Goal: Task Accomplishment & Management: Use online tool/utility

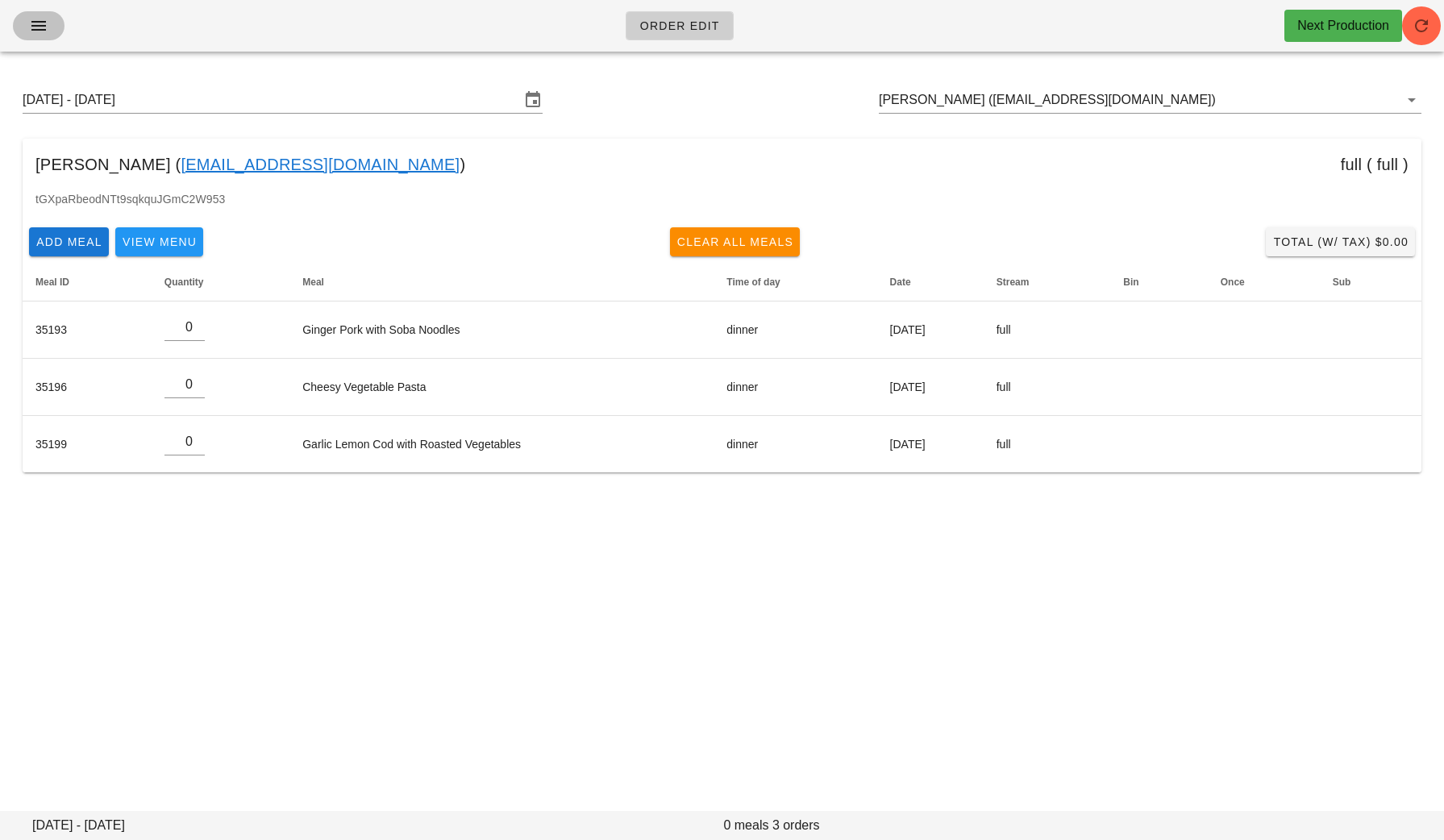
click at [54, 32] on button "button" at bounding box center [38, 25] width 52 height 29
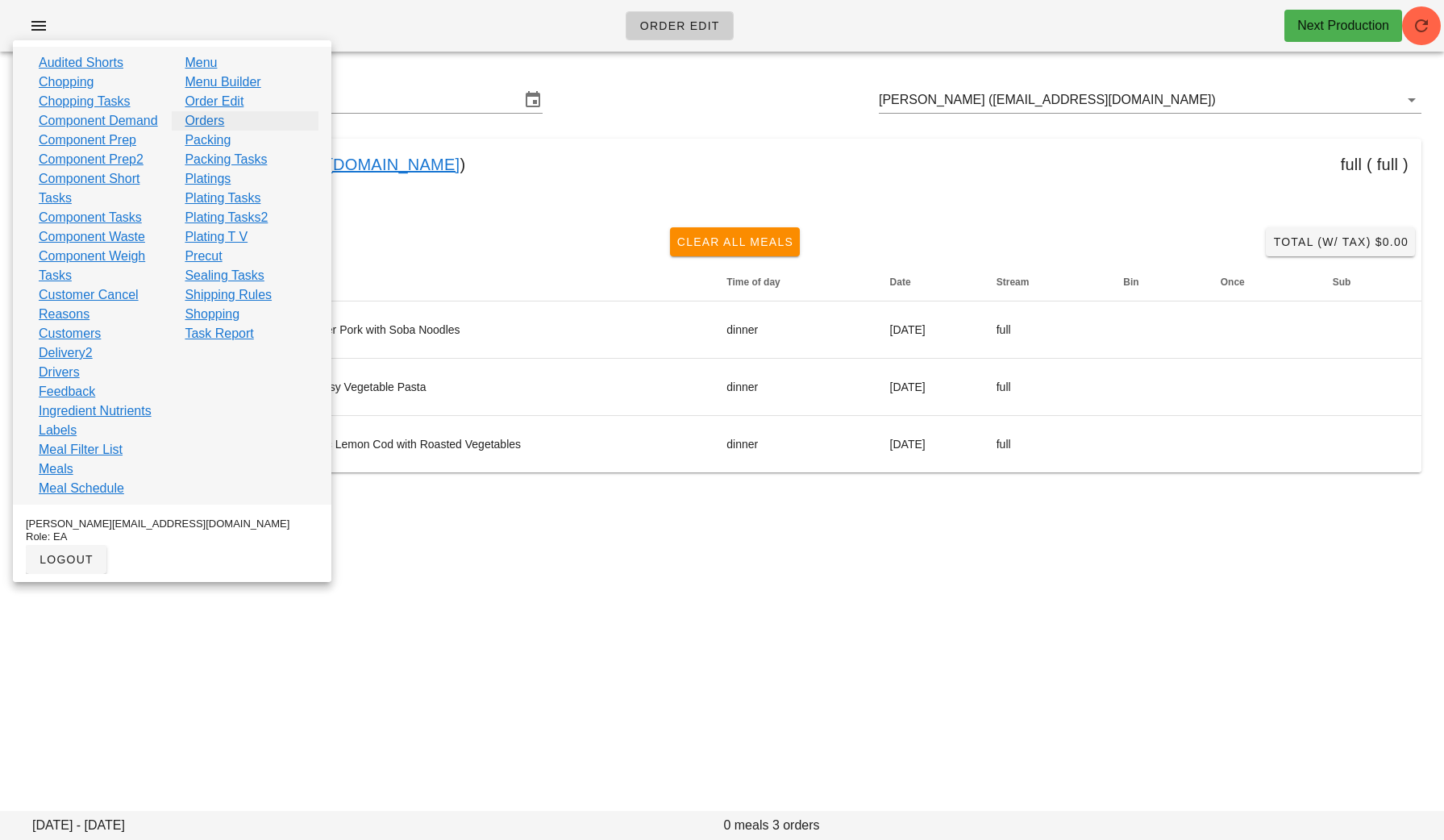
click at [219, 118] on link "Orders" at bounding box center [204, 120] width 39 height 19
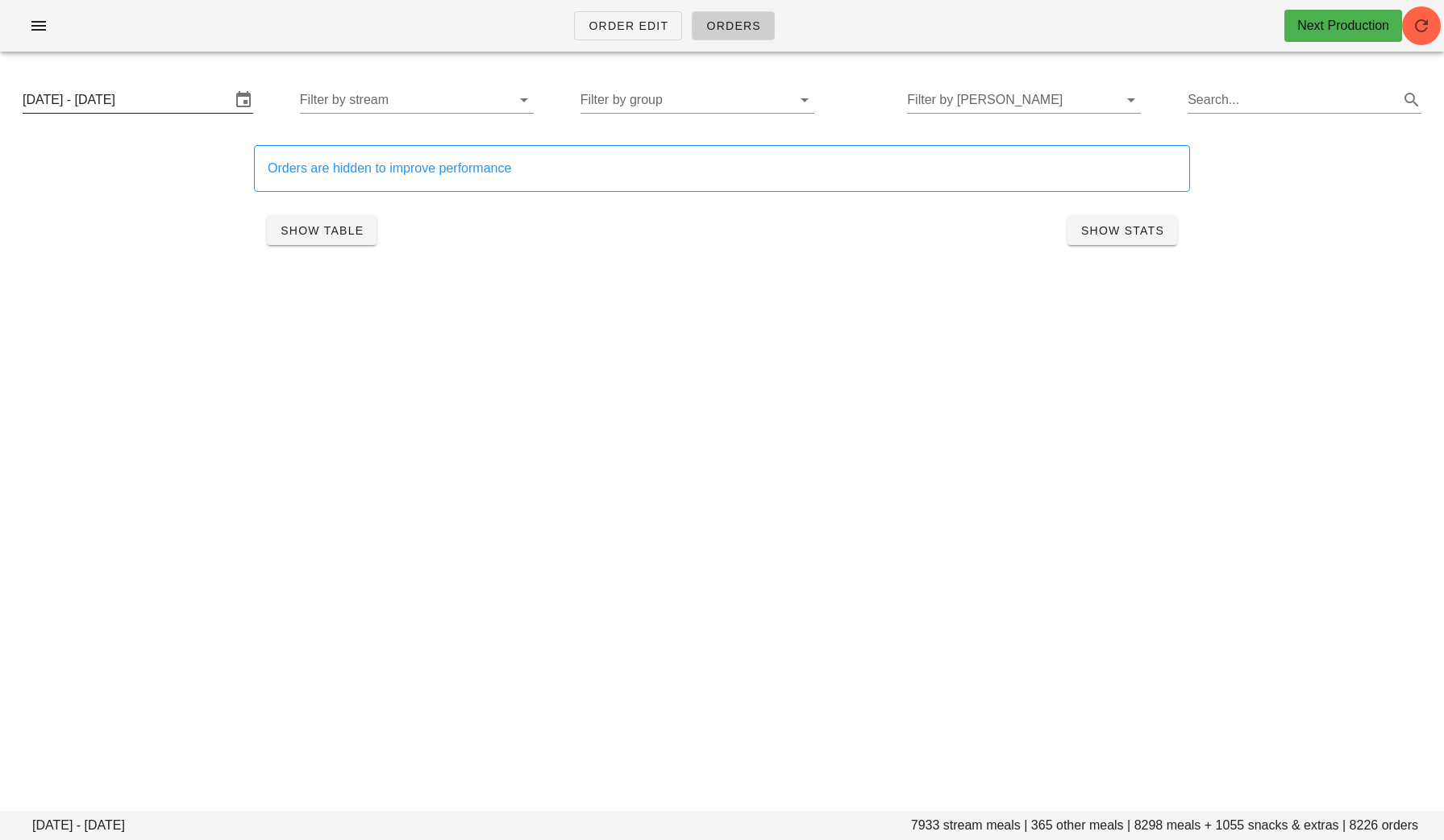
click at [188, 104] on input "Sunday August 24 - Saturday August 30" at bounding box center [127, 100] width 208 height 25
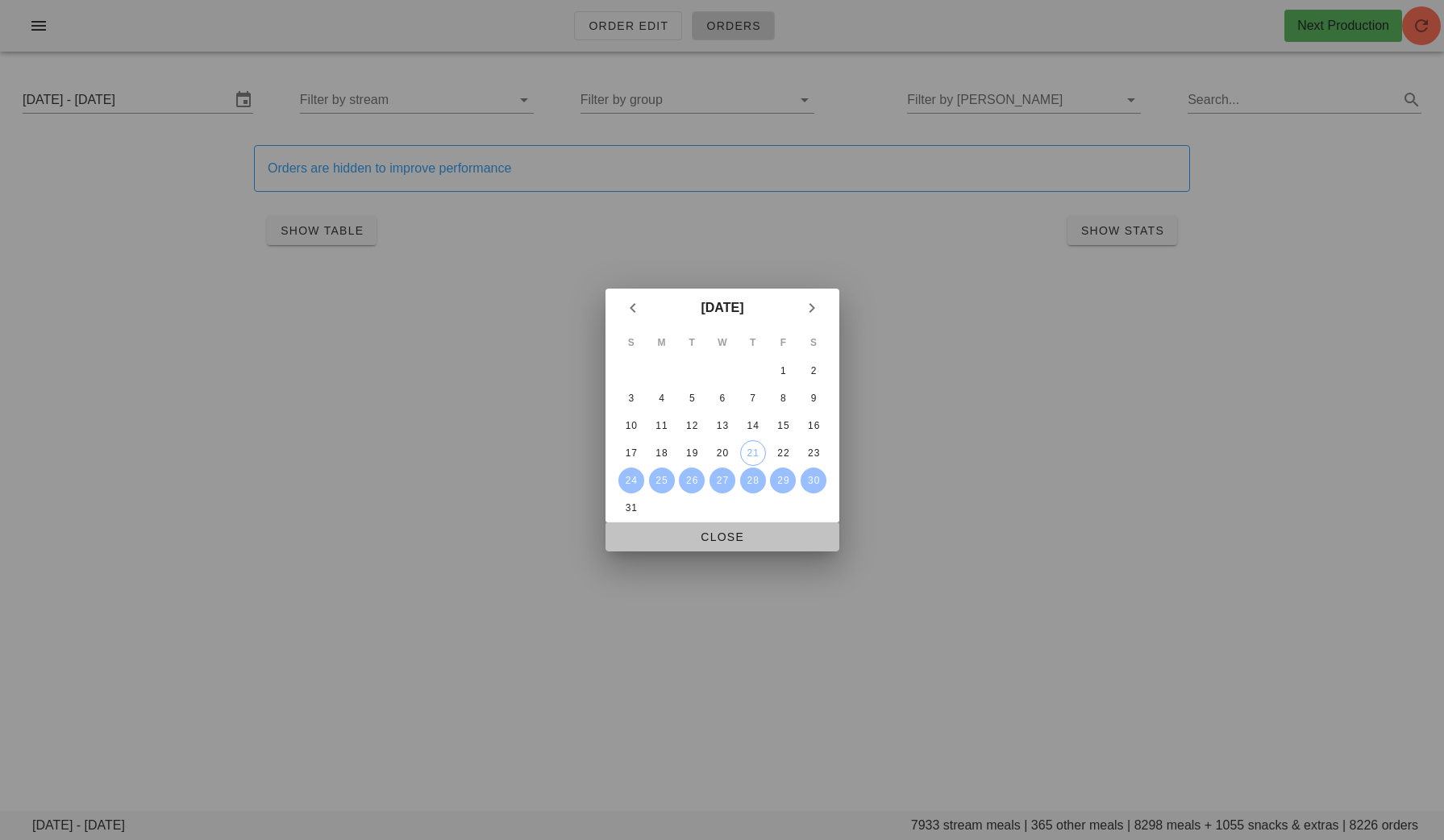
click at [724, 531] on span "Close" at bounding box center [722, 537] width 208 height 13
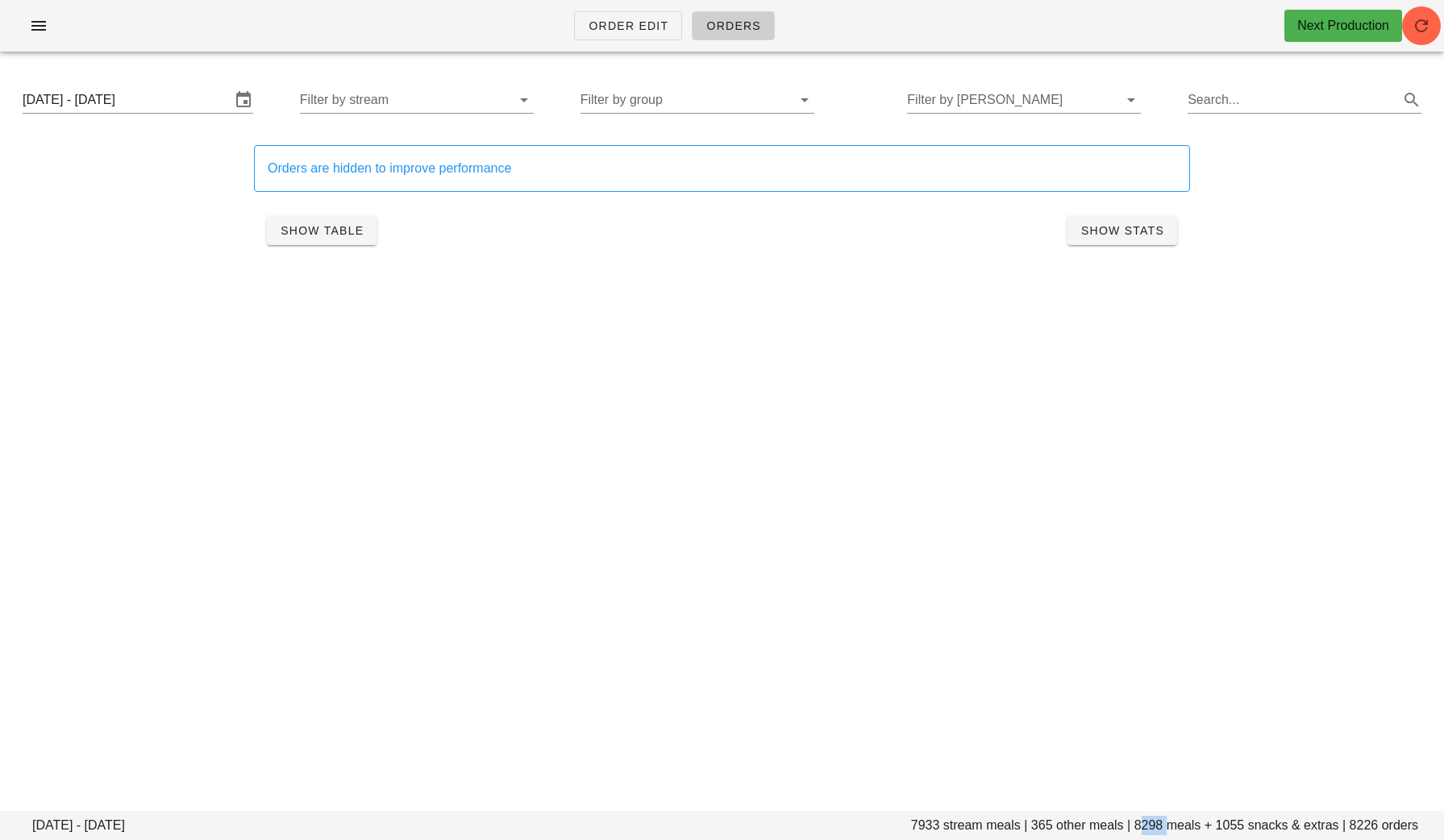
drag, startPoint x: 1166, startPoint y: 825, endPoint x: 1139, endPoint y: 824, distance: 27.0
click at [1139, 825] on footer "Sunday August 24 - Saturday August 30 7933 stream meals | 365 other meals | 829…" at bounding box center [722, 825] width 1444 height 29
copy footer "8298"
click at [668, 109] on input "Filter by group" at bounding box center [685, 100] width 208 height 25
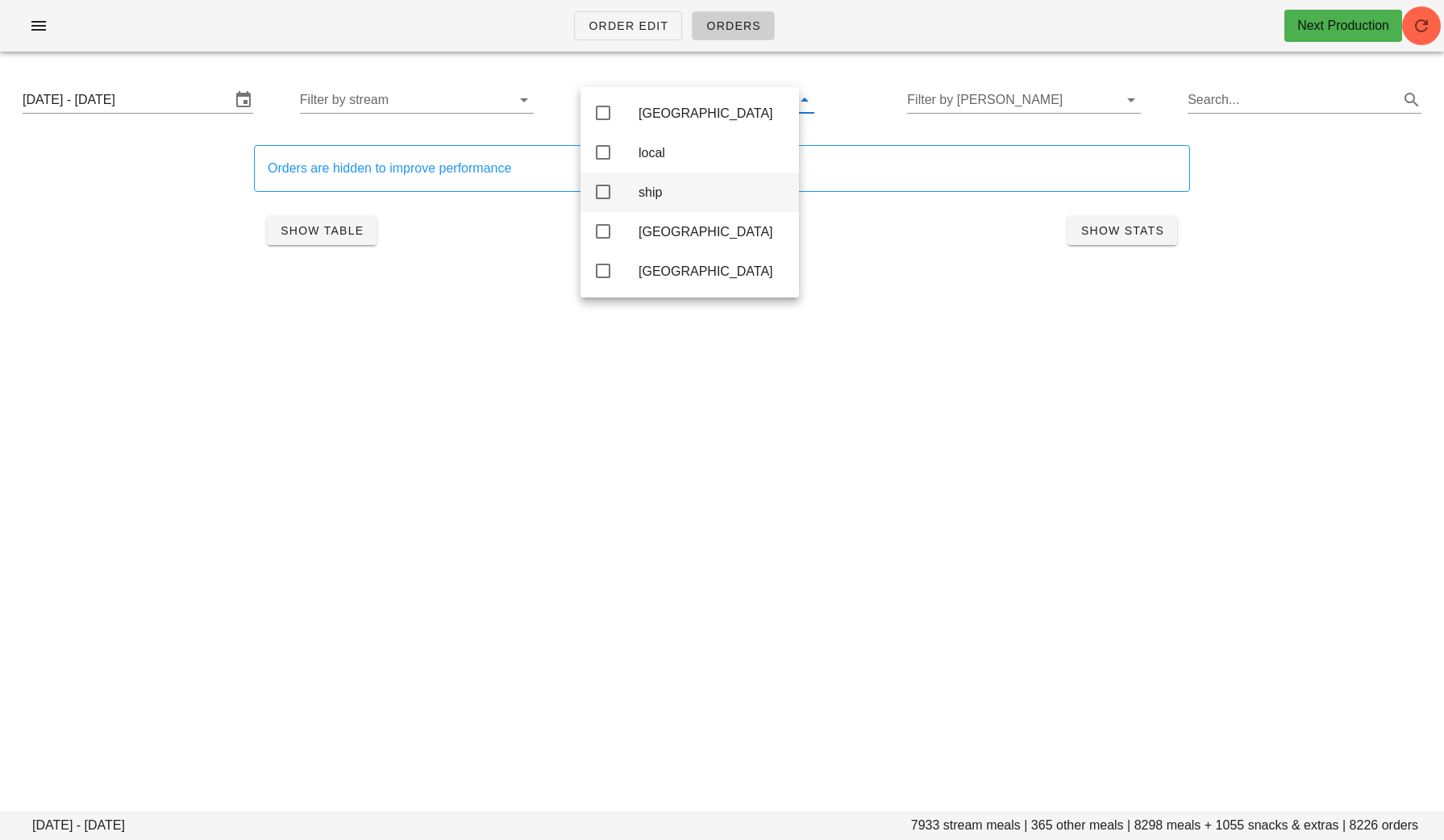
click at [666, 187] on div "ship" at bounding box center [712, 192] width 147 height 15
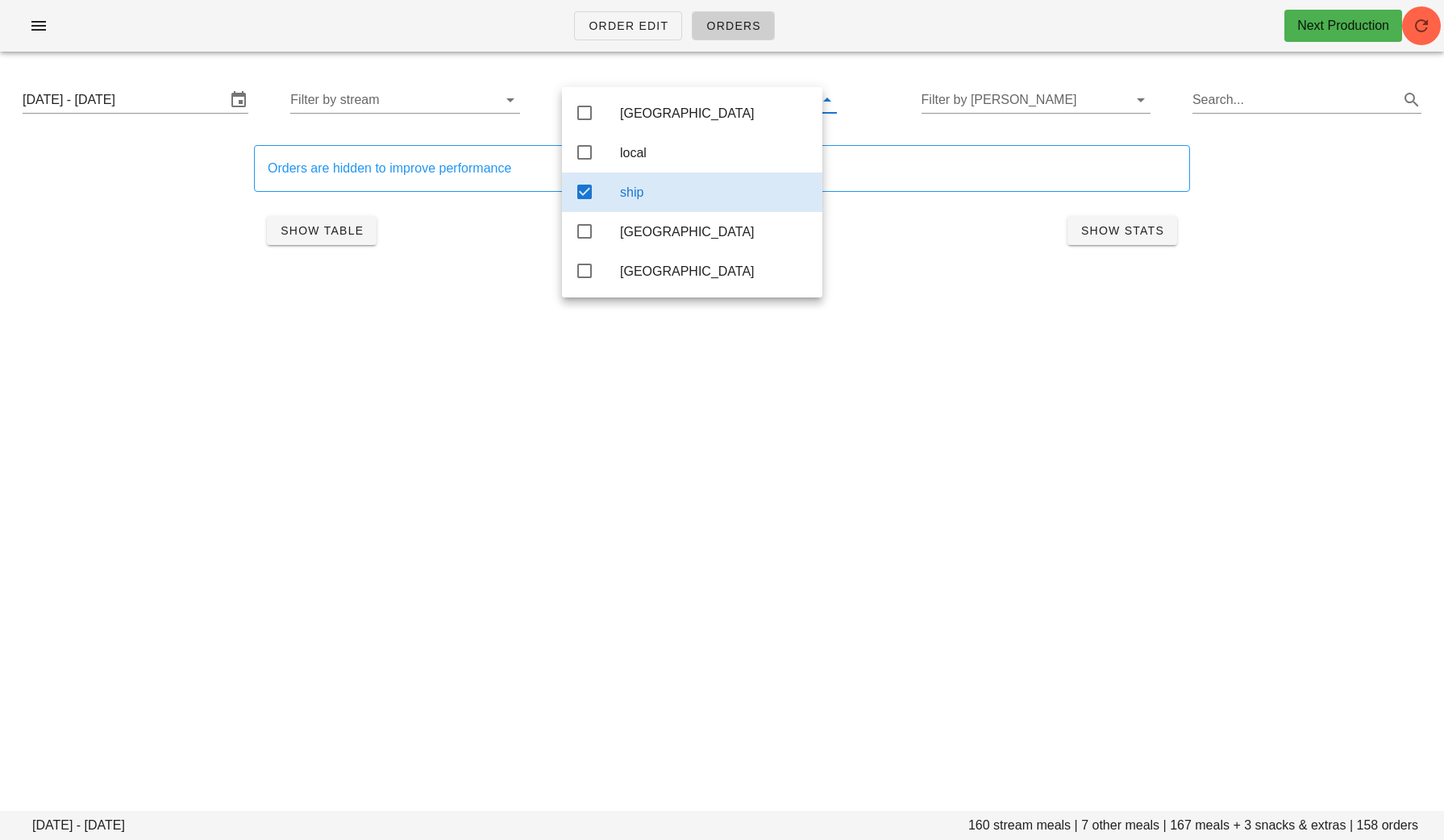
click at [649, 195] on div "ship" at bounding box center [715, 192] width 189 height 15
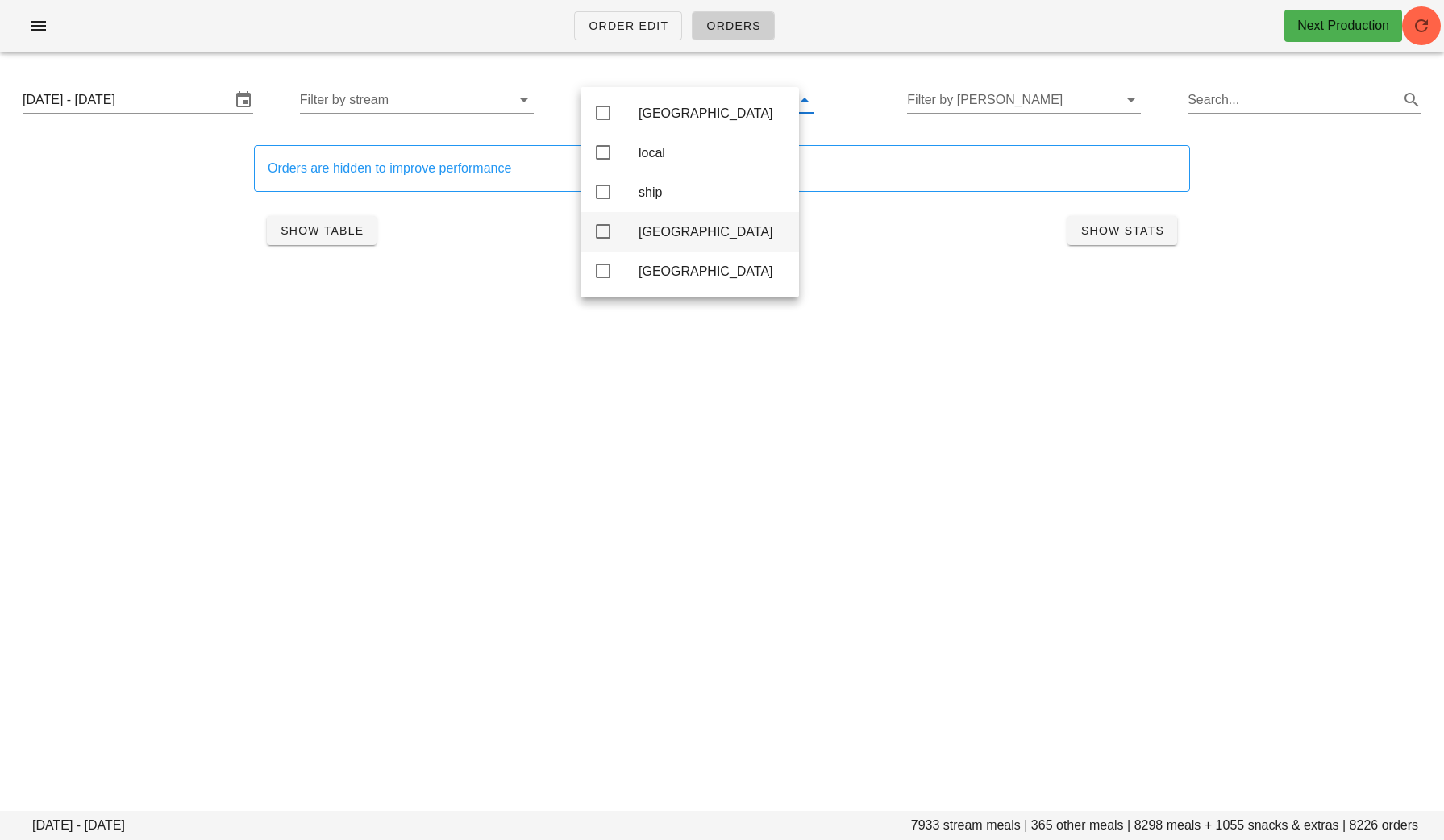
click at [646, 232] on div "toronto" at bounding box center [712, 231] width 147 height 15
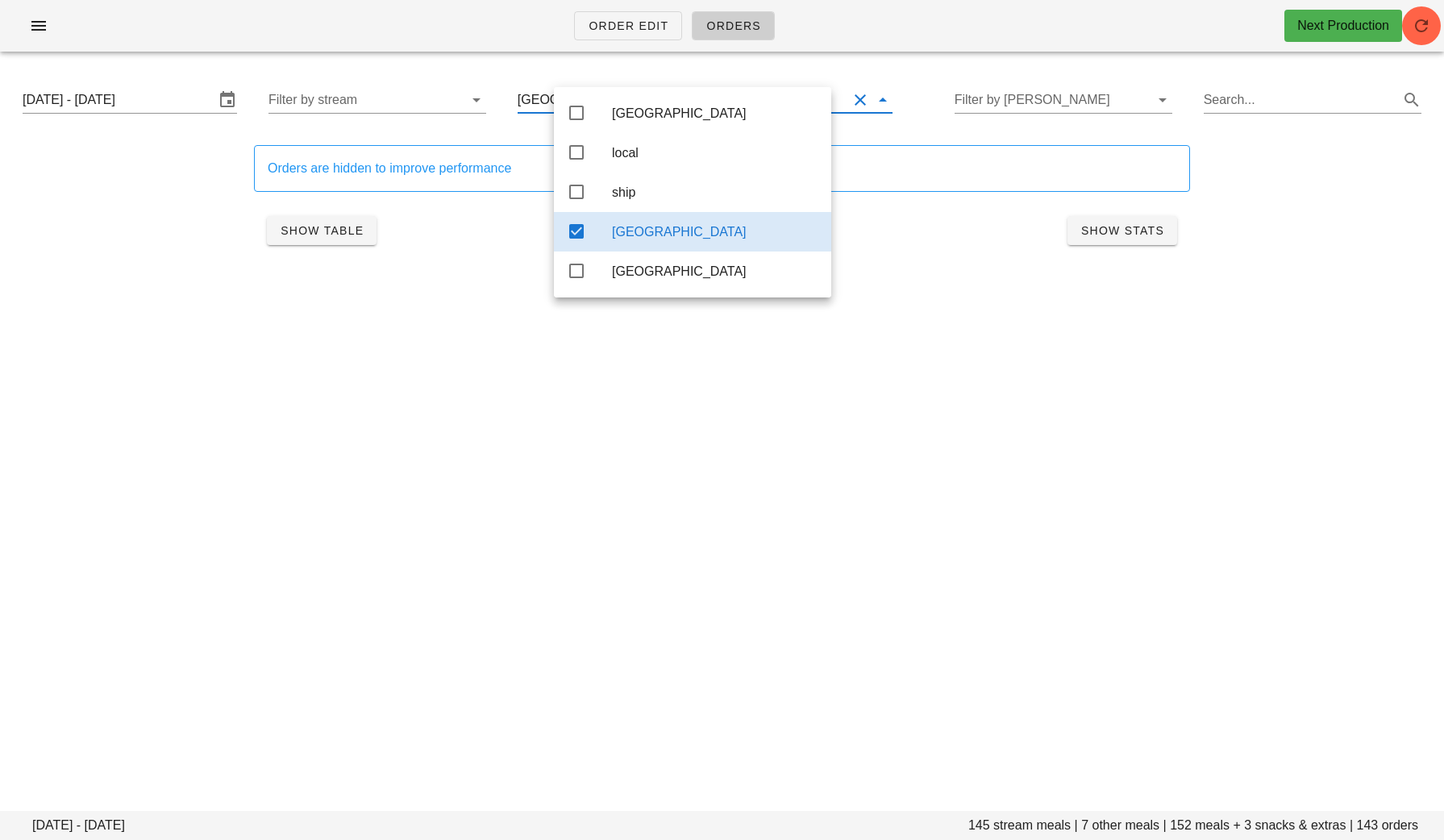
click at [646, 233] on div "toronto" at bounding box center [715, 231] width 207 height 15
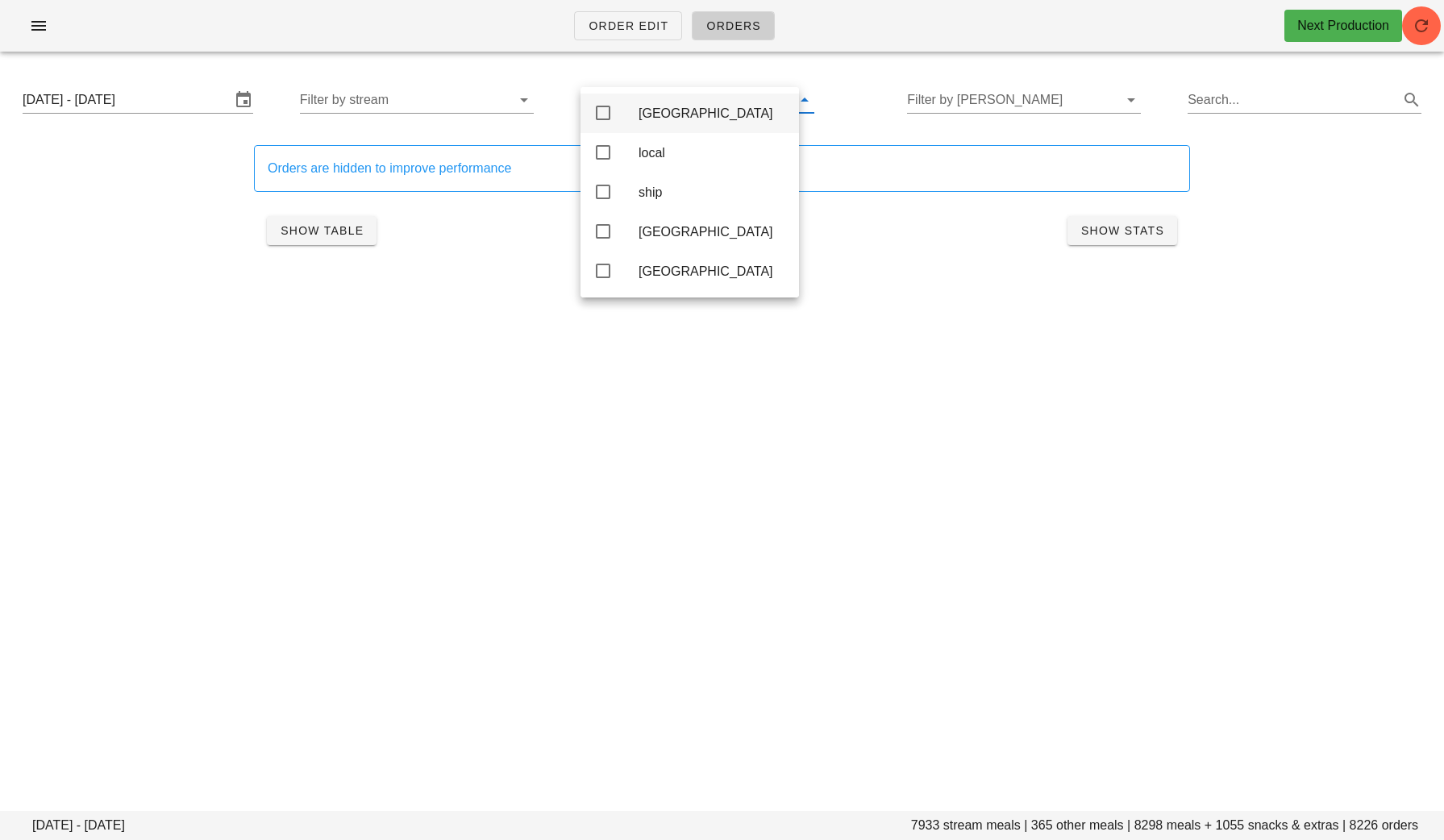
click at [663, 114] on div "Calgary" at bounding box center [712, 113] width 147 height 15
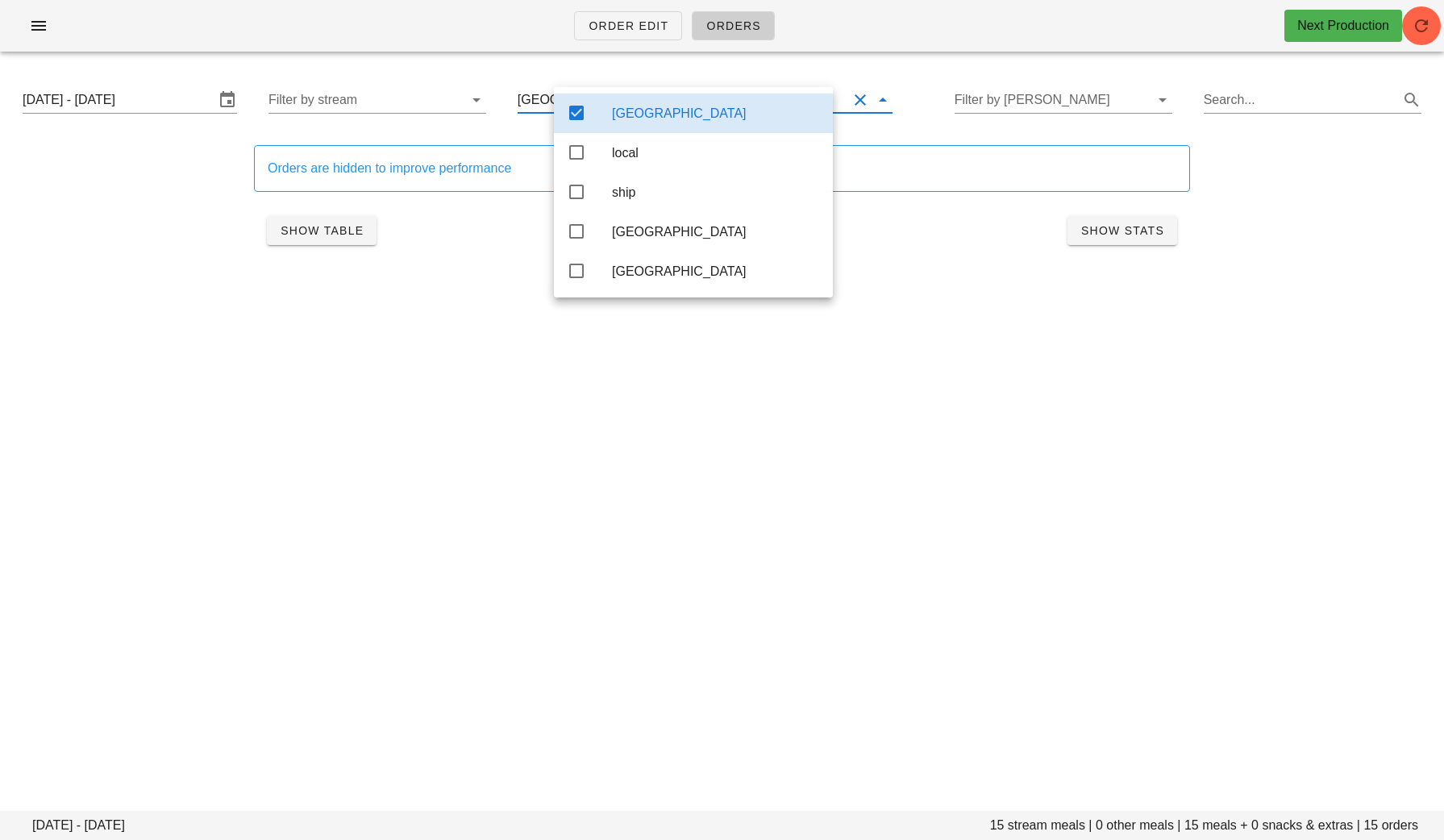
click at [663, 114] on div "Calgary" at bounding box center [716, 113] width 208 height 15
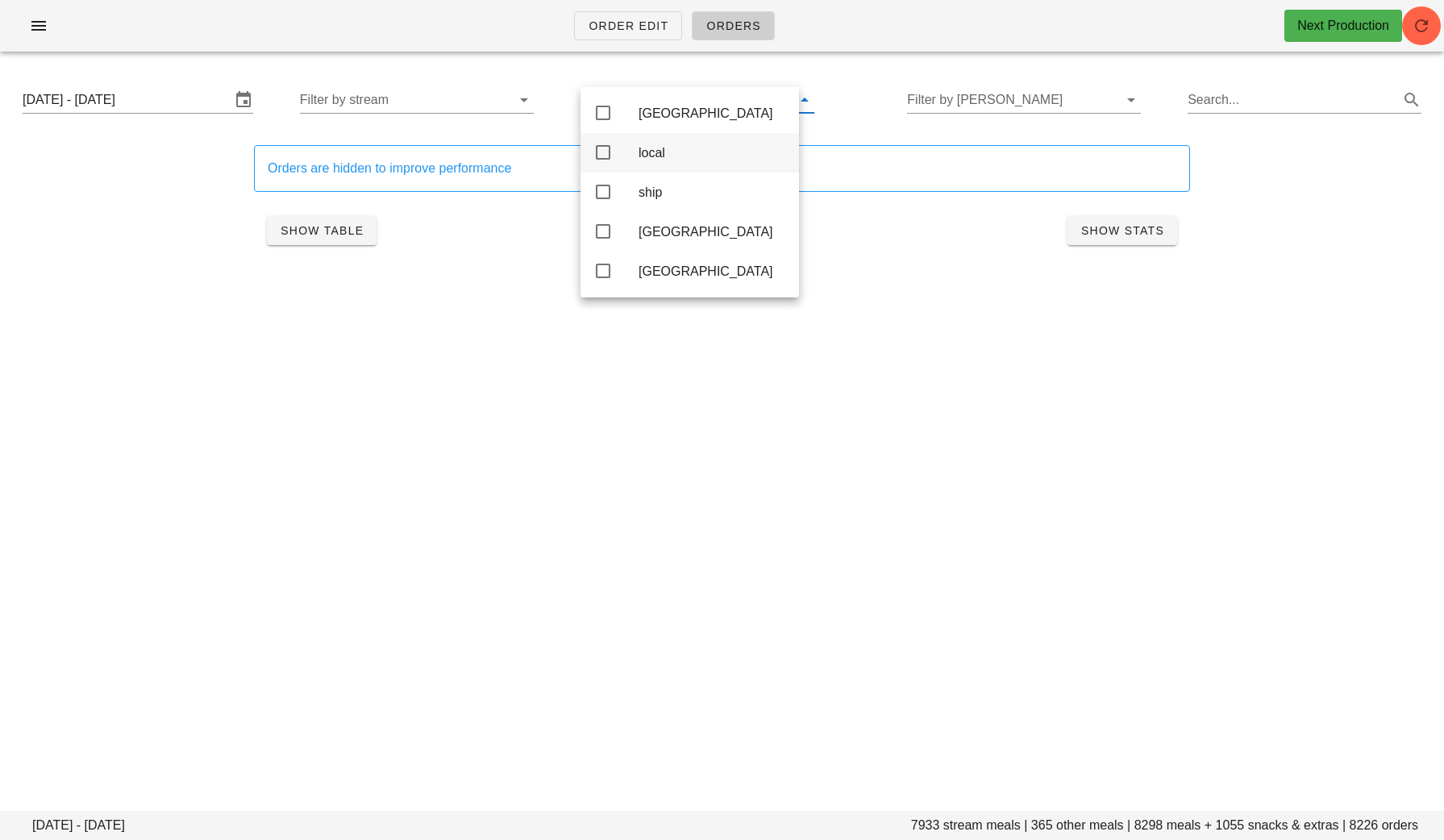
click at [680, 158] on div "local" at bounding box center [712, 152] width 147 height 15
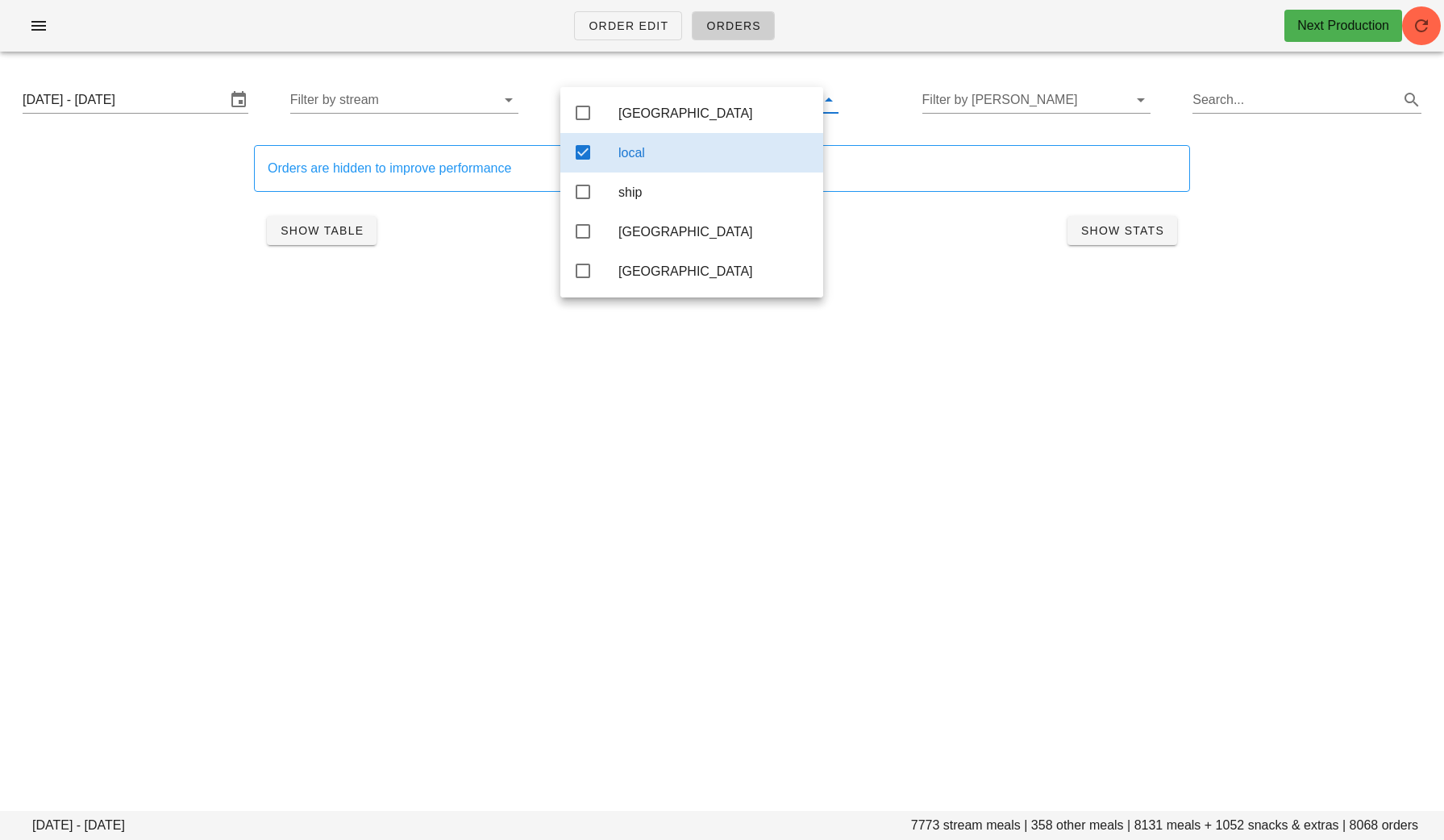
click at [680, 158] on div "local" at bounding box center [714, 152] width 192 height 15
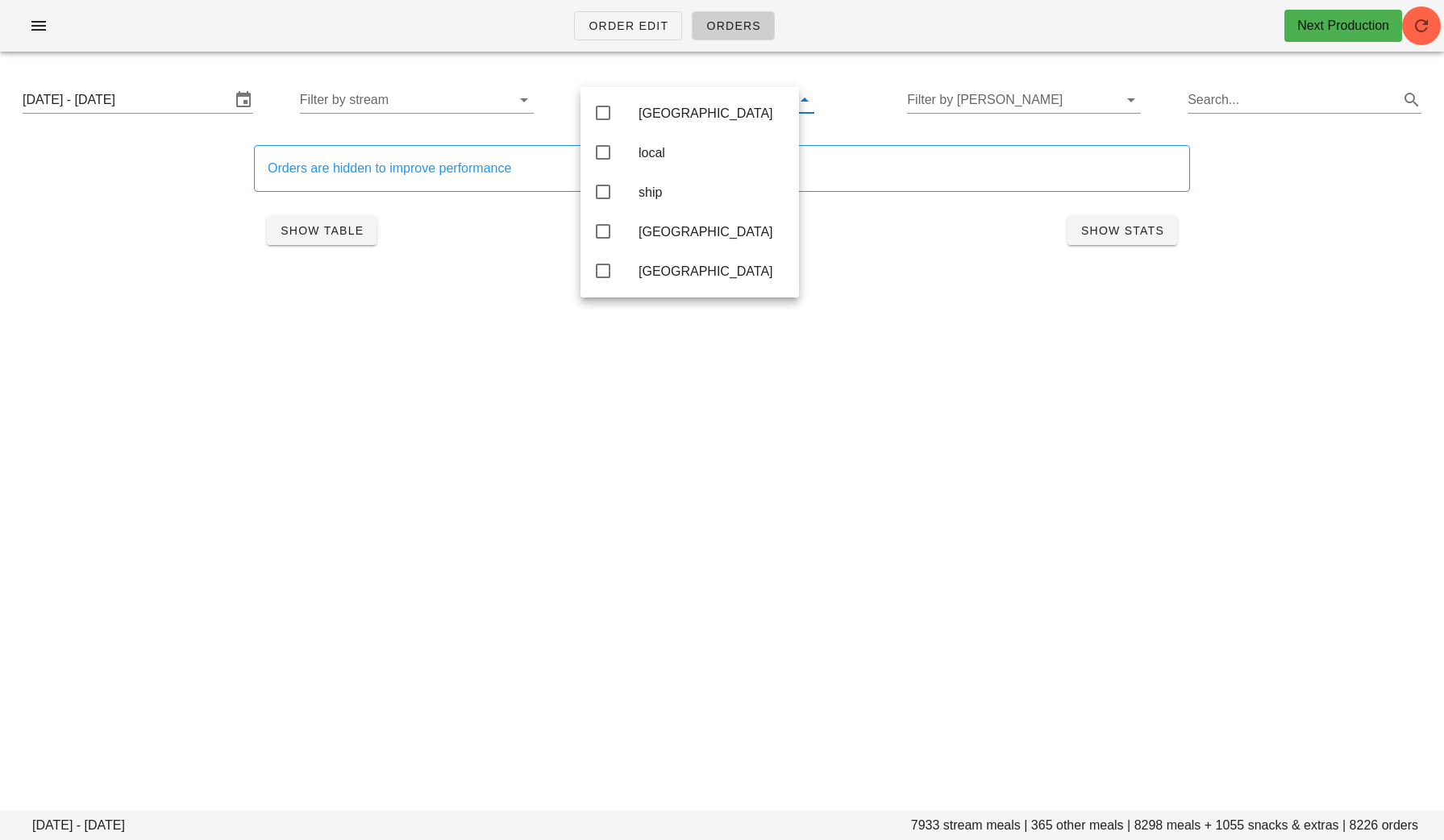
click at [1070, 592] on div "Order Edit Orders Next Production Sunday August 24 - Saturday August 30 7933 st…" at bounding box center [722, 420] width 1444 height 840
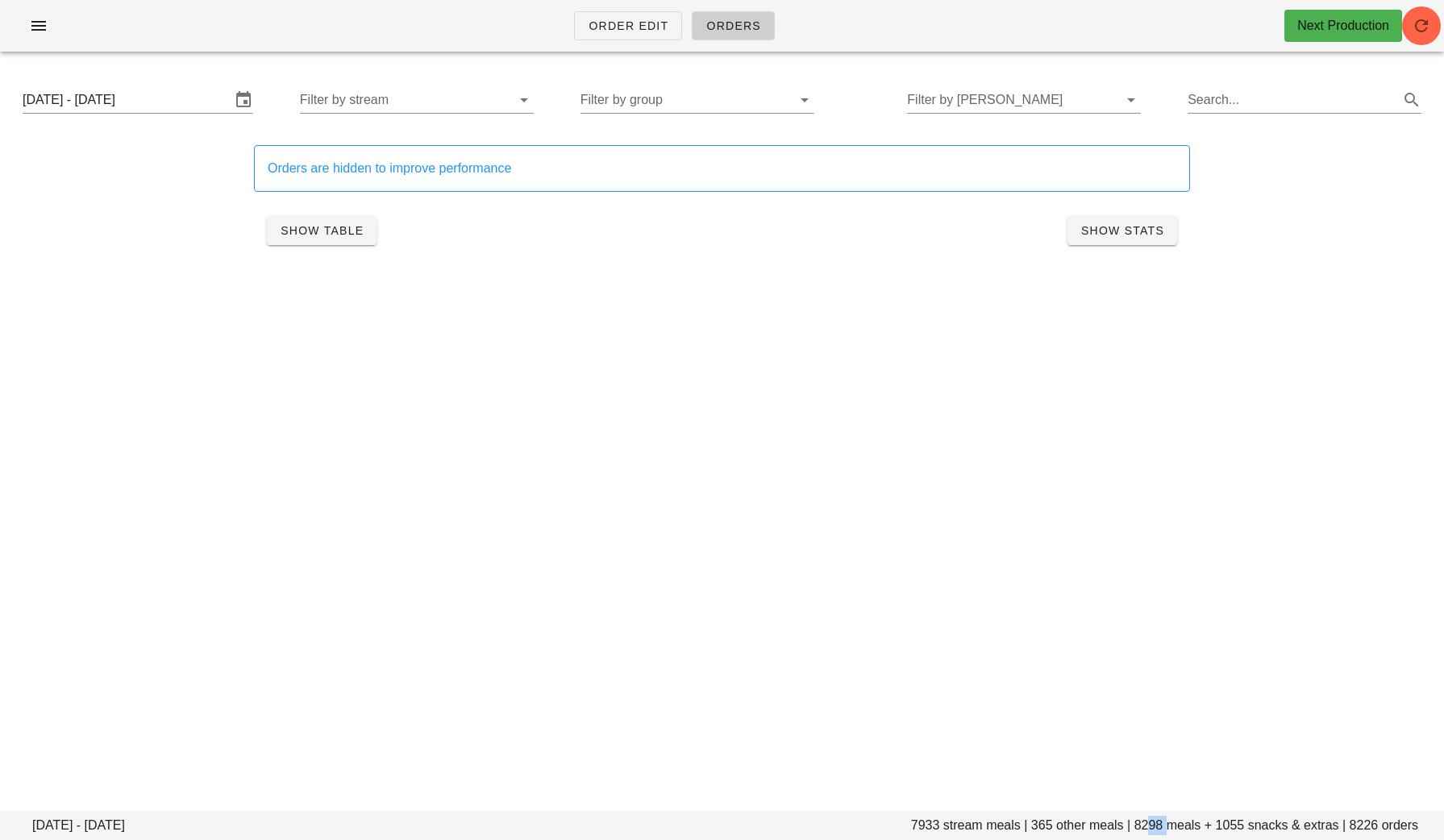
drag, startPoint x: 1168, startPoint y: 824, endPoint x: 1140, endPoint y: 822, distance: 28.1
click at [1140, 823] on footer "Sunday August 24 - Saturday August 30 7933 stream meals | 365 other meals | 829…" at bounding box center [722, 825] width 1444 height 29
drag, startPoint x: 1246, startPoint y: 829, endPoint x: 1220, endPoint y: 826, distance: 26.2
click at [1220, 827] on footer "Sunday August 24 - Saturday August 30 7933 stream meals | 365 other meals | 829…" at bounding box center [722, 825] width 1444 height 29
copy footer "1055"
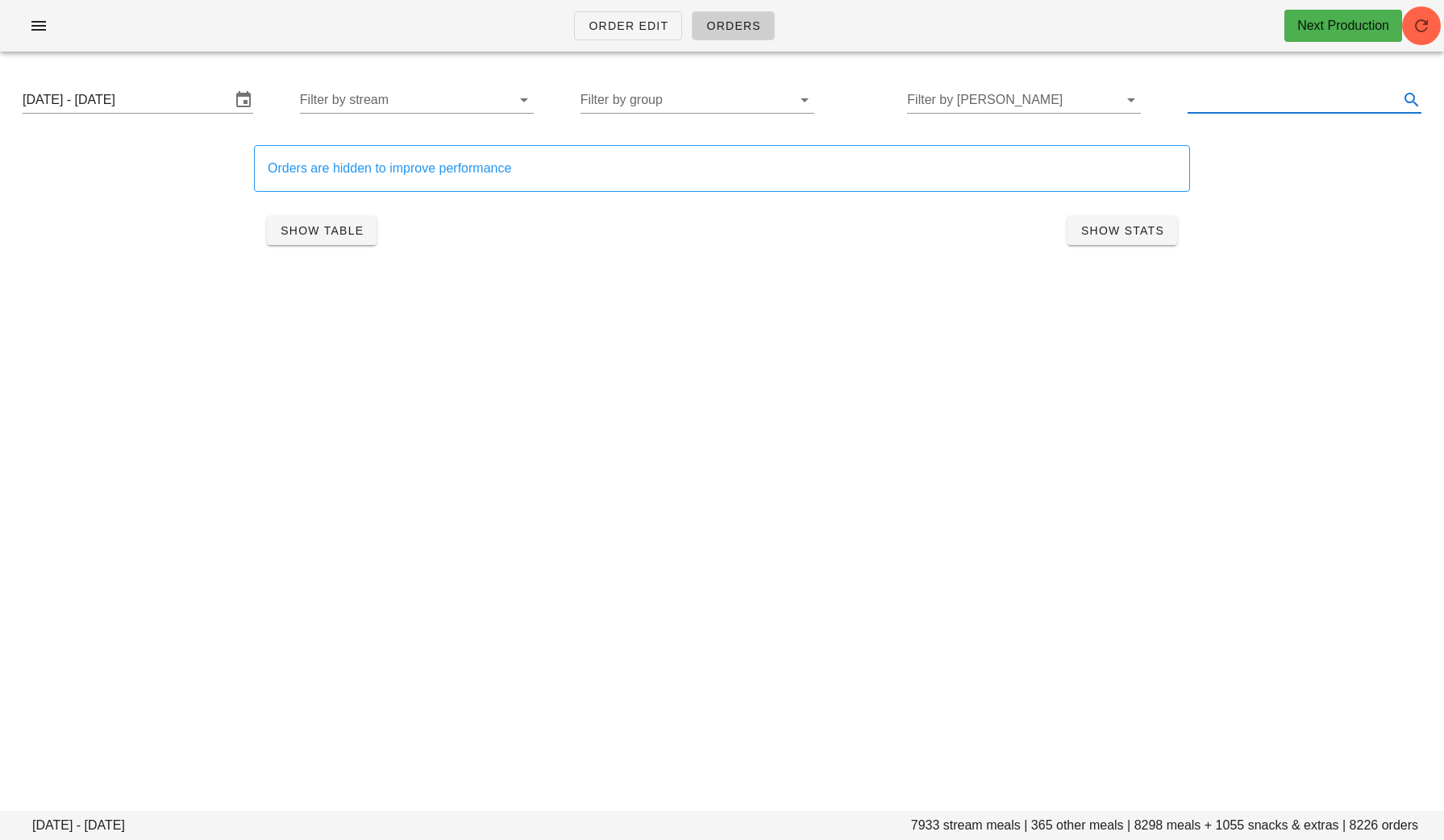
click at [1256, 106] on input "text" at bounding box center [1292, 100] width 208 height 25
click at [1092, 462] on div "Order Edit Orders Next Production Sunday August 24 - Saturday August 30 7933 st…" at bounding box center [722, 420] width 1444 height 840
drag, startPoint x: 1228, startPoint y: 98, endPoint x: 1141, endPoint y: 98, distance: 87.0
click at [1141, 98] on div "Sunday August 24 - Saturday August 30 Filter by stream Filter by group Filter b…" at bounding box center [722, 99] width 1425 height 52
type input "d"
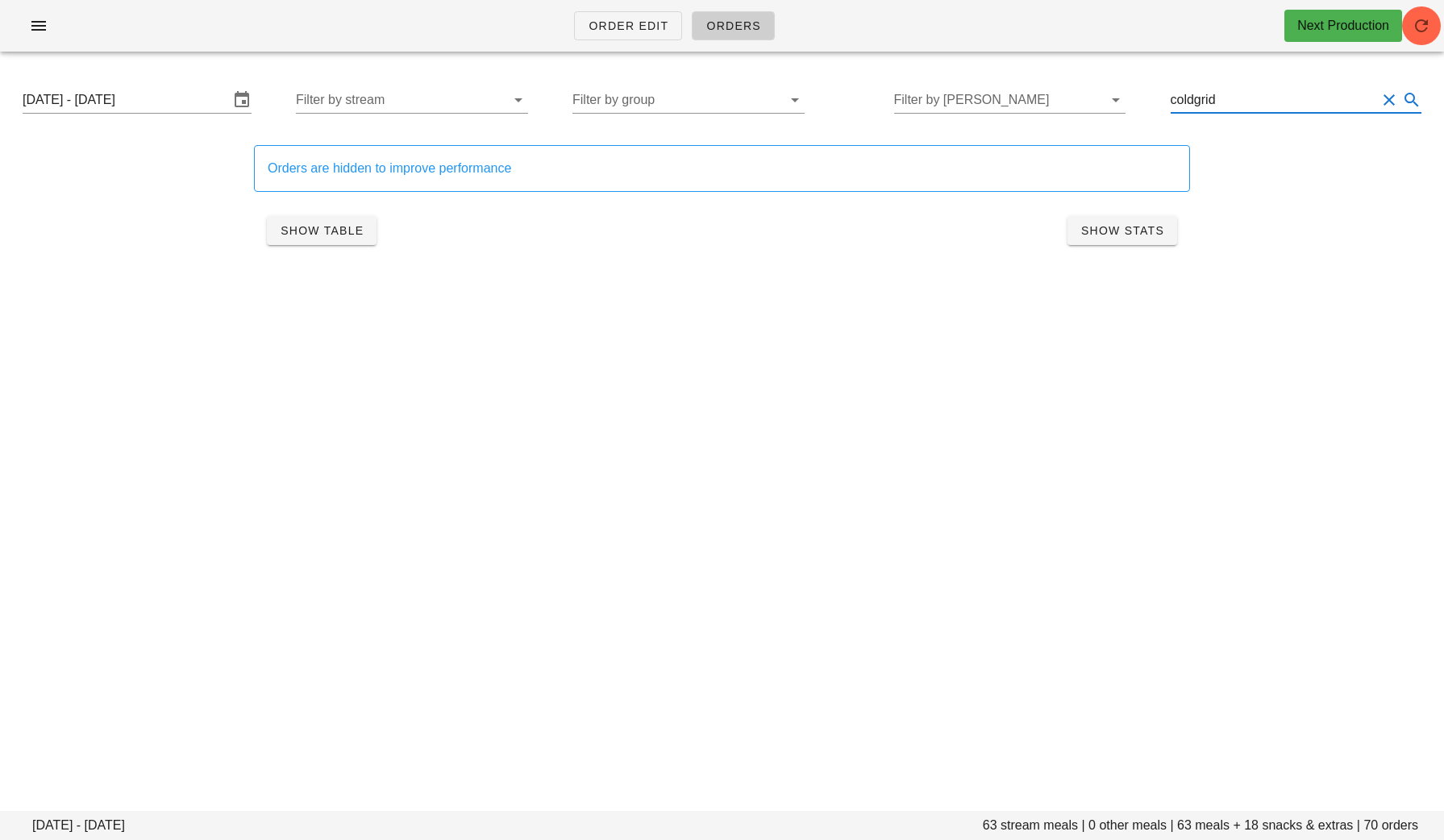
click at [950, 432] on div "Order Edit Orders Next Production Sunday August 24 - Saturday August 30 63 stre…" at bounding box center [722, 420] width 1444 height 840
drag, startPoint x: 1275, startPoint y: 91, endPoint x: 1124, endPoint y: 89, distance: 151.0
click at [1124, 90] on div "Sunday August 24 - Saturday August 30 Filter by stream Filter by group Filter b…" at bounding box center [722, 99] width 1425 height 52
drag, startPoint x: 1238, startPoint y: 104, endPoint x: 1154, endPoint y: 104, distance: 84.0
click at [1154, 104] on div "Sunday August 24 - Saturday August 30 Filter by stream Filter by group Filter b…" at bounding box center [722, 99] width 1425 height 52
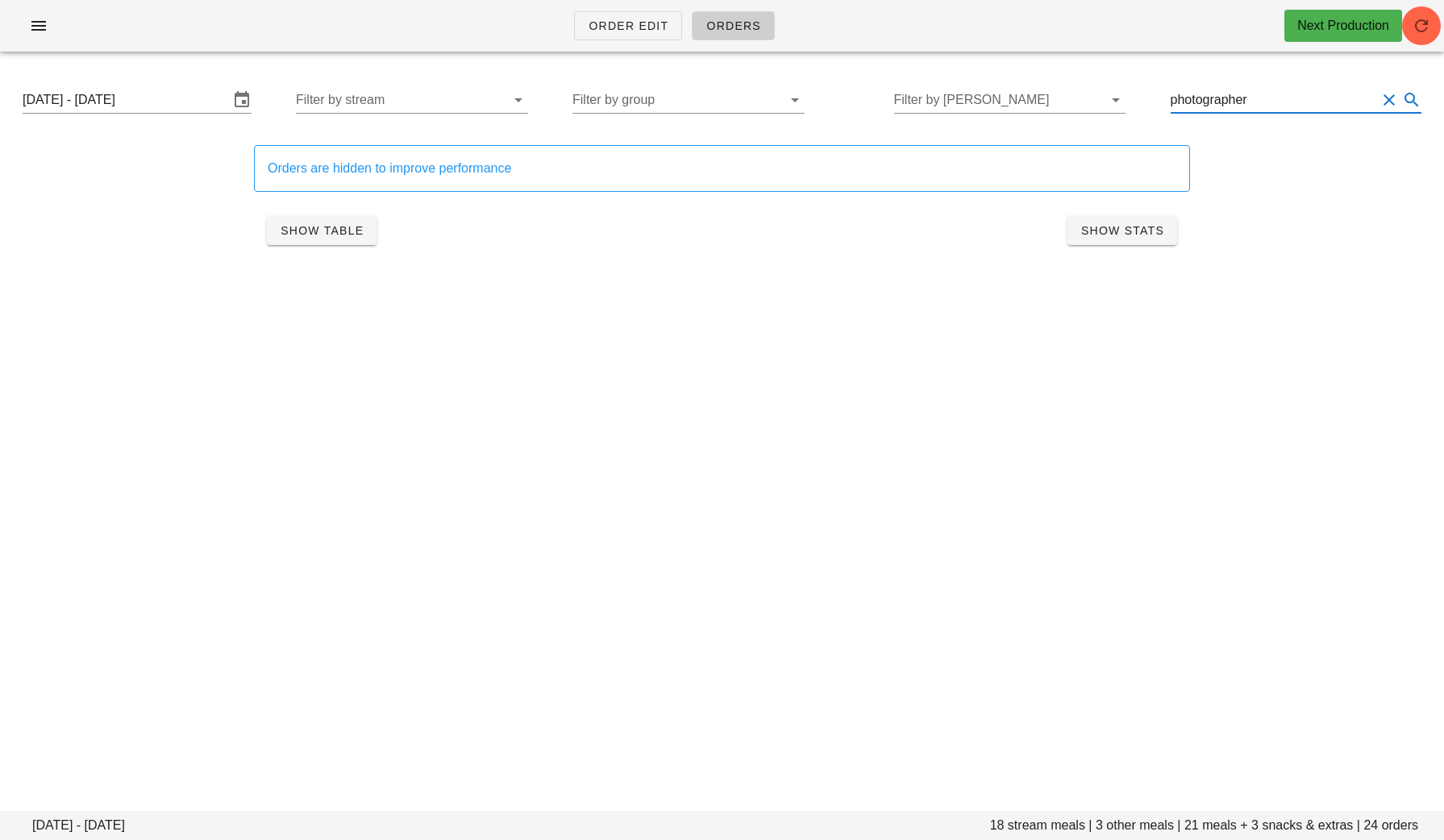
type input "photographer"
click at [815, 432] on div "Order Edit Orders Next Production Sunday August 24 - Saturday August 30 18 stre…" at bounding box center [722, 420] width 1444 height 840
drag, startPoint x: 1285, startPoint y: 99, endPoint x: 1138, endPoint y: 99, distance: 147.0
click at [1138, 99] on div "Sunday August 24 - Saturday August 30 Filter by stream Filter by group Filter b…" at bounding box center [722, 99] width 1425 height 52
click at [1037, 94] on input "Filter by tod" at bounding box center [1011, 100] width 208 height 25
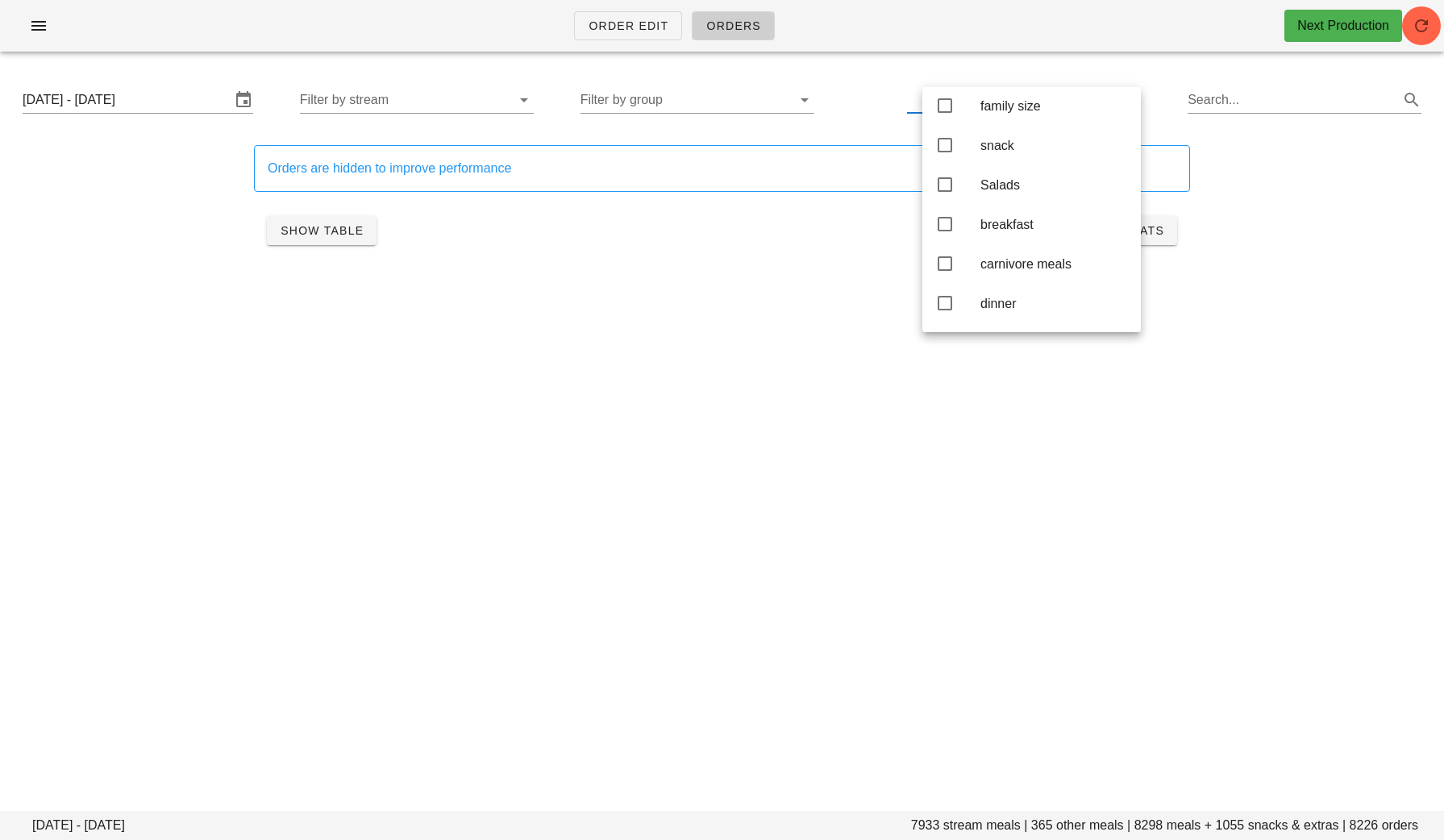
scroll to position [177, 0]
click at [994, 255] on div "carnivore meals" at bounding box center [1054, 252] width 147 height 35
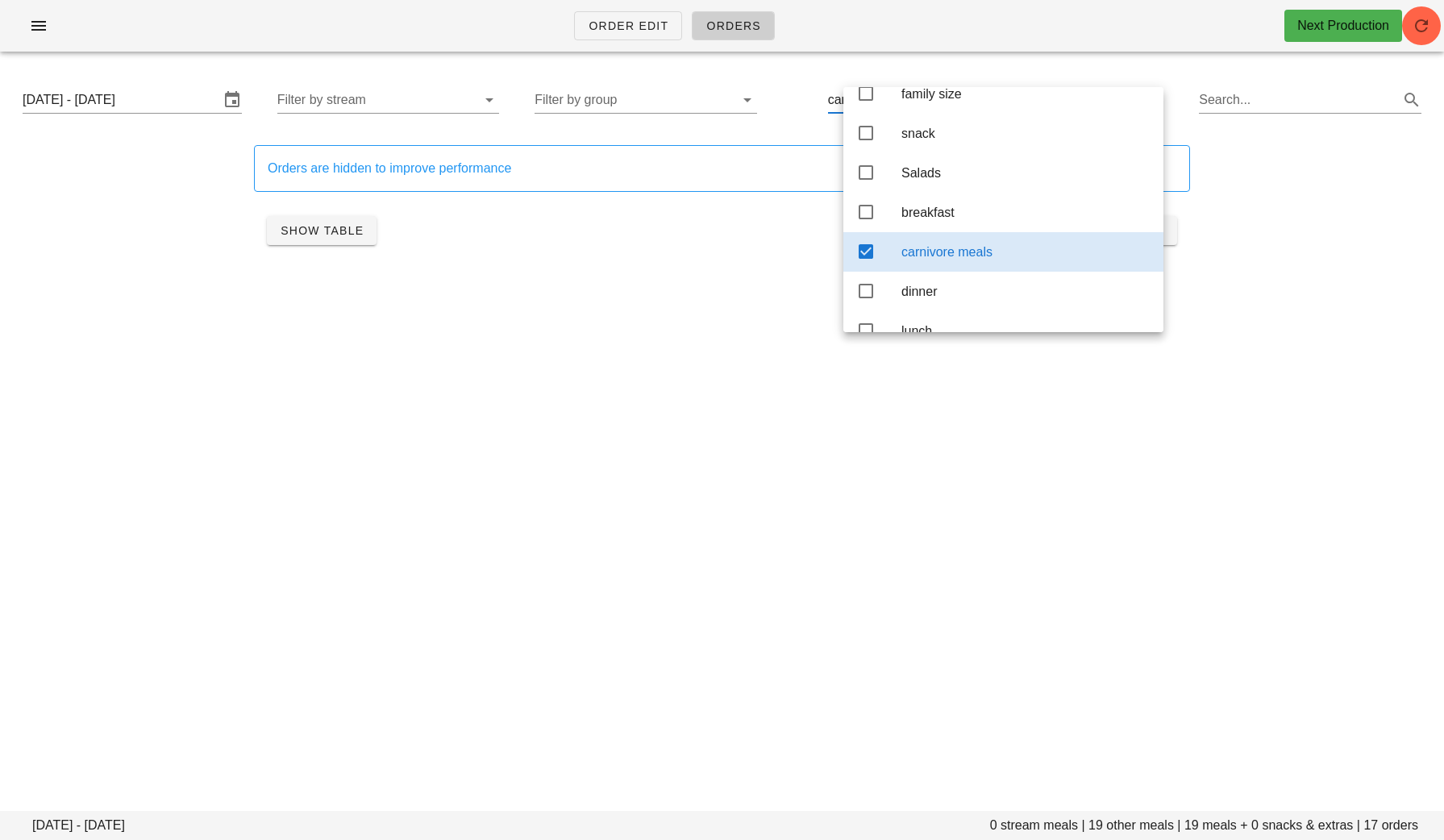
click at [1207, 408] on div "Order Edit Orders Next Production Sunday August 24 - Saturday August 30 0 strea…" at bounding box center [722, 420] width 1444 height 840
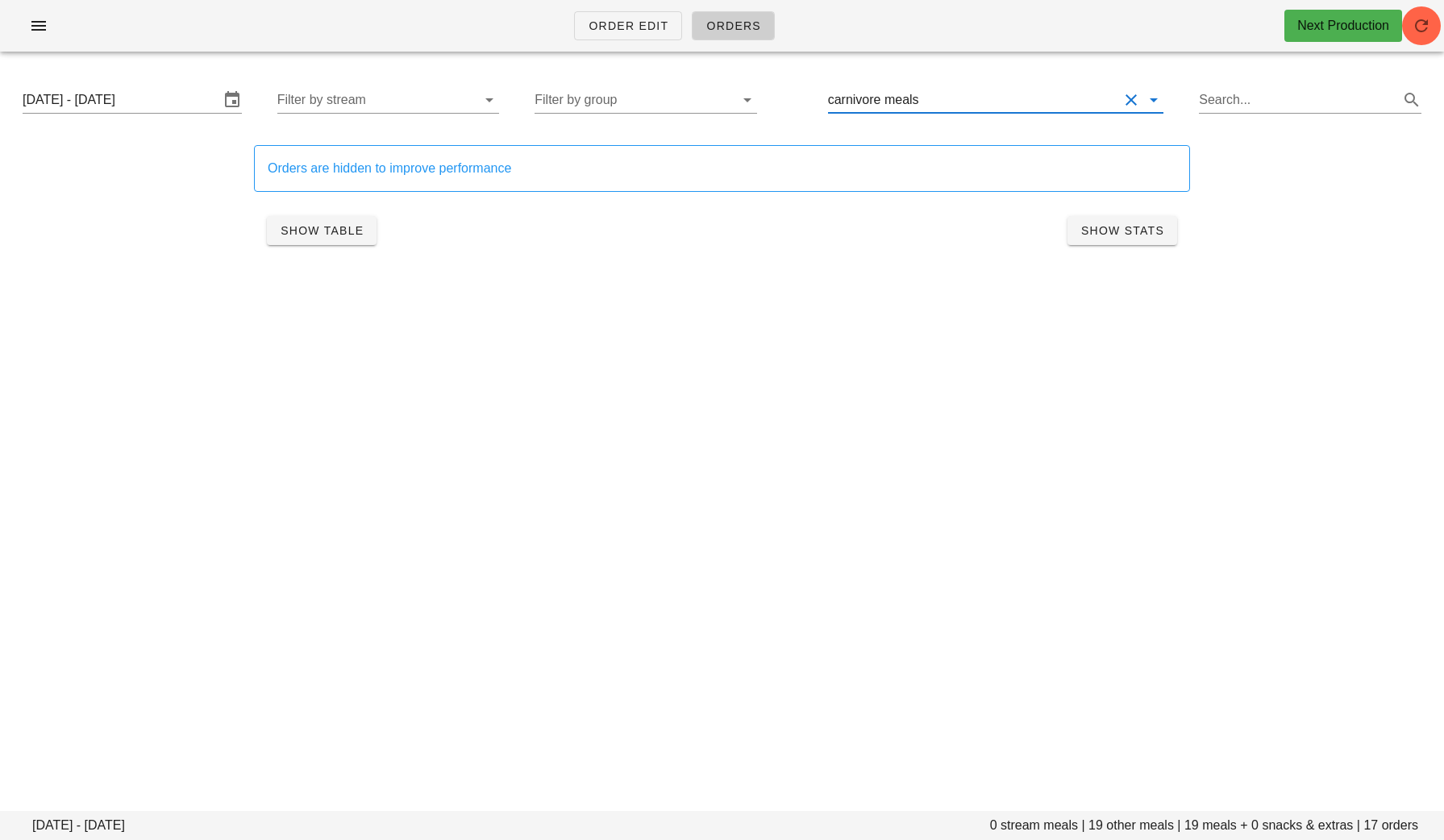
click at [999, 106] on input "text" at bounding box center [1021, 100] width 197 height 25
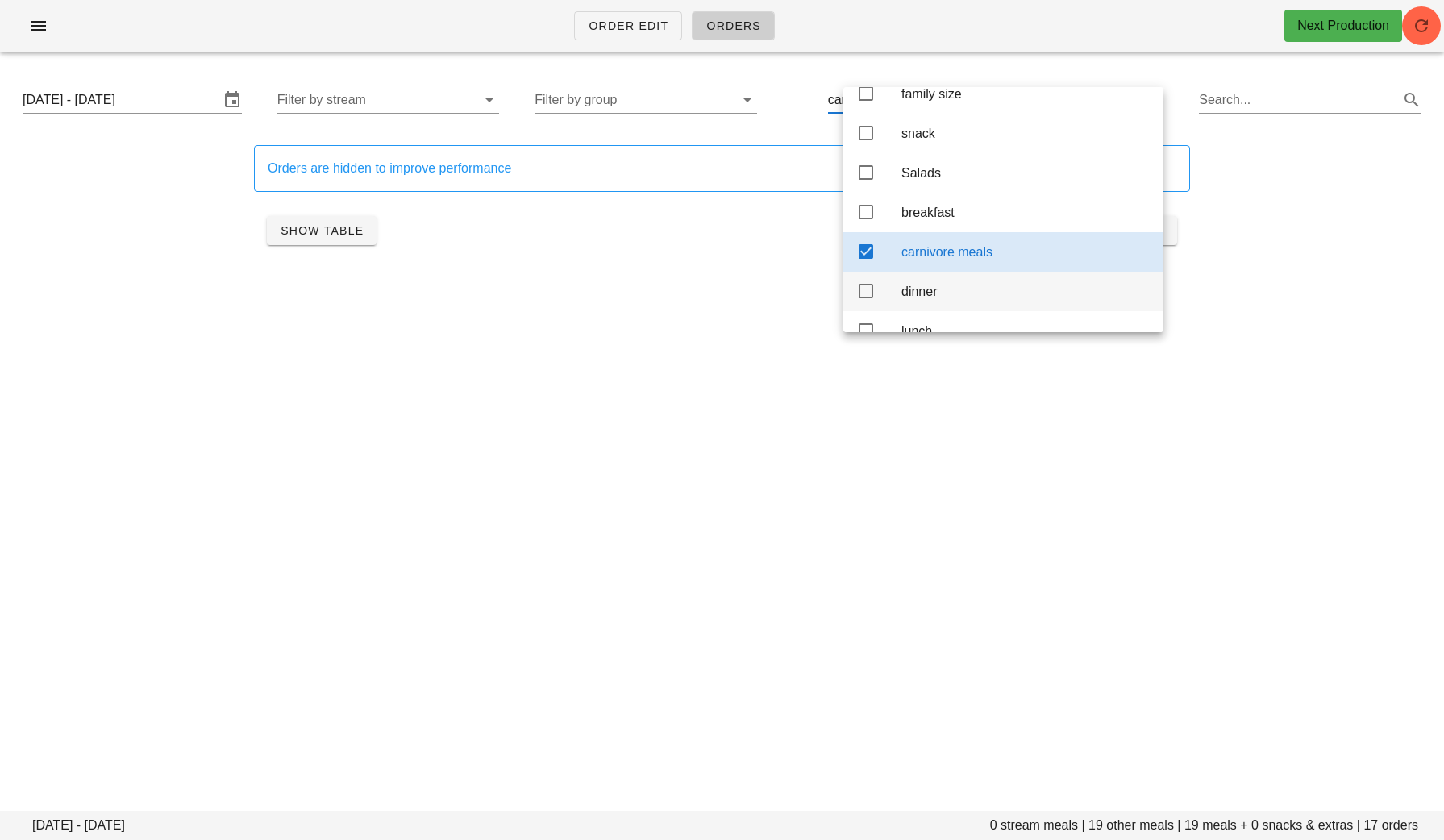
scroll to position [220, 0]
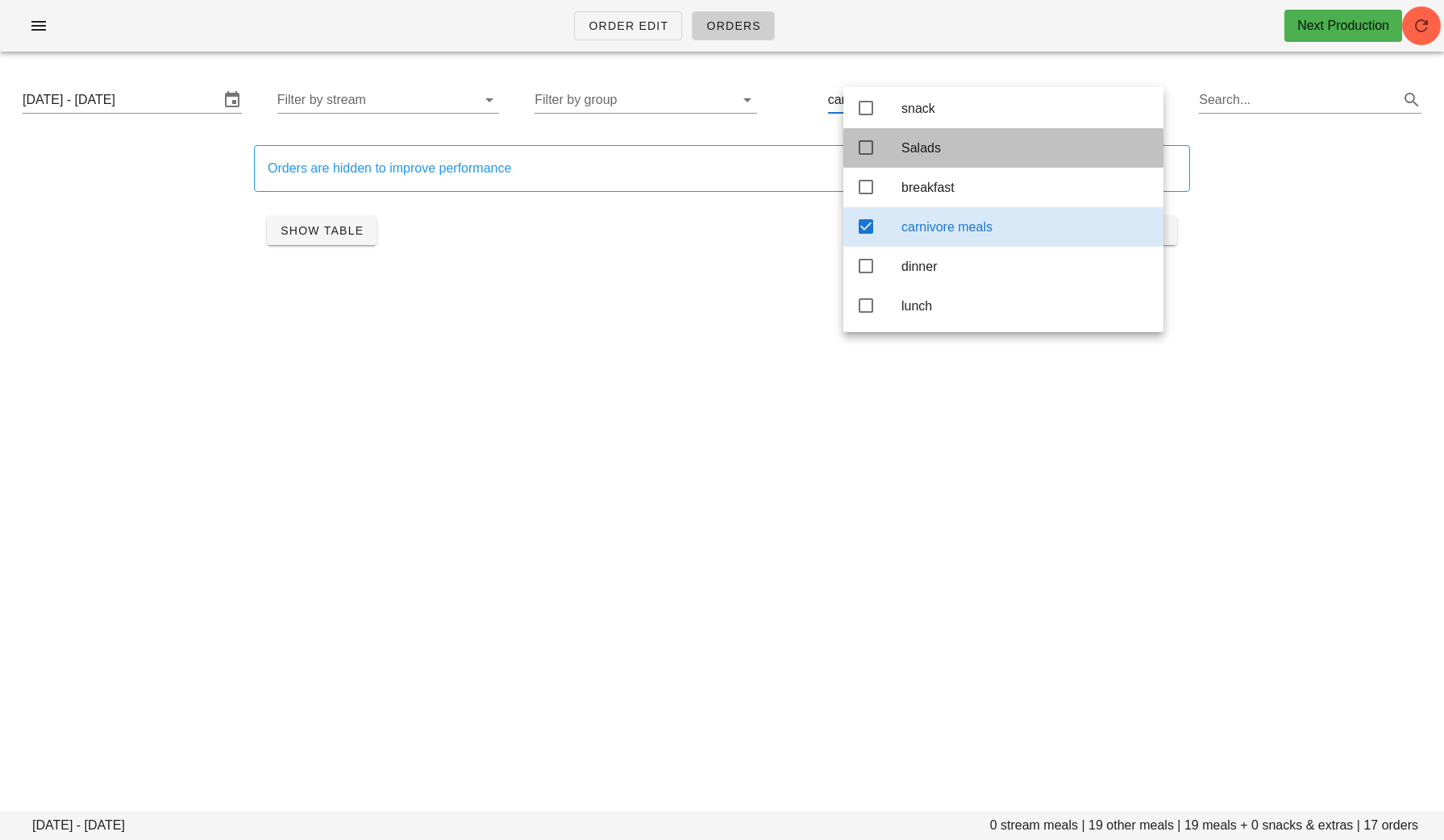
click at [868, 141] on icon at bounding box center [866, 147] width 19 height 19
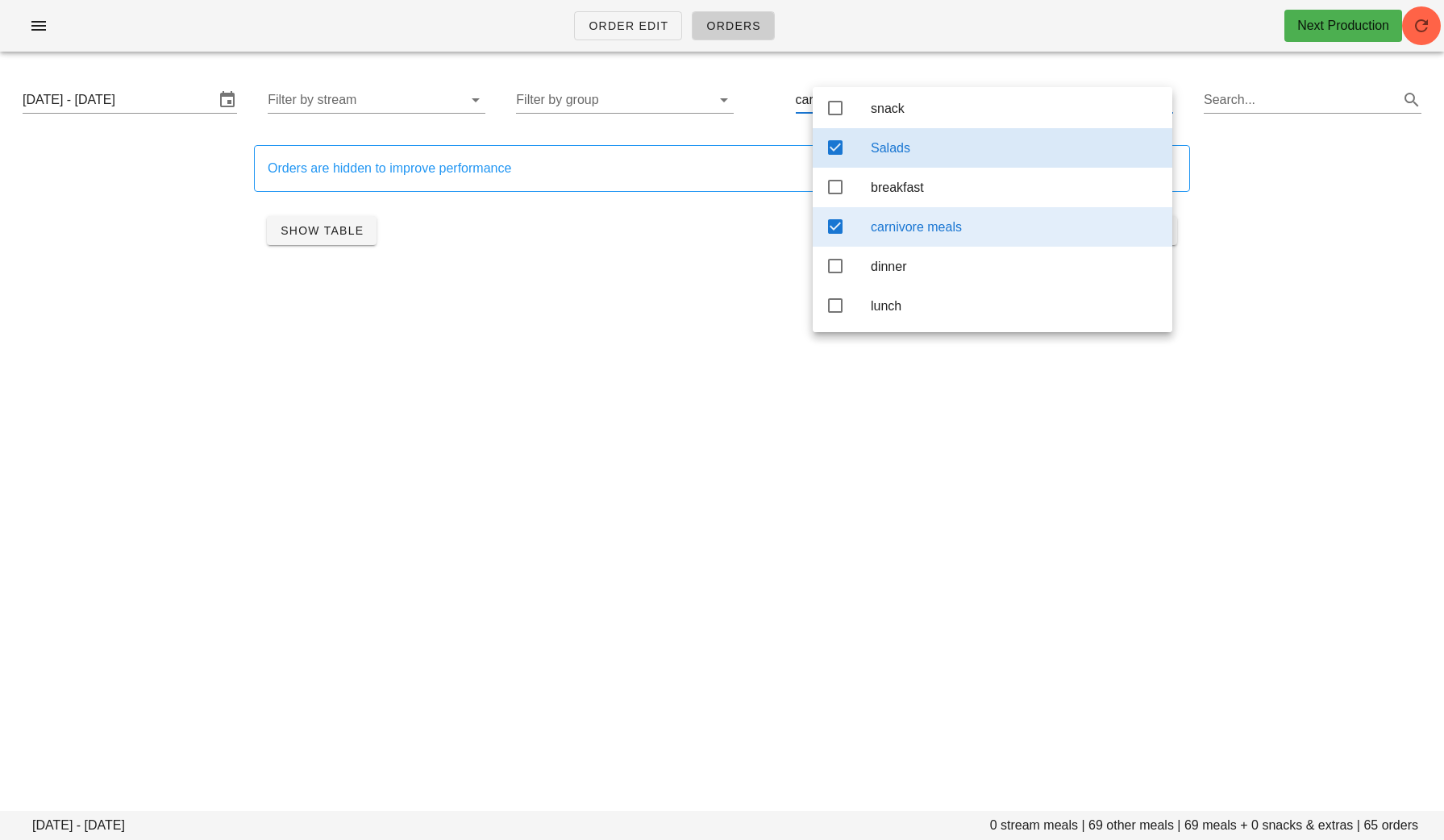
click at [837, 221] on icon at bounding box center [835, 226] width 19 height 19
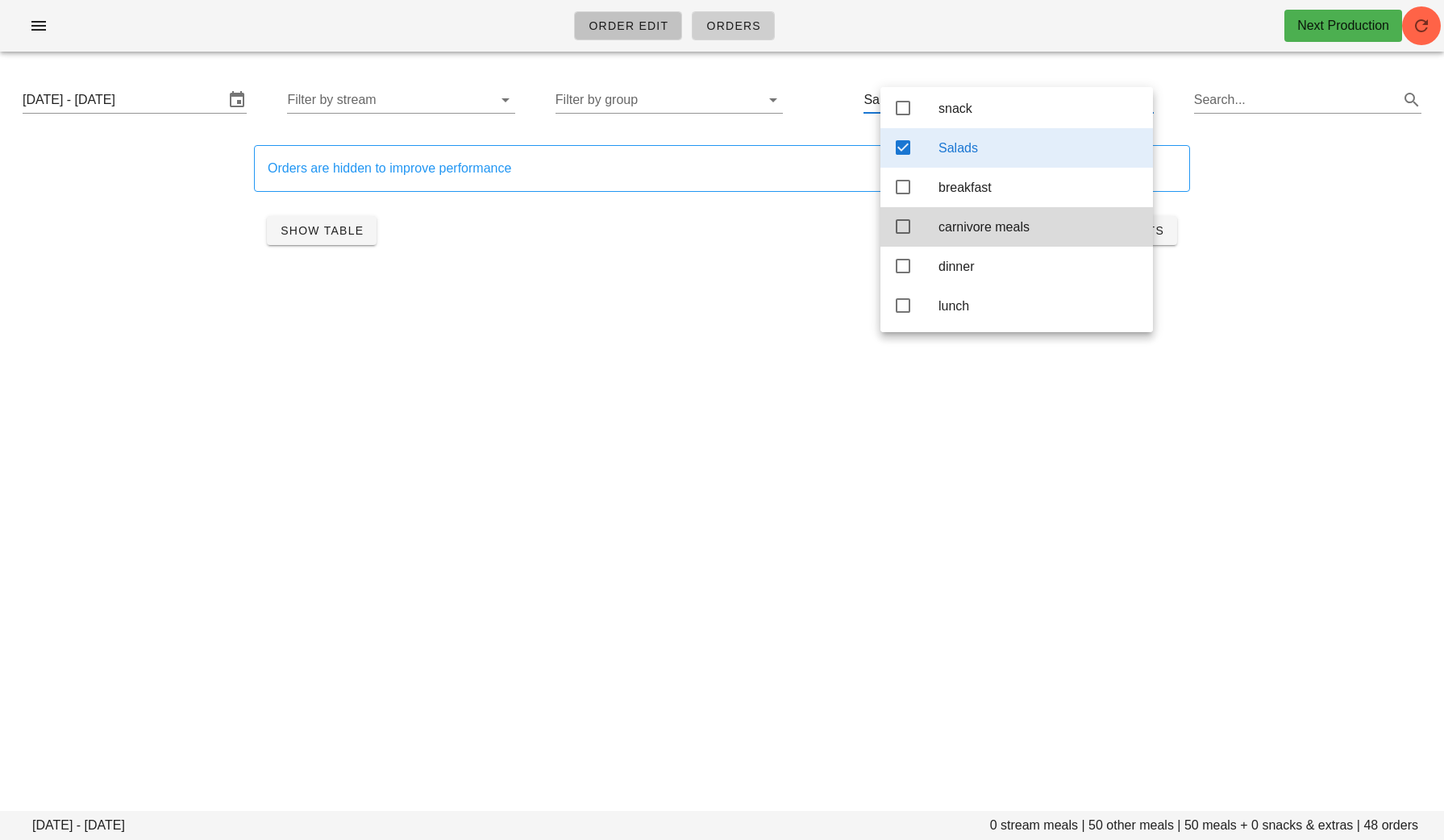
click at [615, 24] on span "Order Edit" at bounding box center [628, 25] width 81 height 13
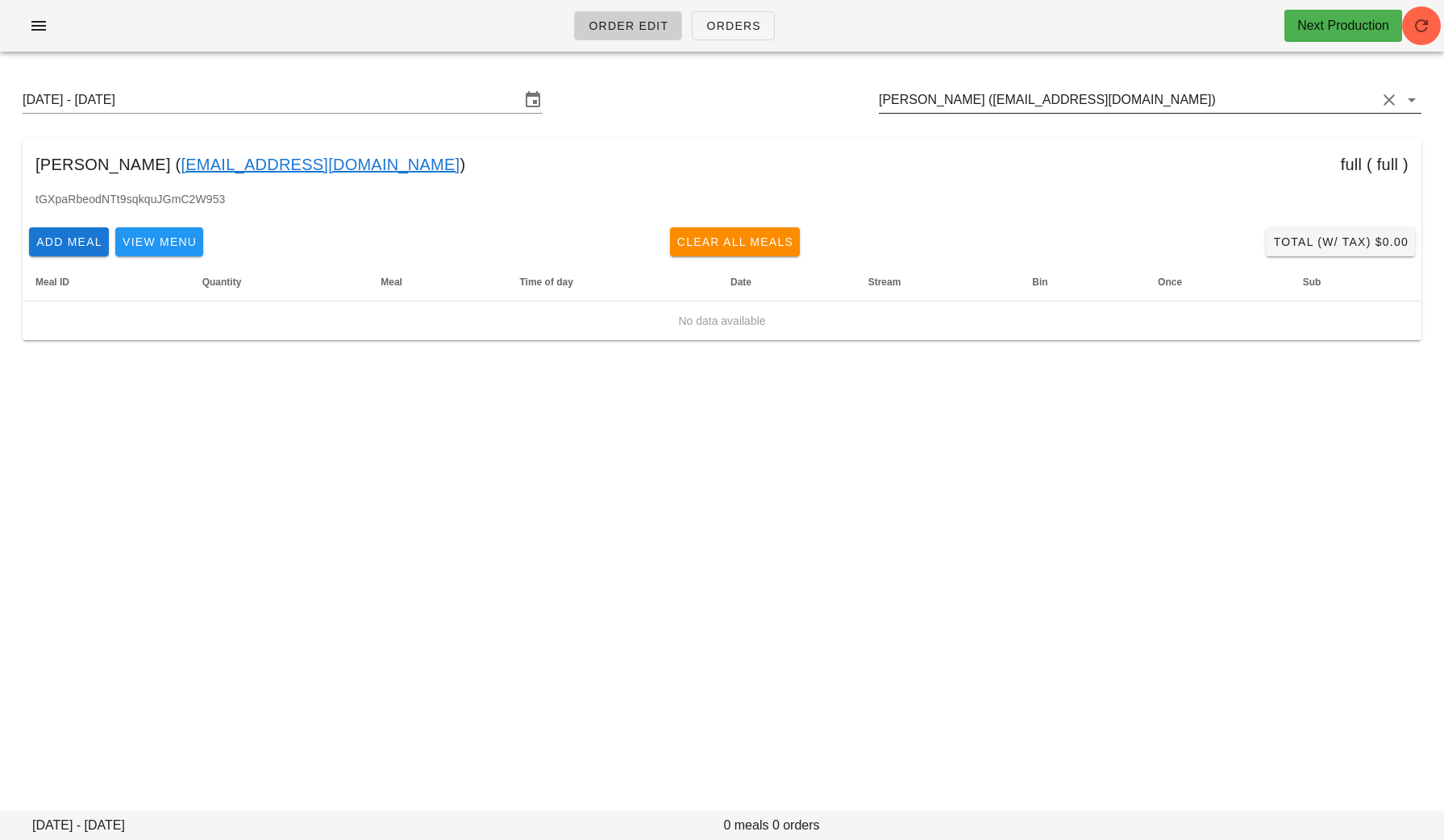
click at [1131, 102] on input "Kile Brokop (kilebrokop@gmail.com)" at bounding box center [1127, 100] width 497 height 25
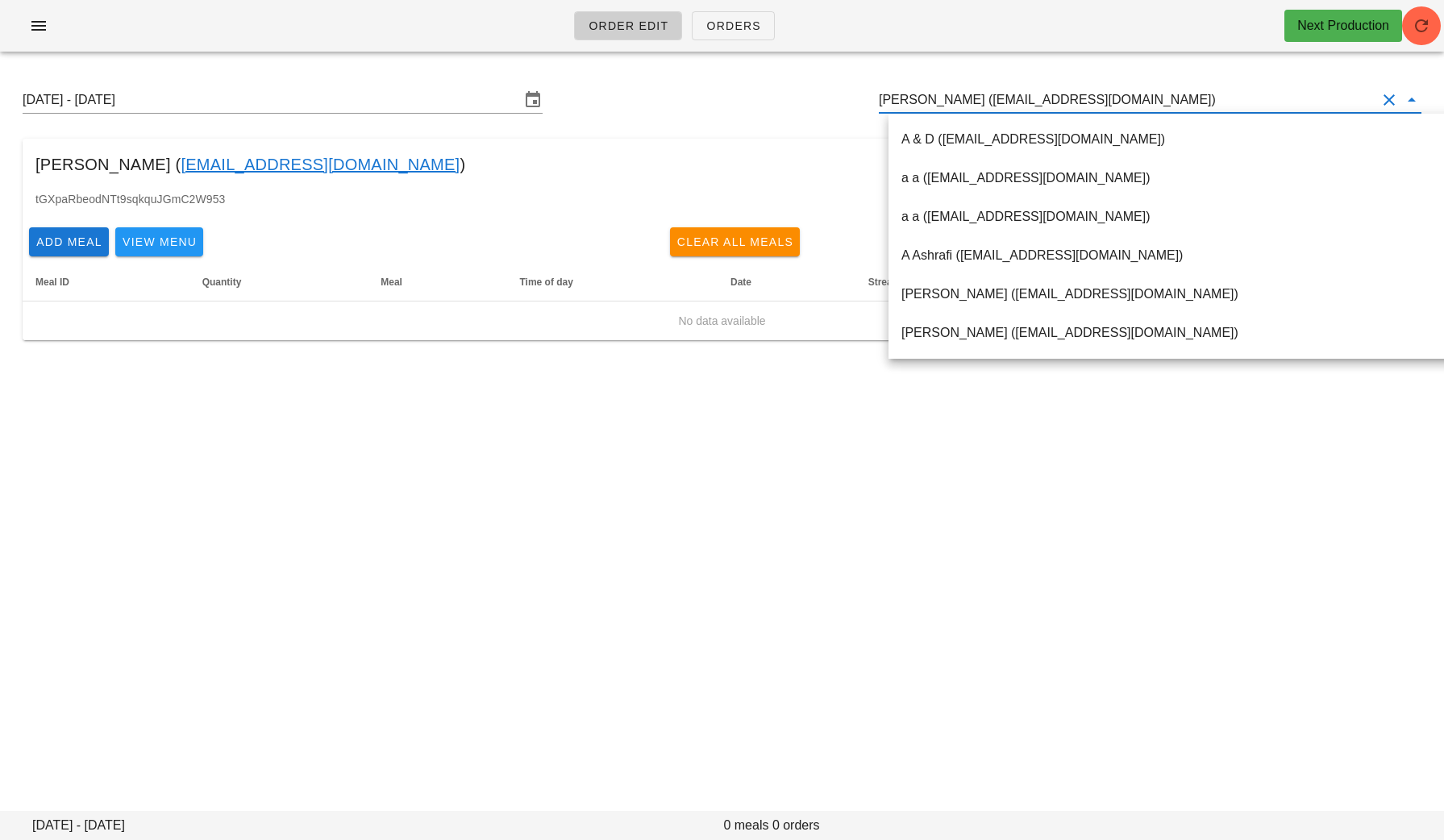
paste input "ksmith.cad@gmail.com"
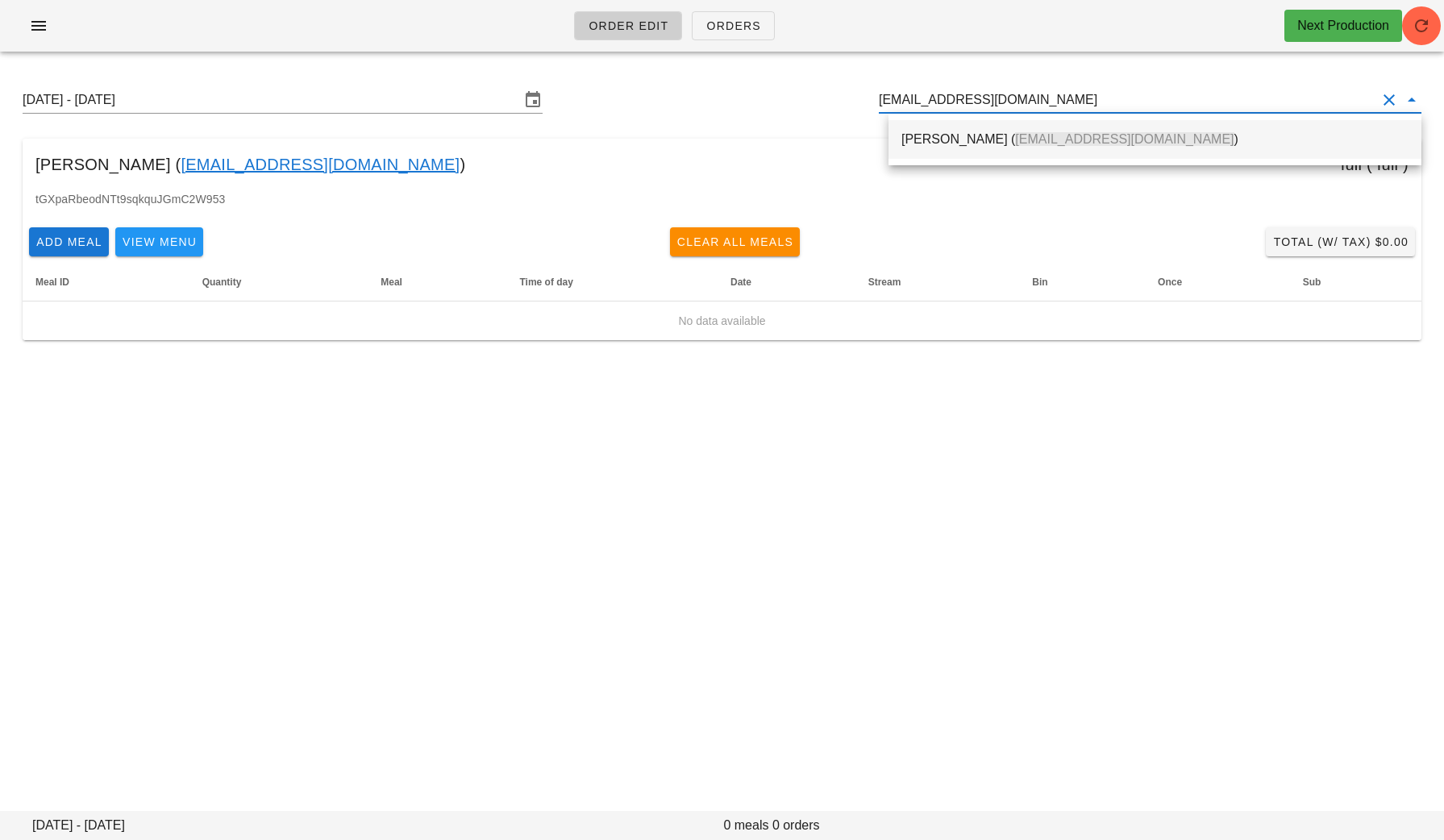
click at [910, 145] on div "Kathleen Smith ( ksmith.cad@gmail.com )" at bounding box center [1154, 138] width 507 height 15
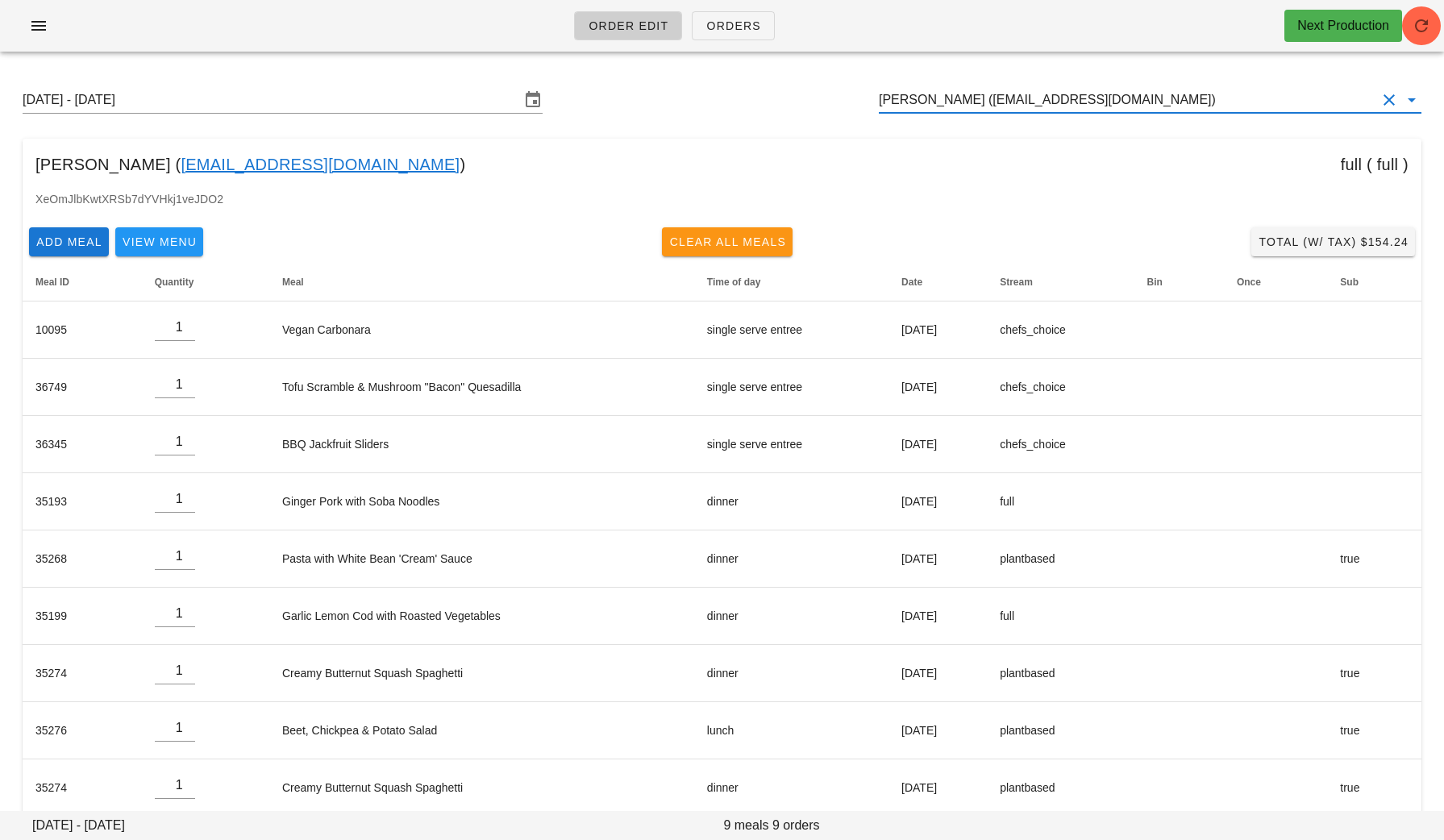
type input "Kathleen Smith (ksmith.cad@gmail.com)"
click at [717, 237] on span "Clear All Meals" at bounding box center [727, 242] width 117 height 13
click at [717, 248] on span "Clear All Meals" at bounding box center [727, 242] width 117 height 13
type input "0"
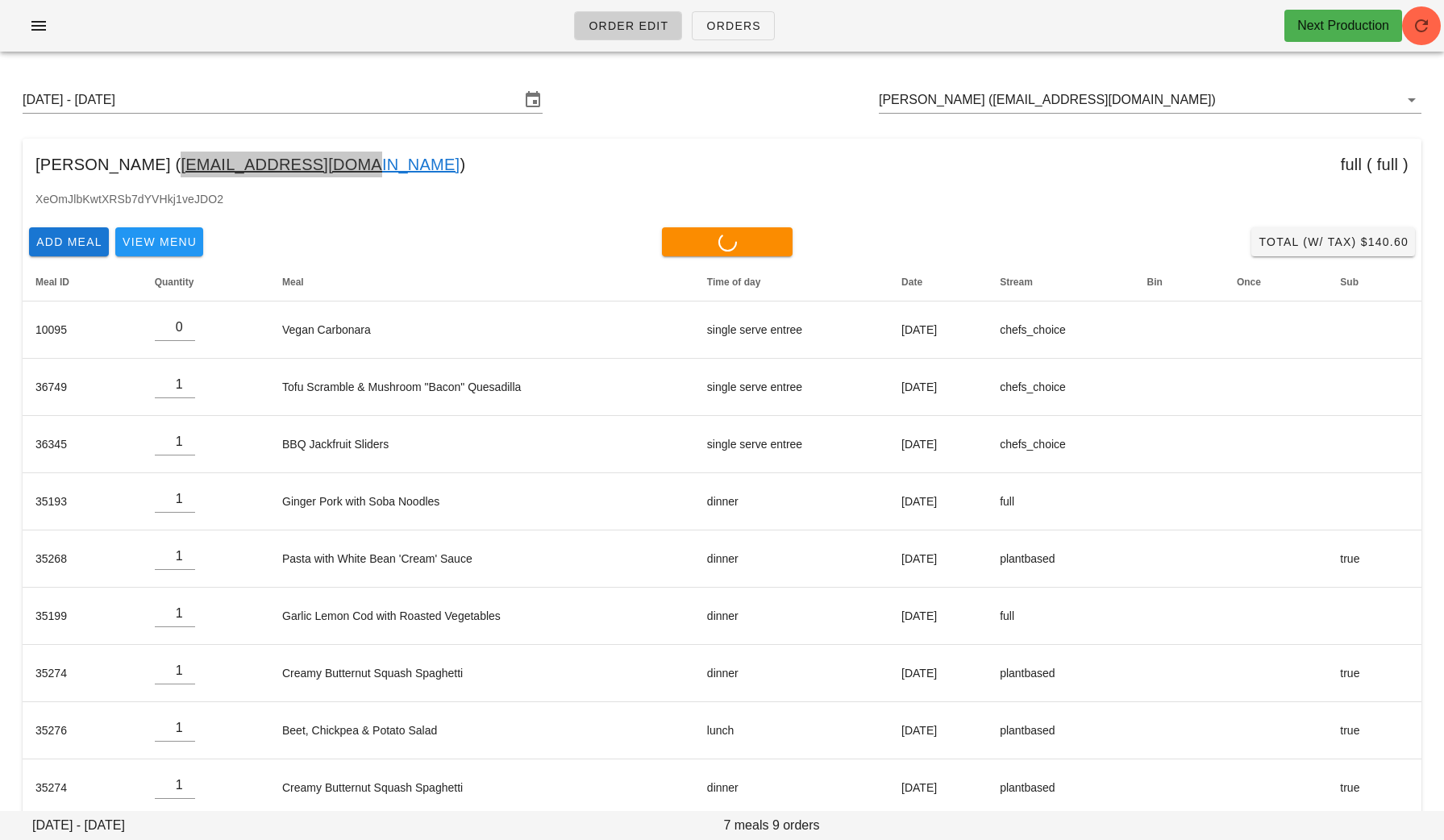
type input "0"
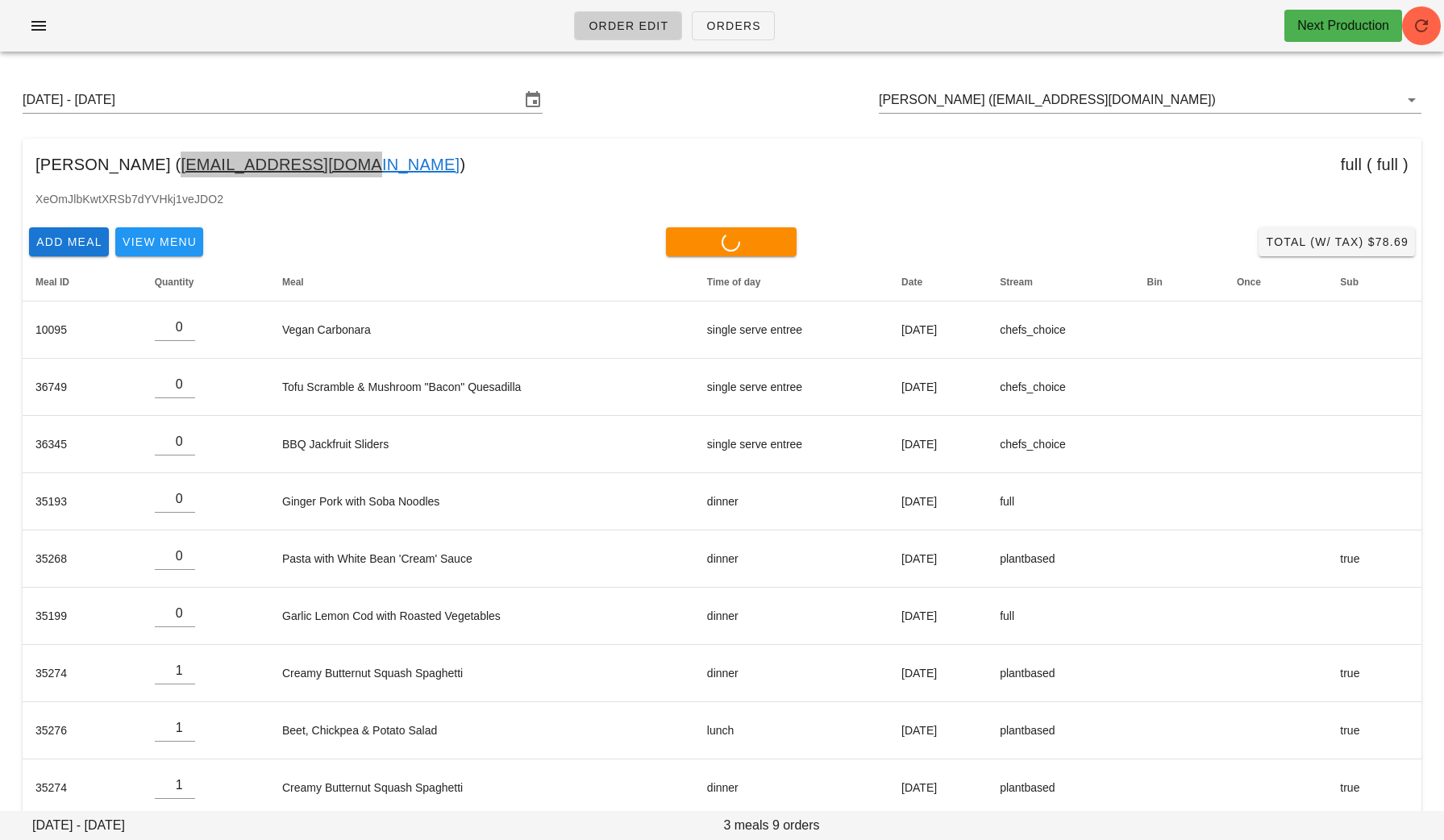
type input "0"
click at [483, 224] on div "Add Meal View Menu Clear All Meals Total (w/ Tax) $0.00" at bounding box center [722, 242] width 1399 height 42
click at [1166, 101] on input "Kathleen Smith (ksmith.cad@gmail.com)" at bounding box center [1127, 100] width 497 height 25
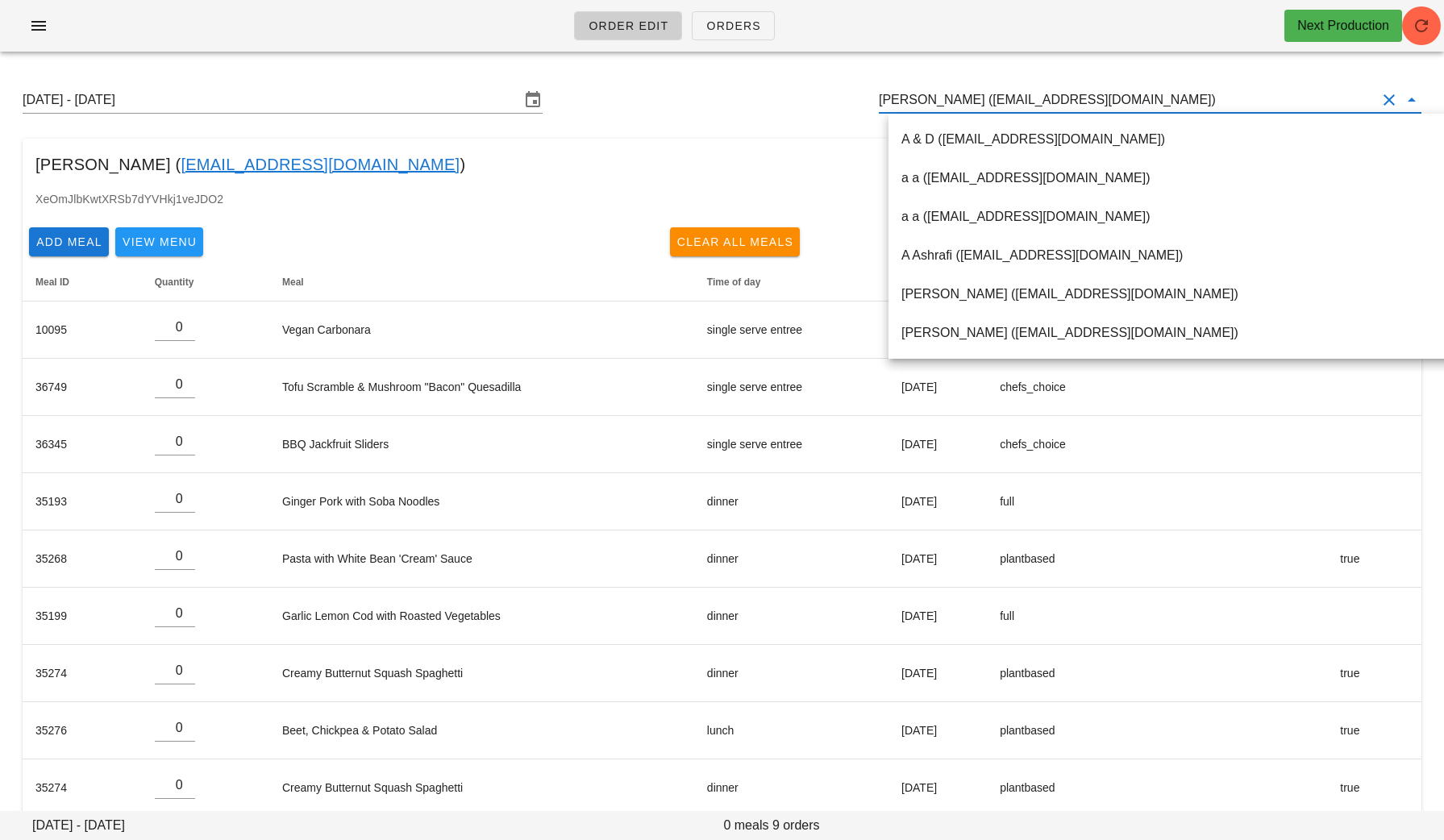
paste input "Allengen456@gmail.com"
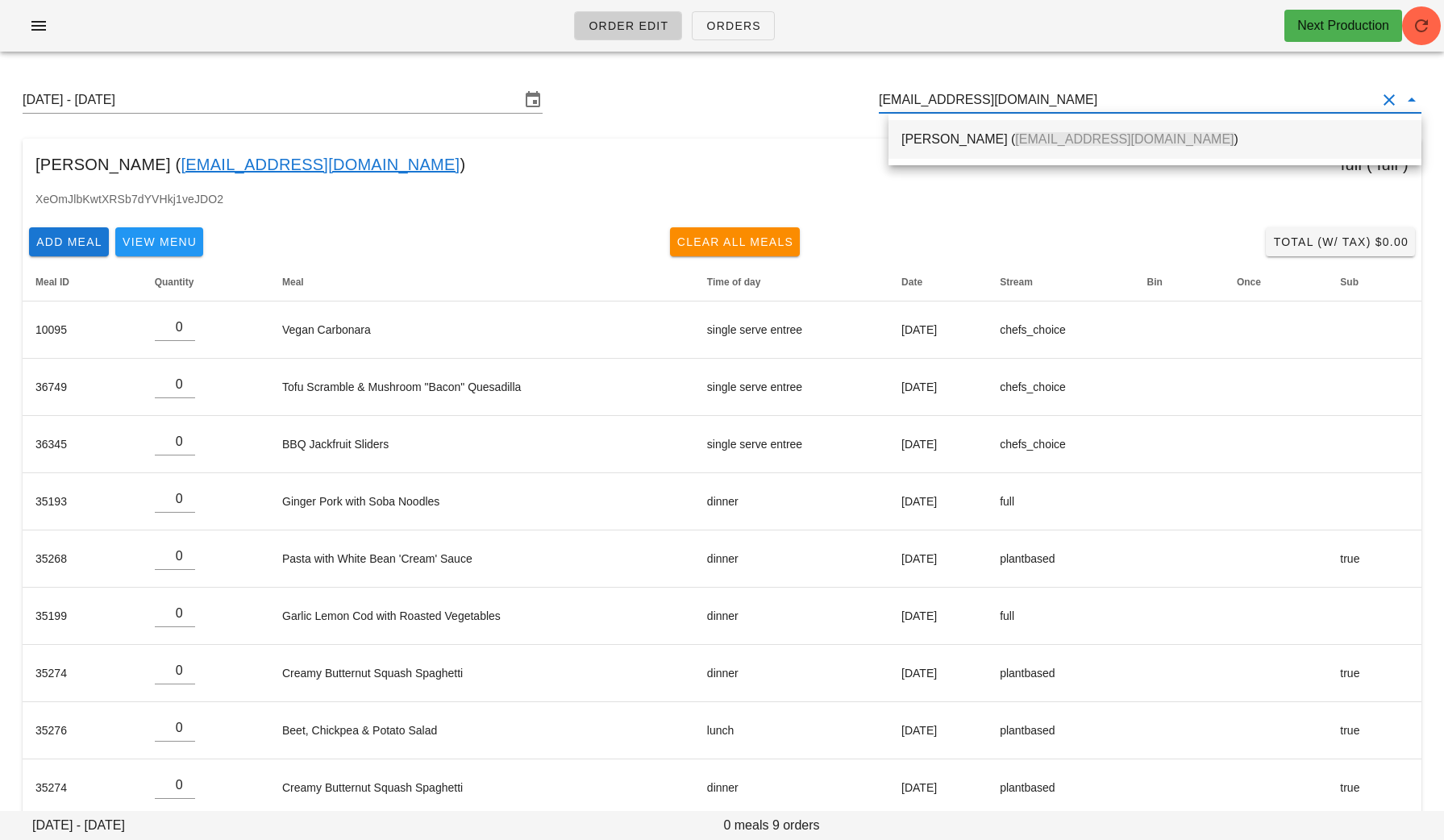
click at [952, 132] on div "Reva Berreta ( Allengen456@gmail.com )" at bounding box center [1154, 138] width 507 height 15
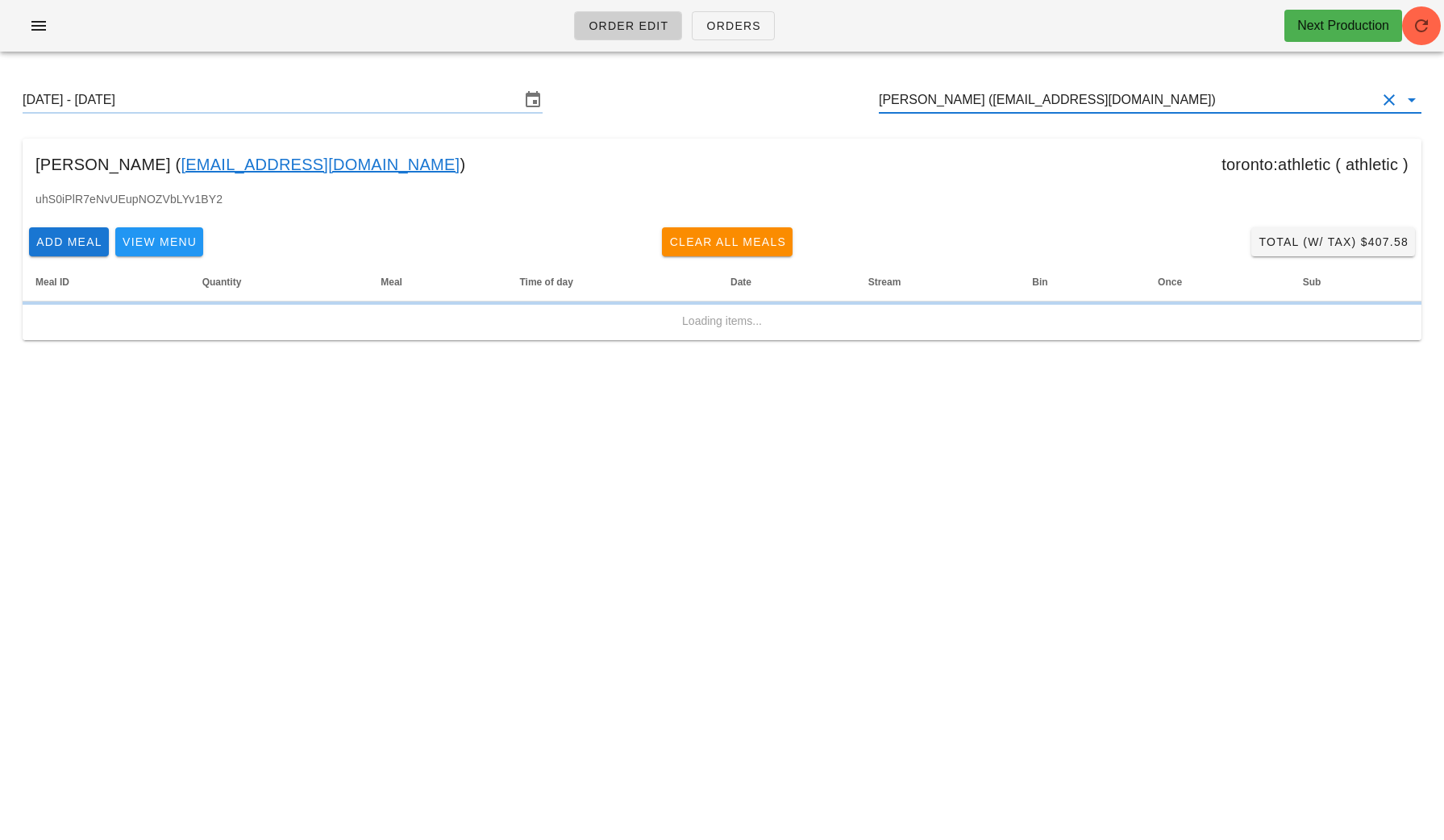
type input "Reva Berreta (Allengen456@gmail.com)"
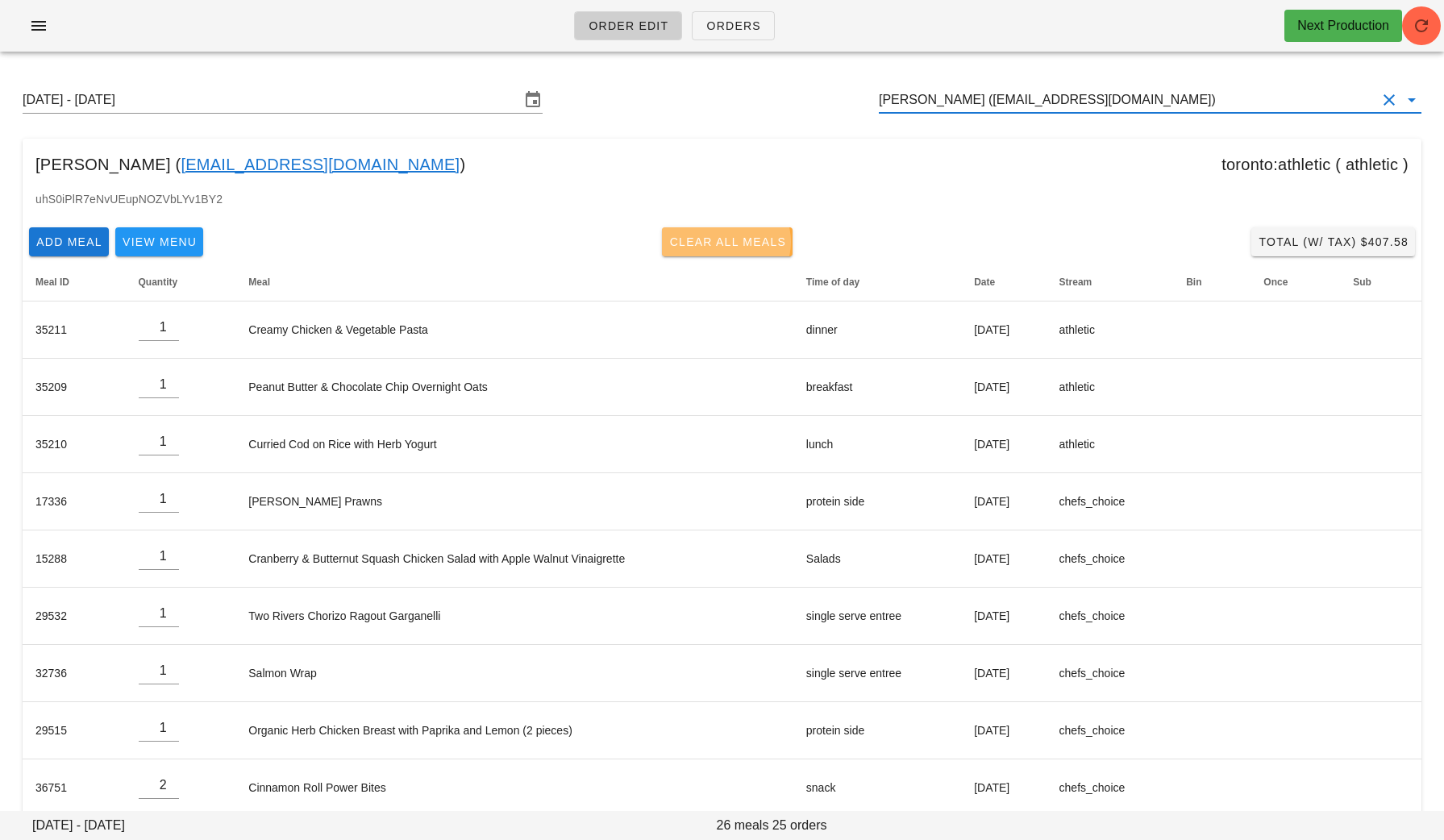
click at [727, 247] on span "Clear All Meals" at bounding box center [727, 242] width 117 height 13
type input "0"
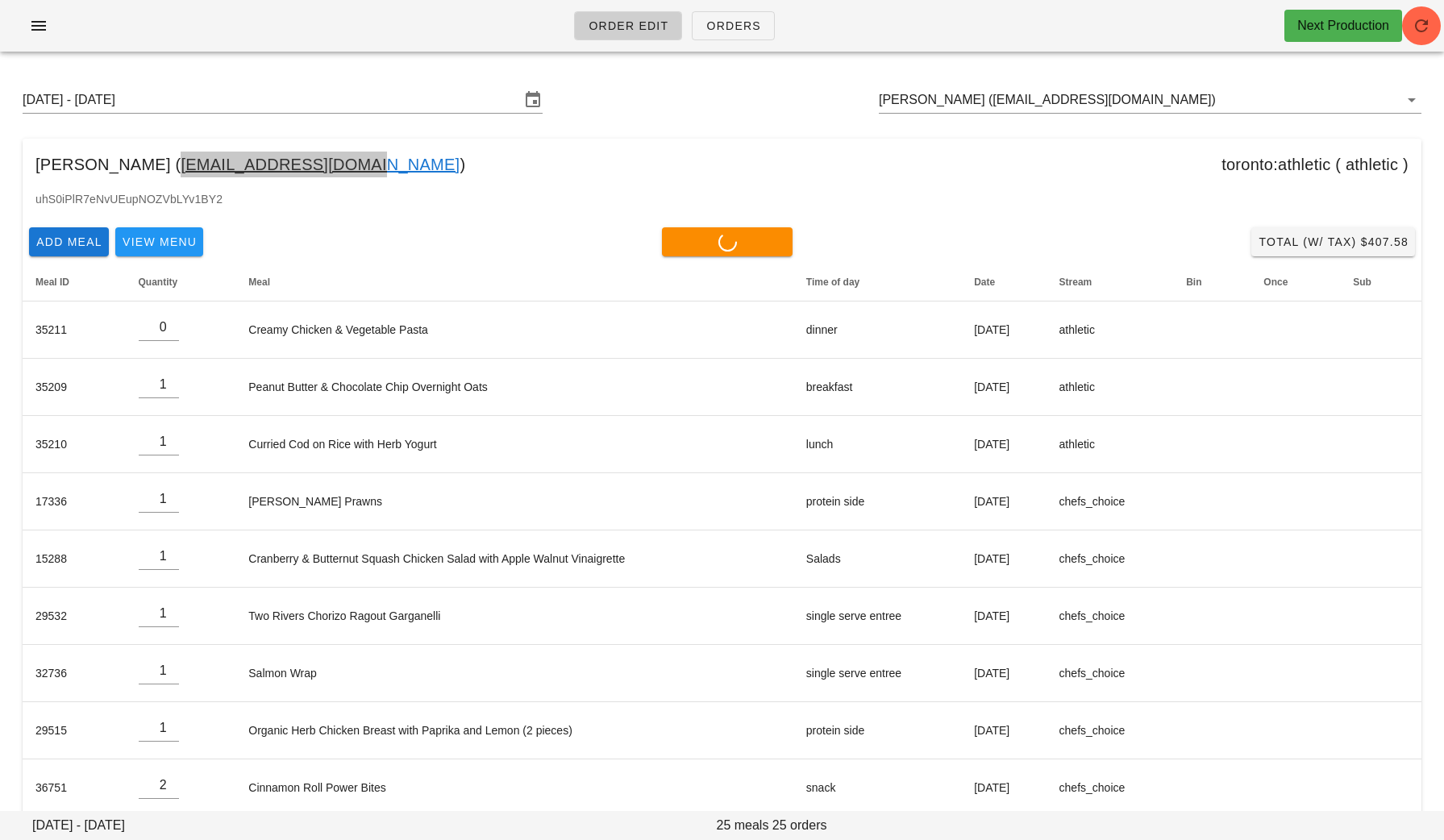
type input "0"
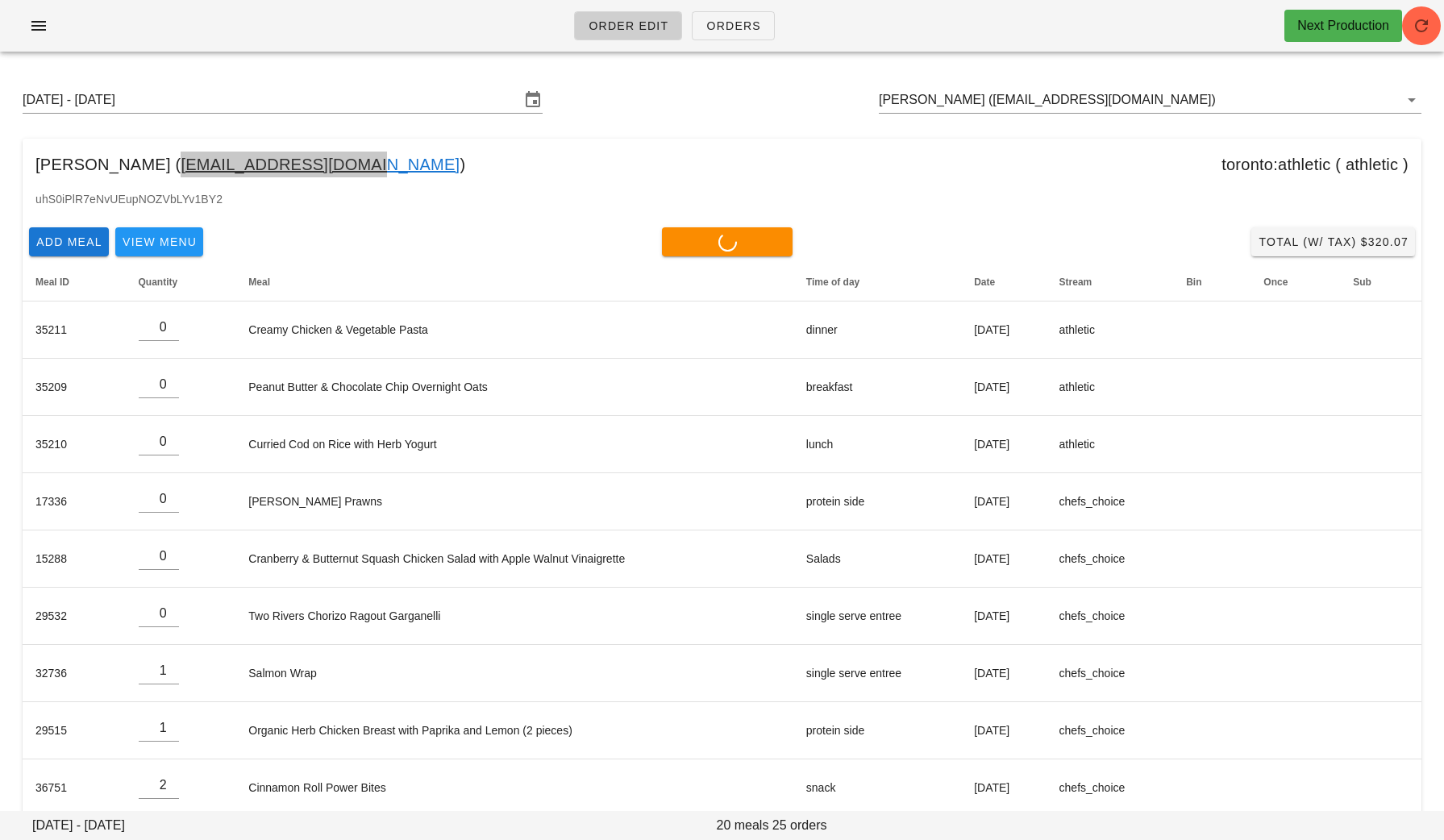
type input "0"
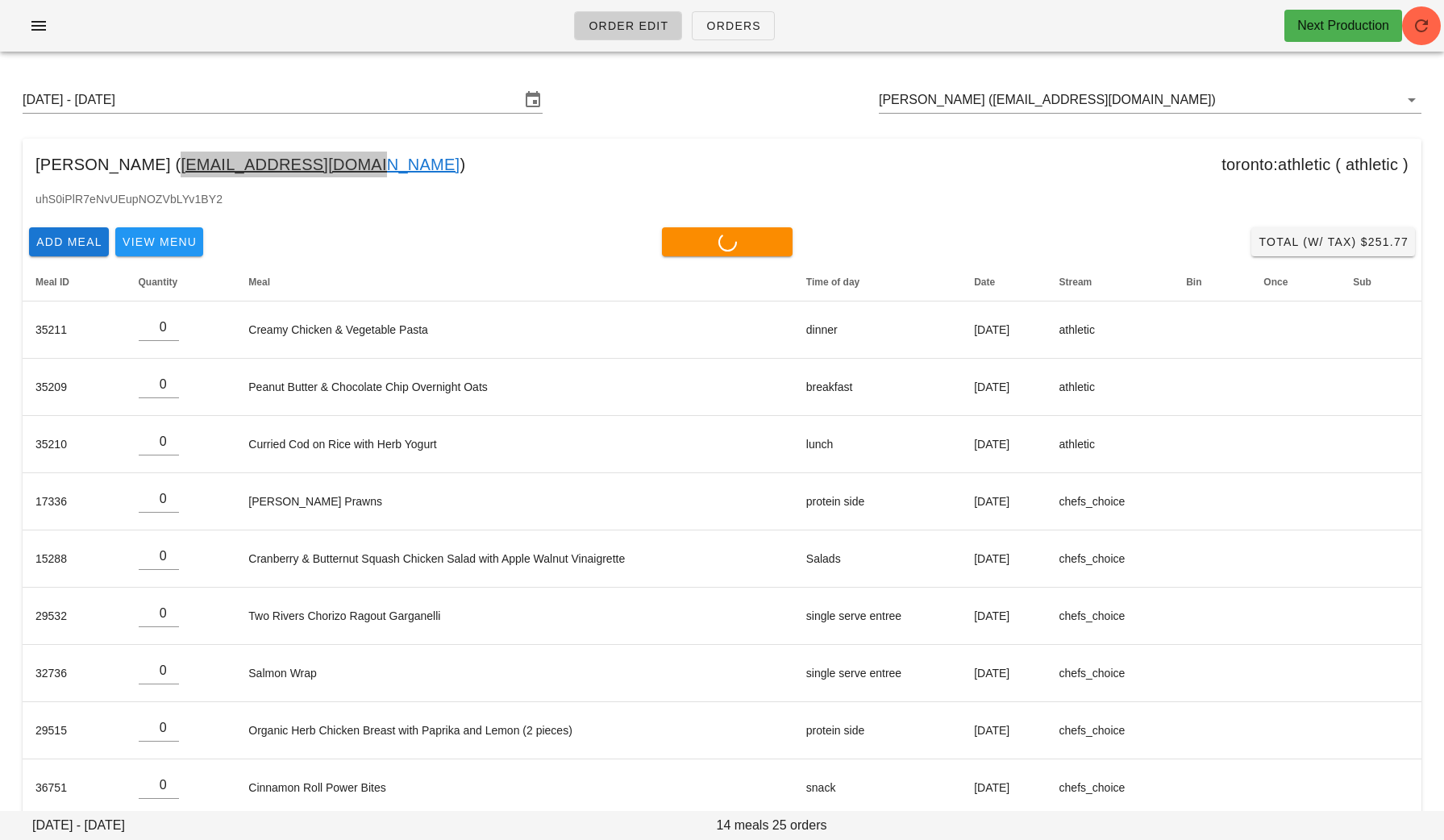
type input "0"
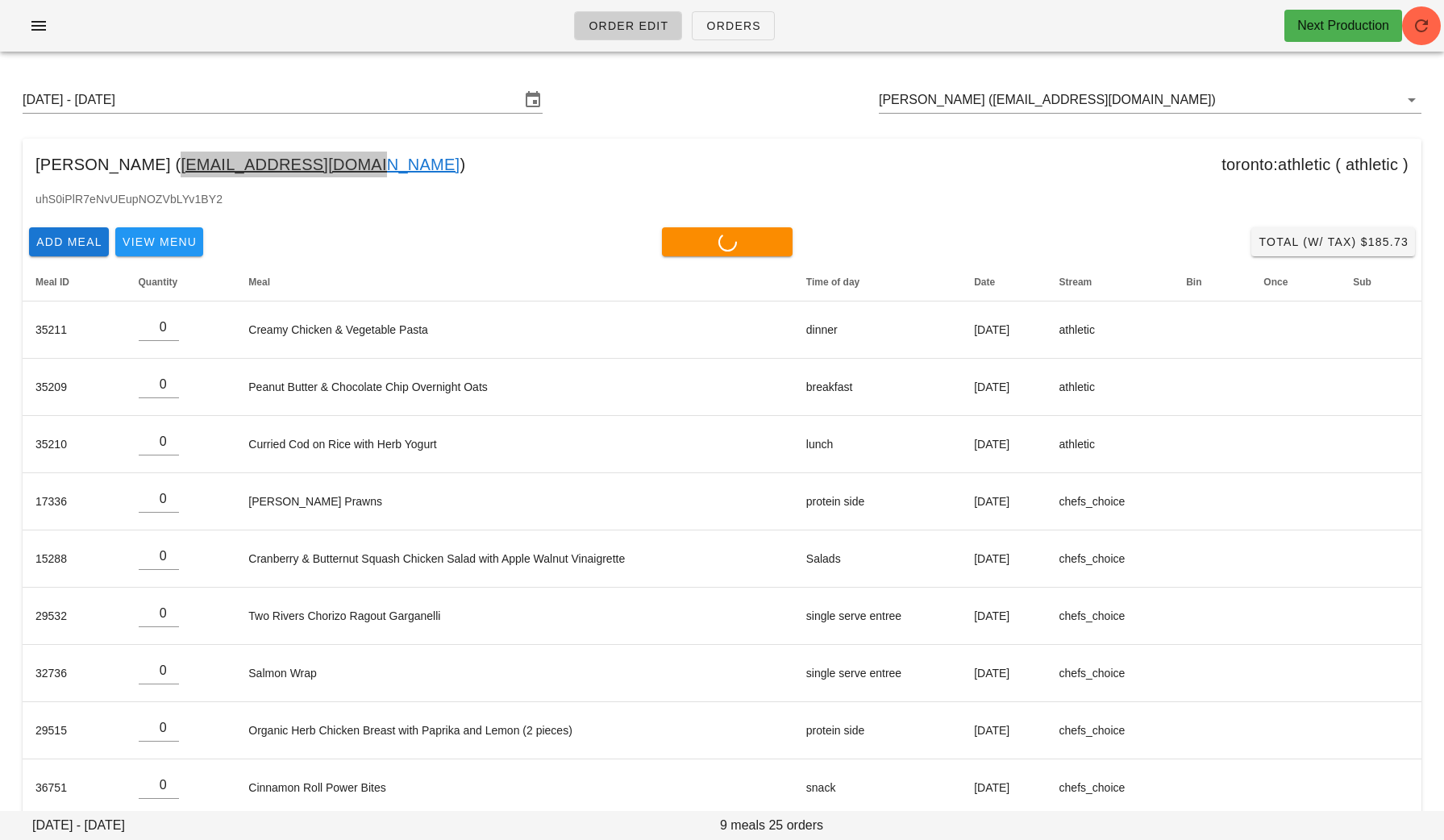
type input "0"
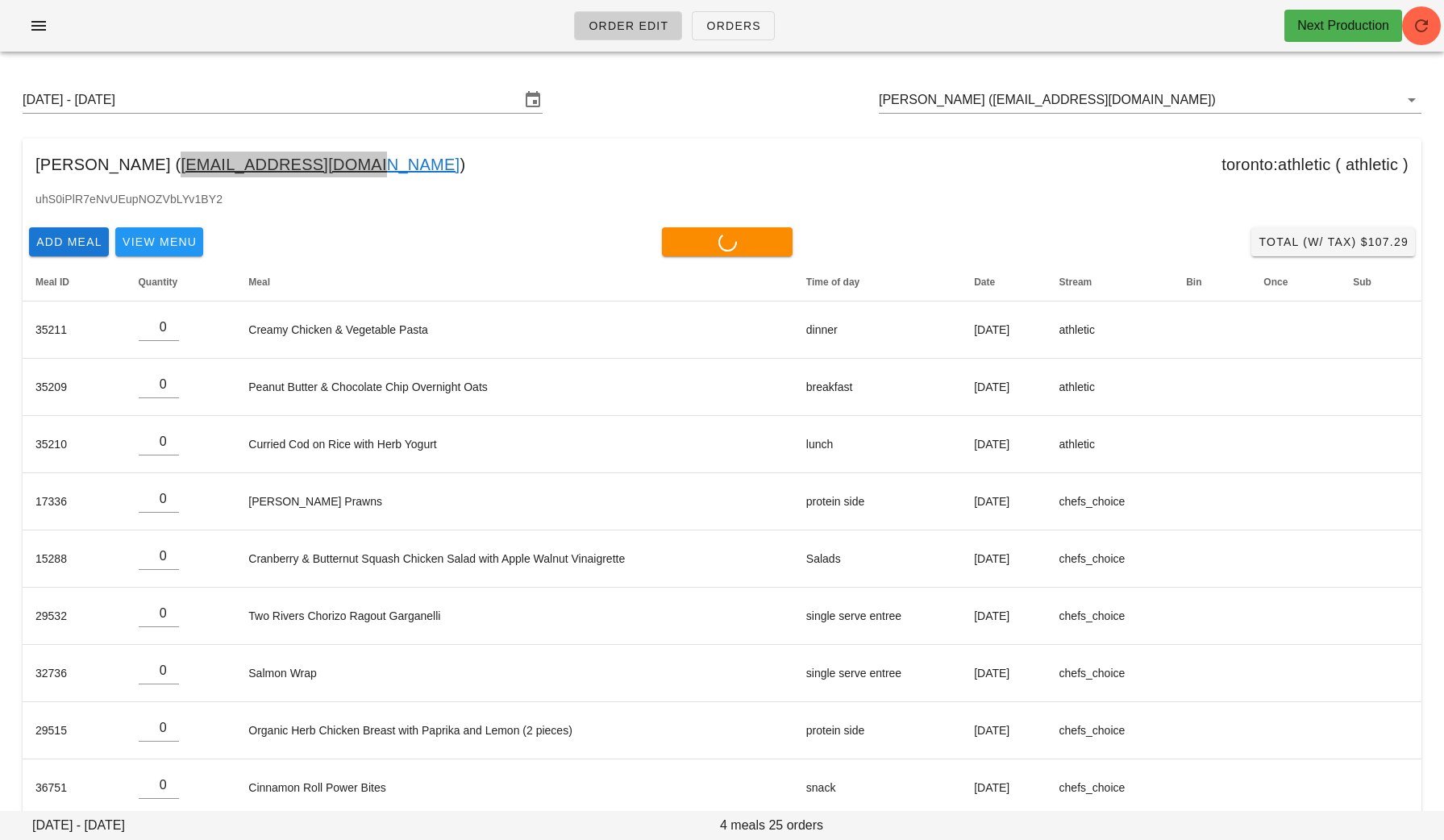
type input "0"
click at [1129, 103] on input "Reva Berreta (Allengen456@gmail.com)" at bounding box center [1127, 100] width 497 height 25
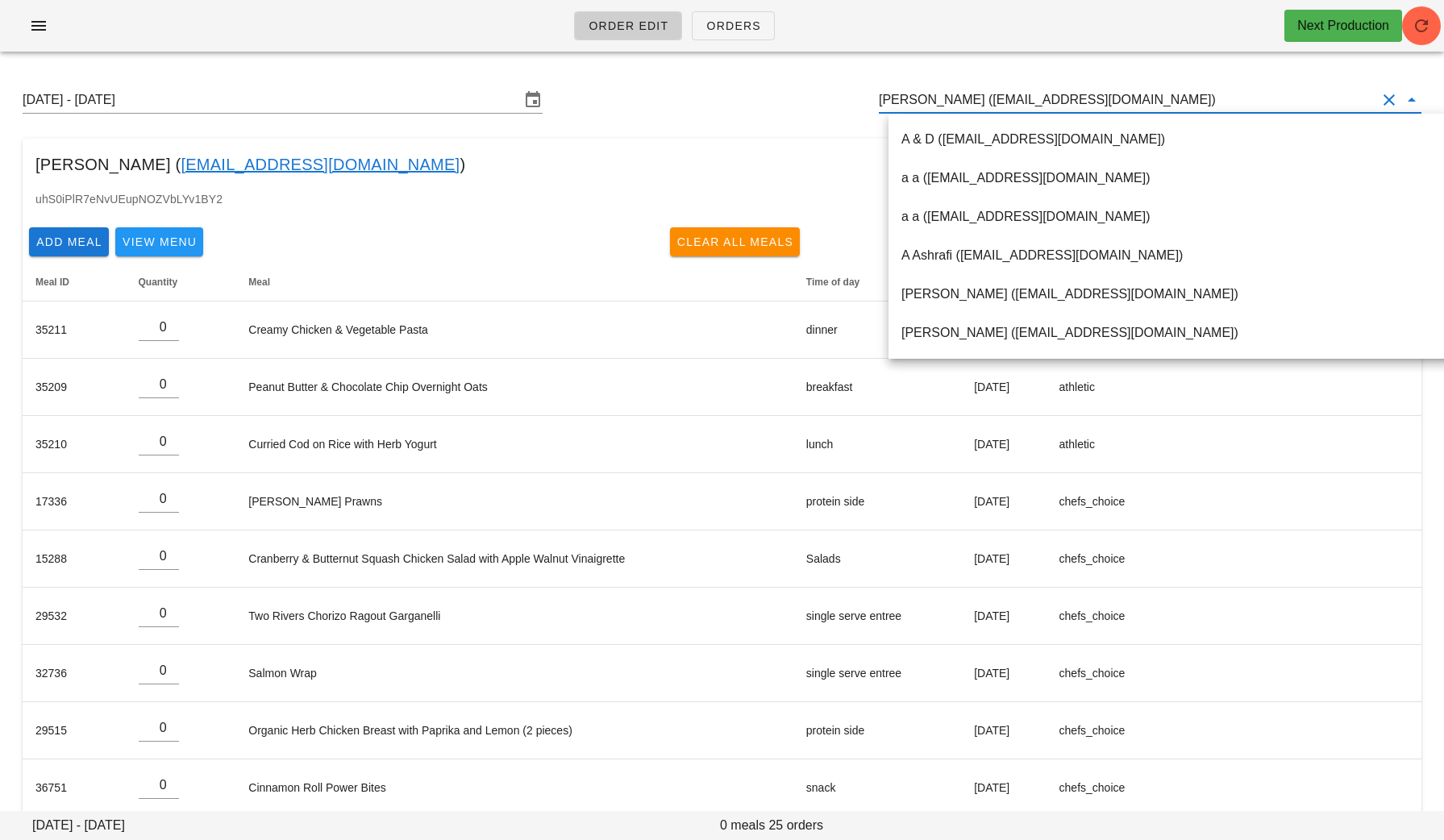
paste input "mmguzmanr@gmail.com"
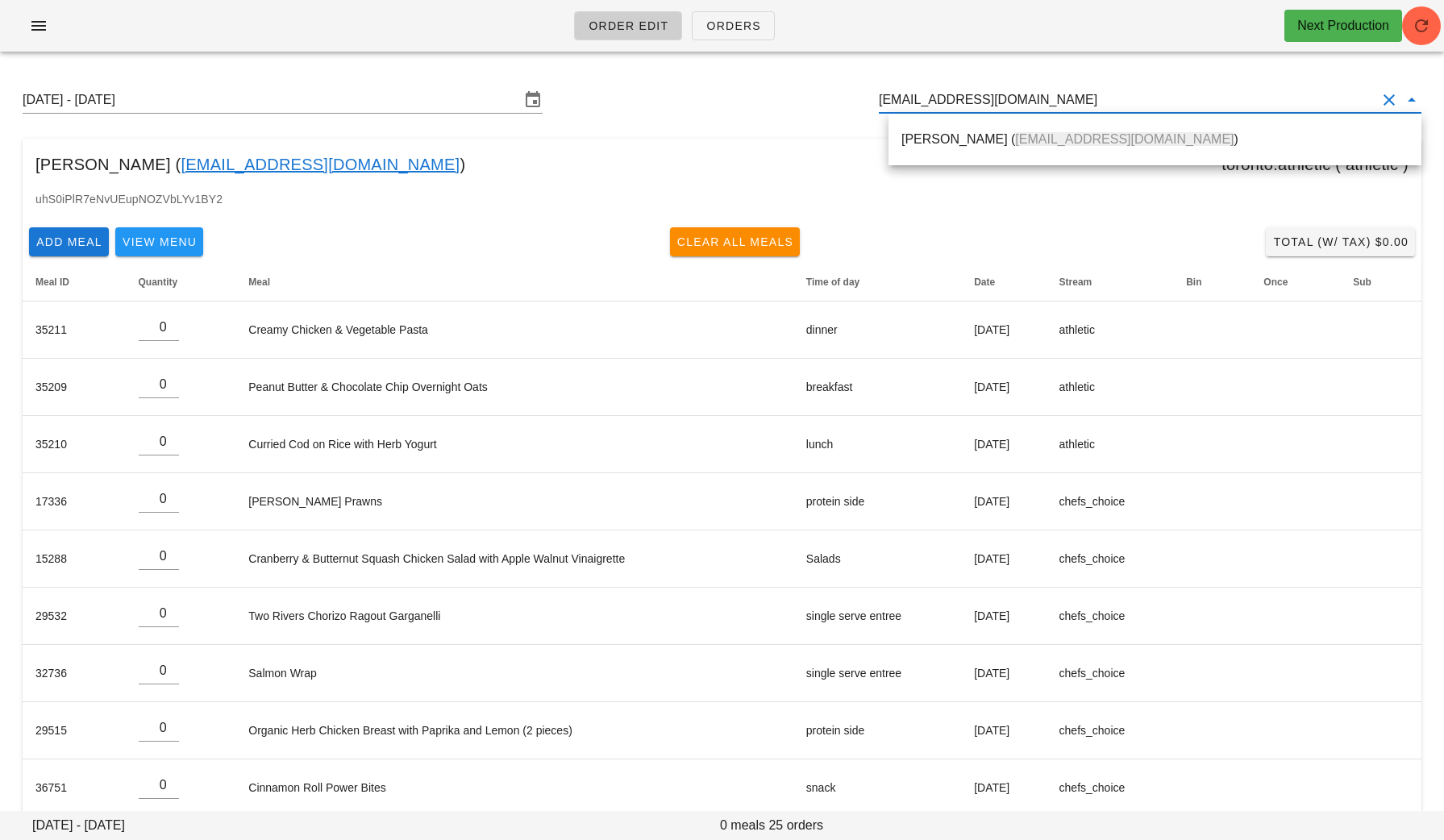
click at [1060, 141] on span "Mmguzmanr@gmail.com" at bounding box center [1124, 138] width 219 height 14
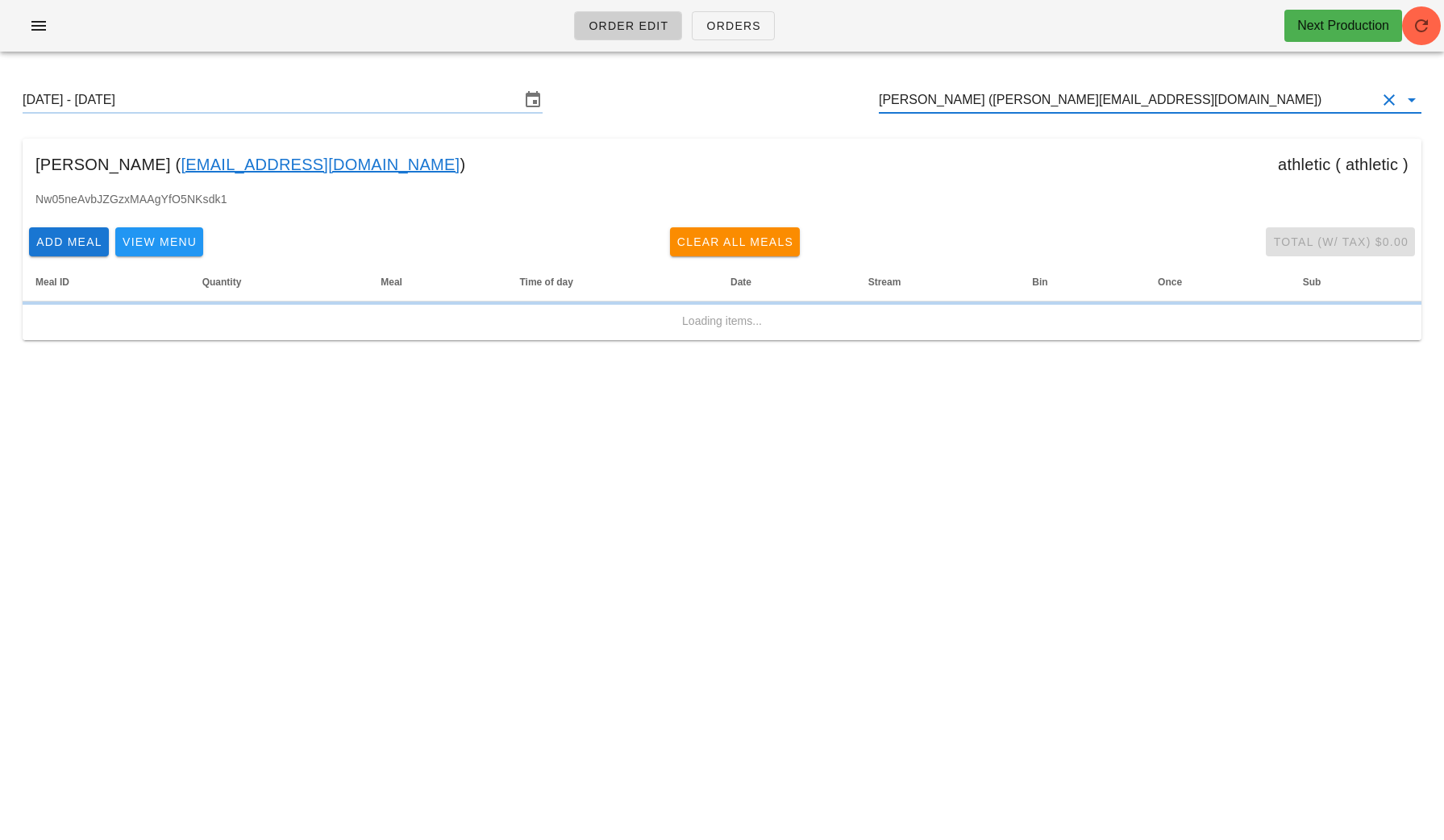
type input "Marcela Guzman (Mmguzmanr@gmail.com)"
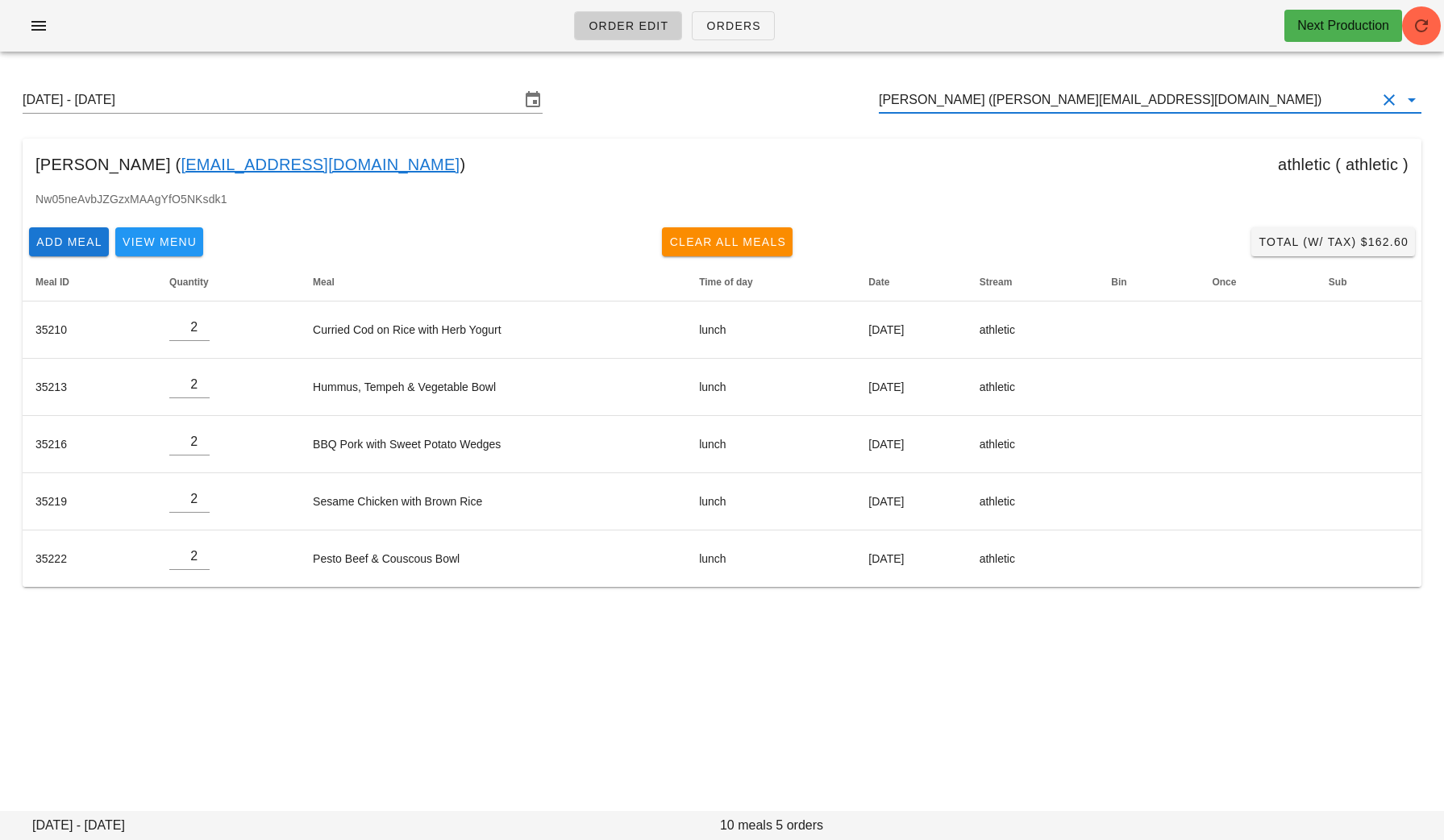
click at [323, 162] on link "Mmguzmanr@gmail.com" at bounding box center [320, 165] width 279 height 25
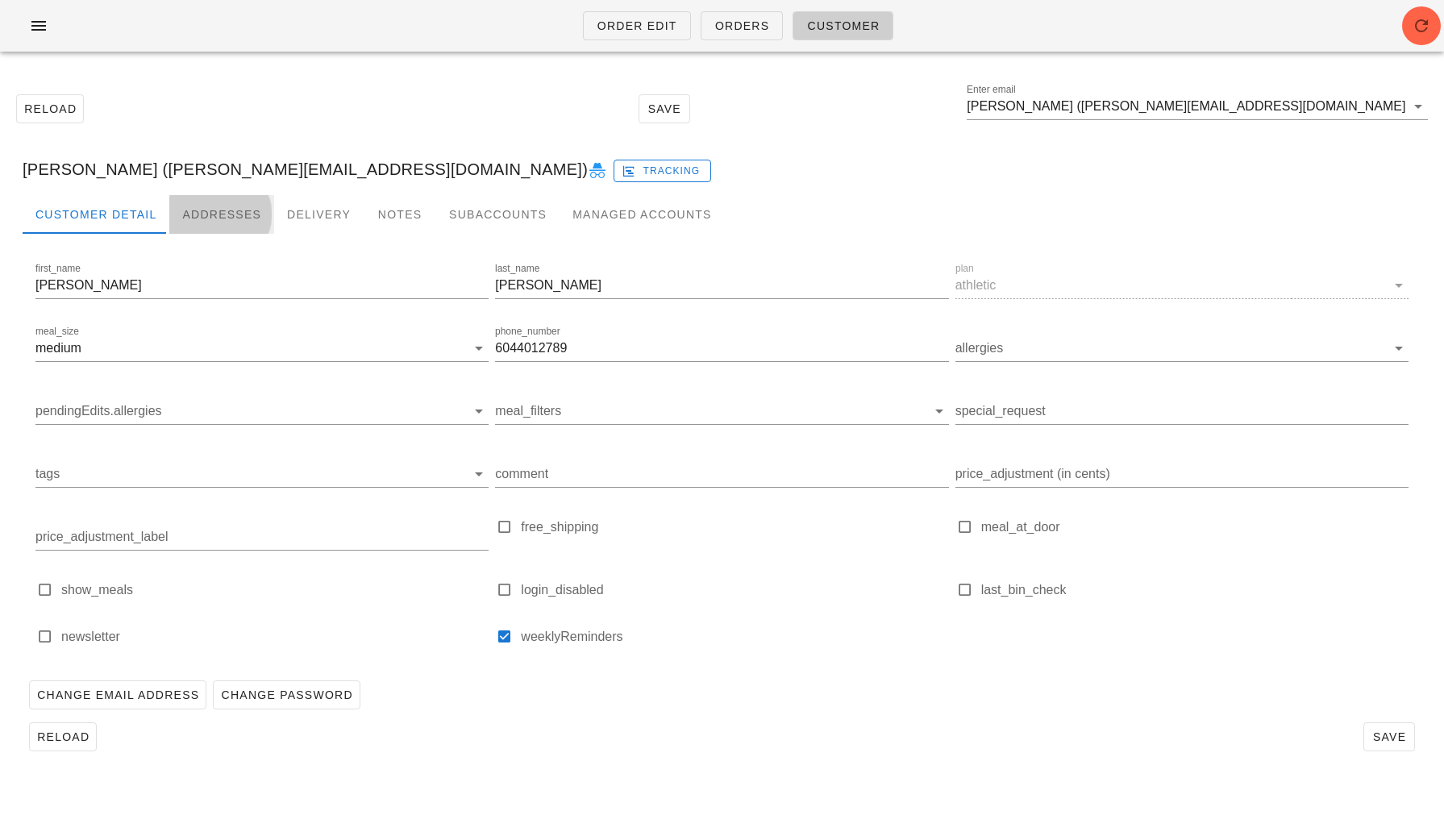
click at [223, 205] on div "Addresses" at bounding box center [221, 214] width 105 height 39
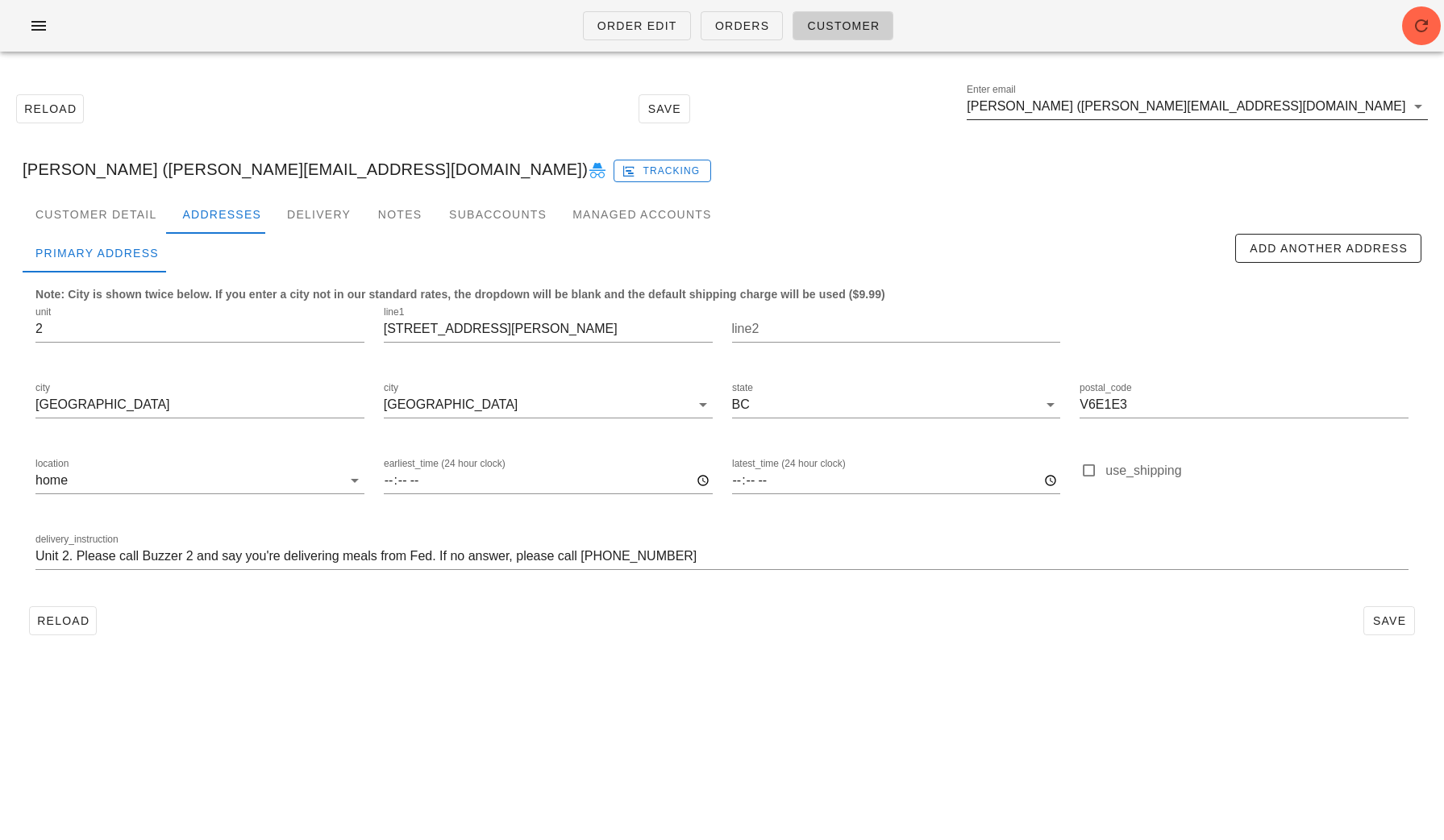
click at [1280, 113] on input "Marcela Guzman (Mmguzmanr@gmail.com)" at bounding box center [1186, 106] width 439 height 25
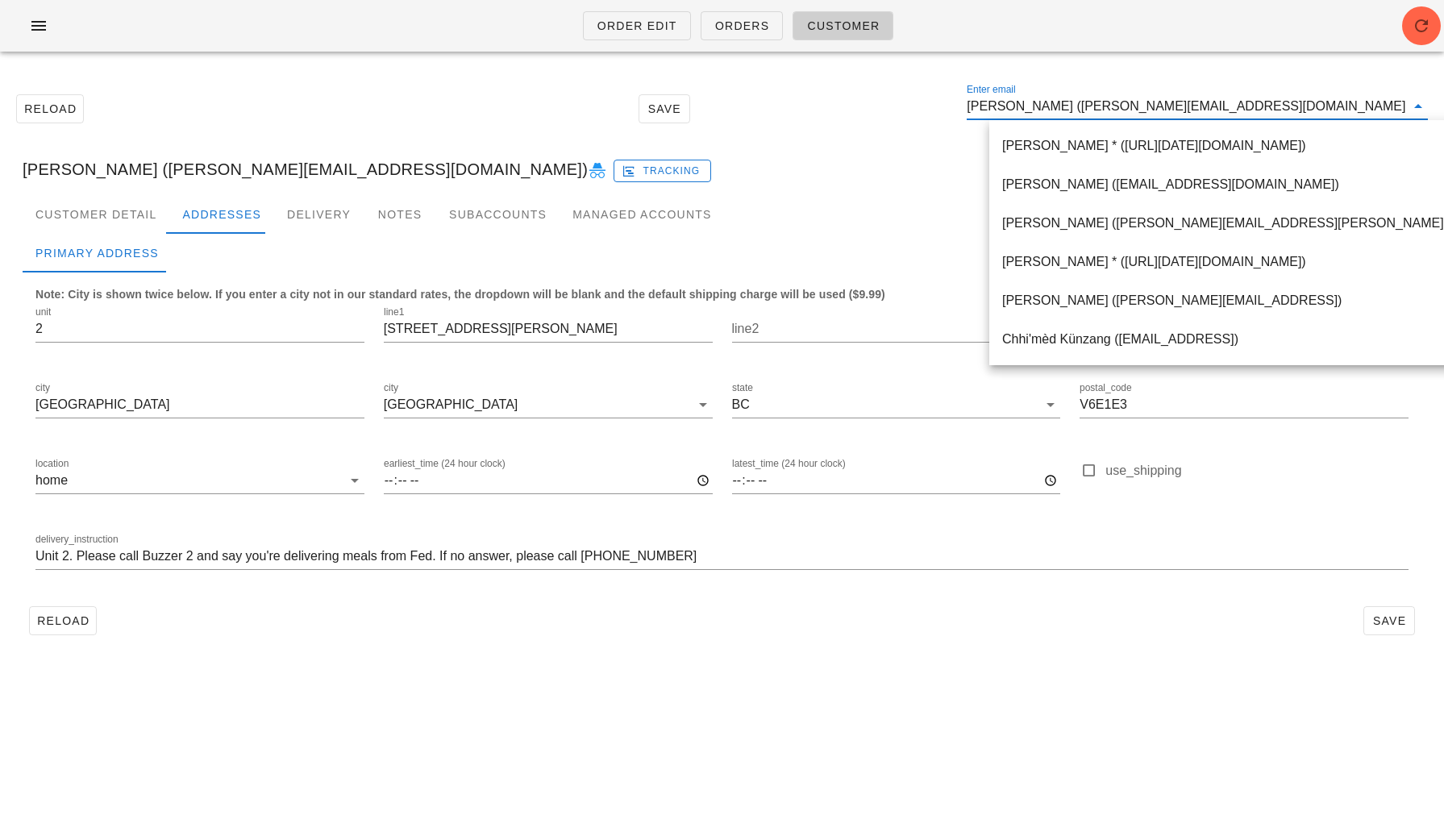
paste input "Lina Tadros"
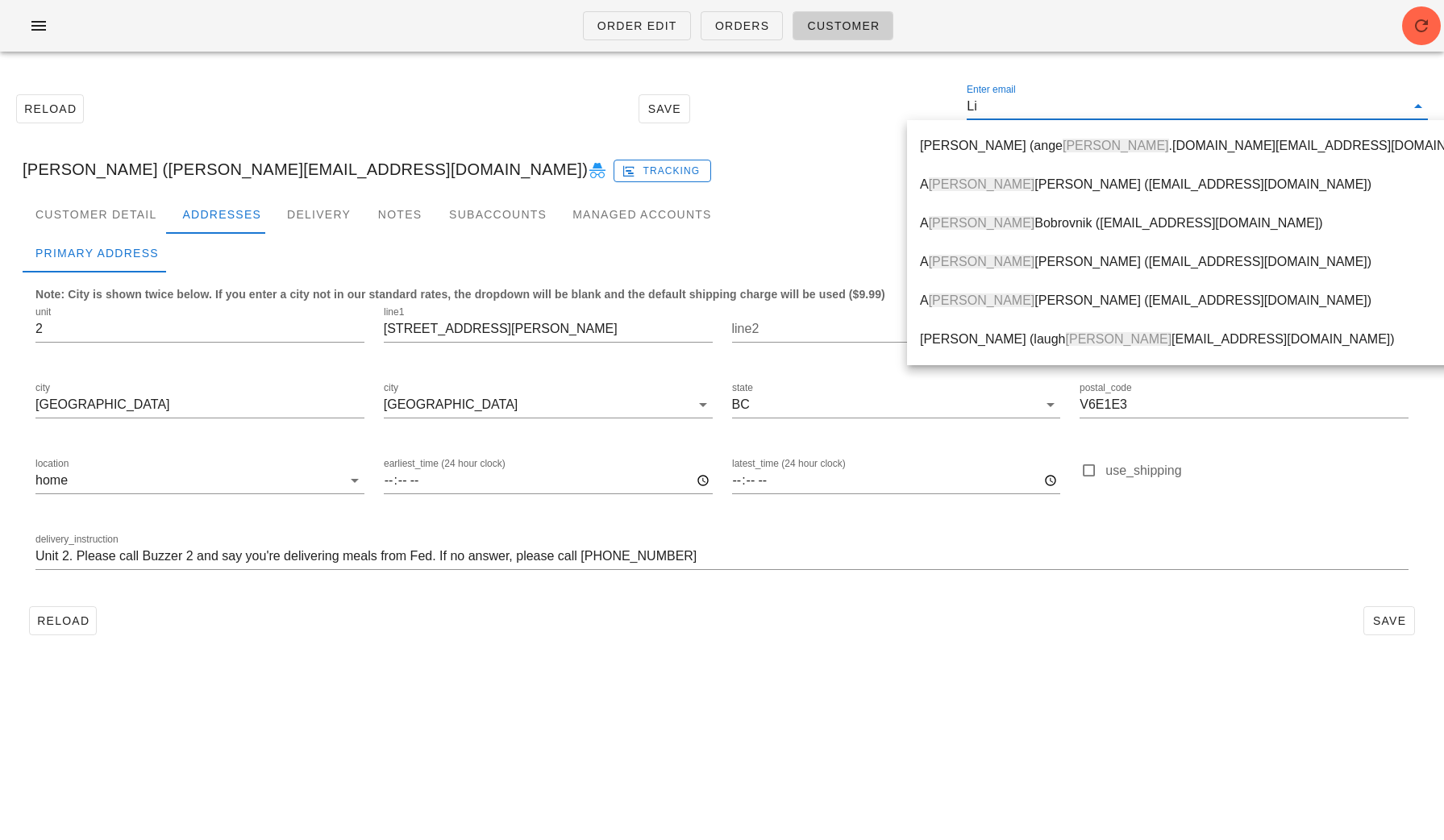
type input "L"
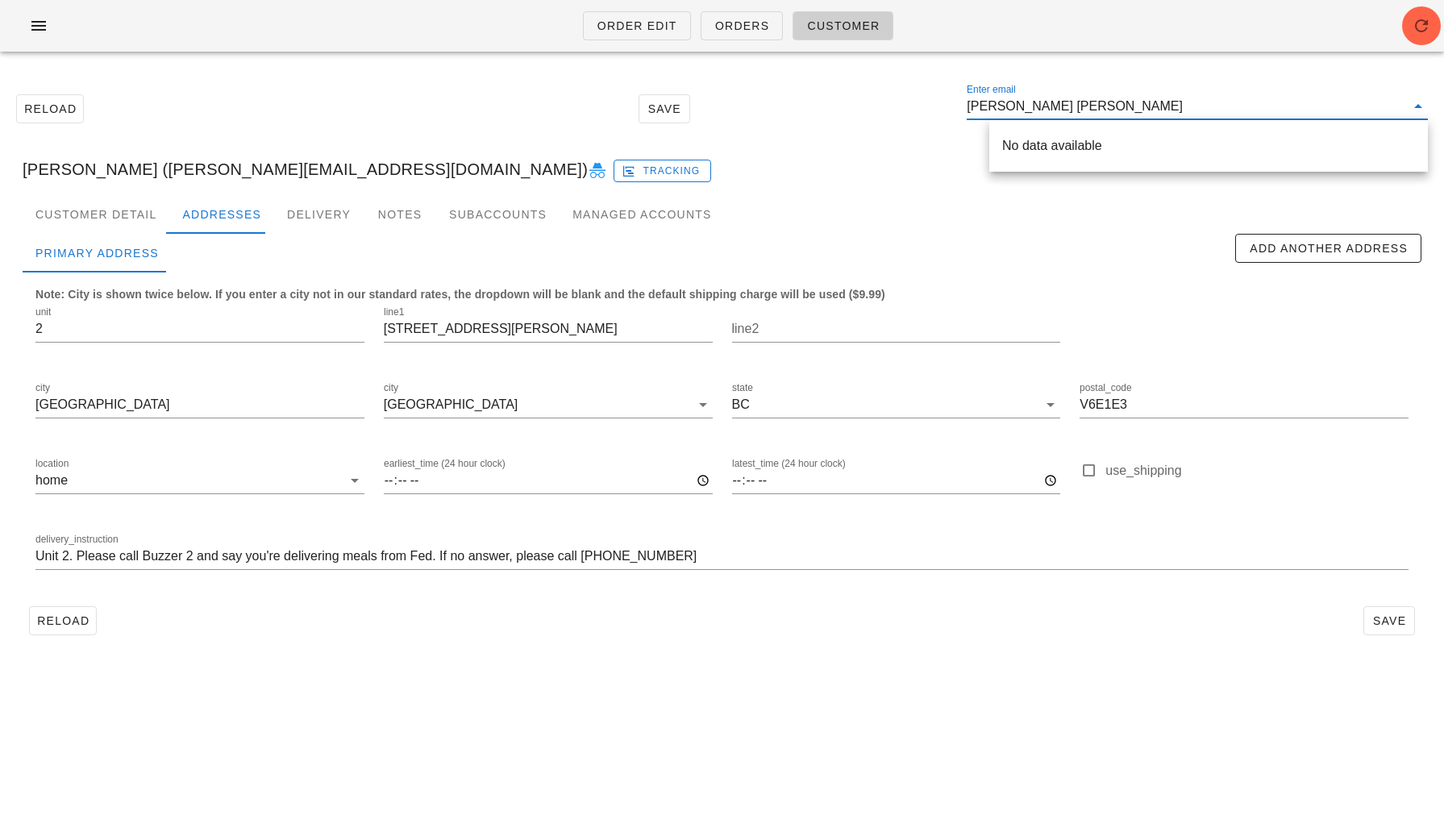
type input "Lina tadr"
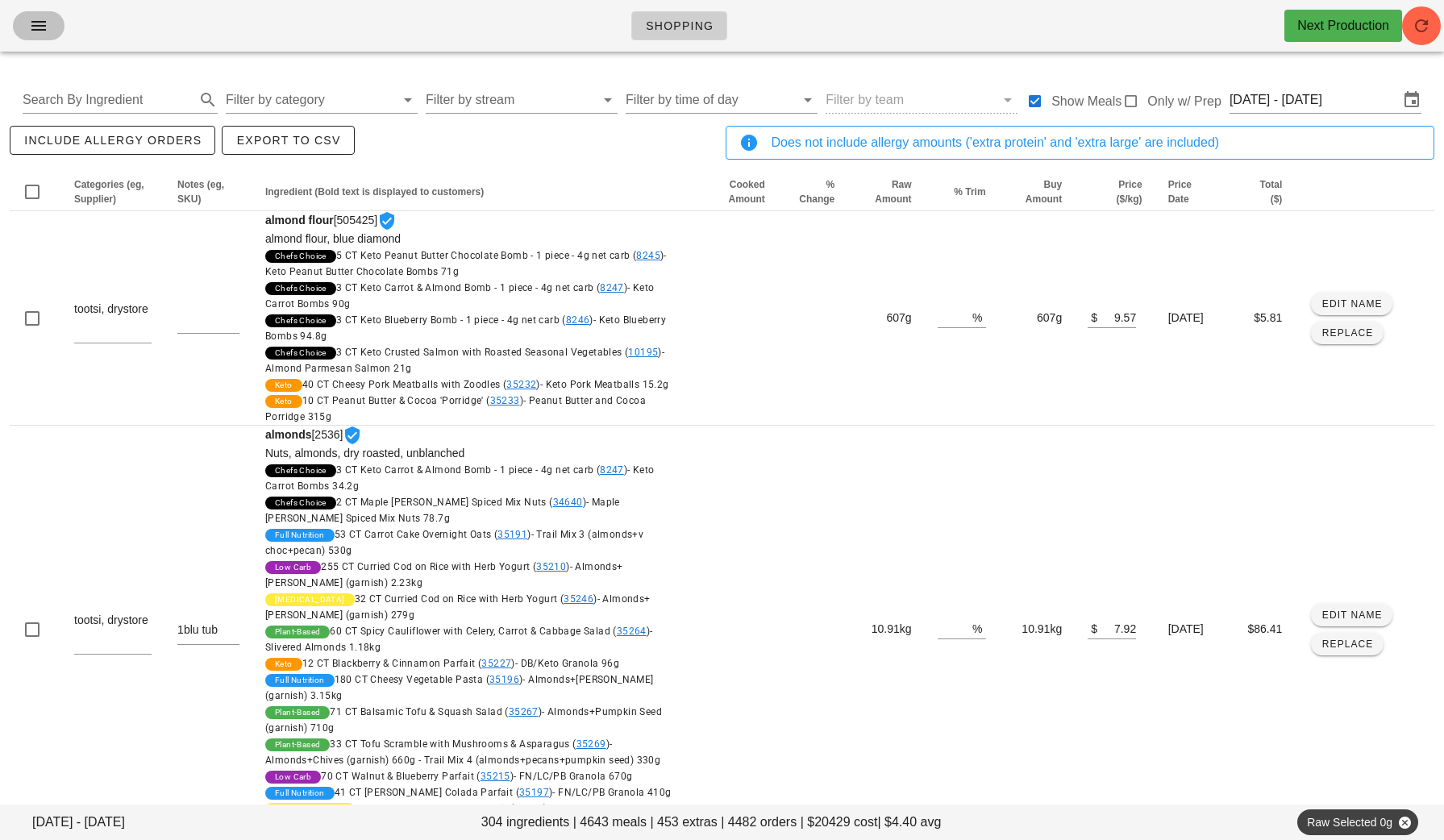
click at [36, 34] on icon "button" at bounding box center [38, 25] width 19 height 19
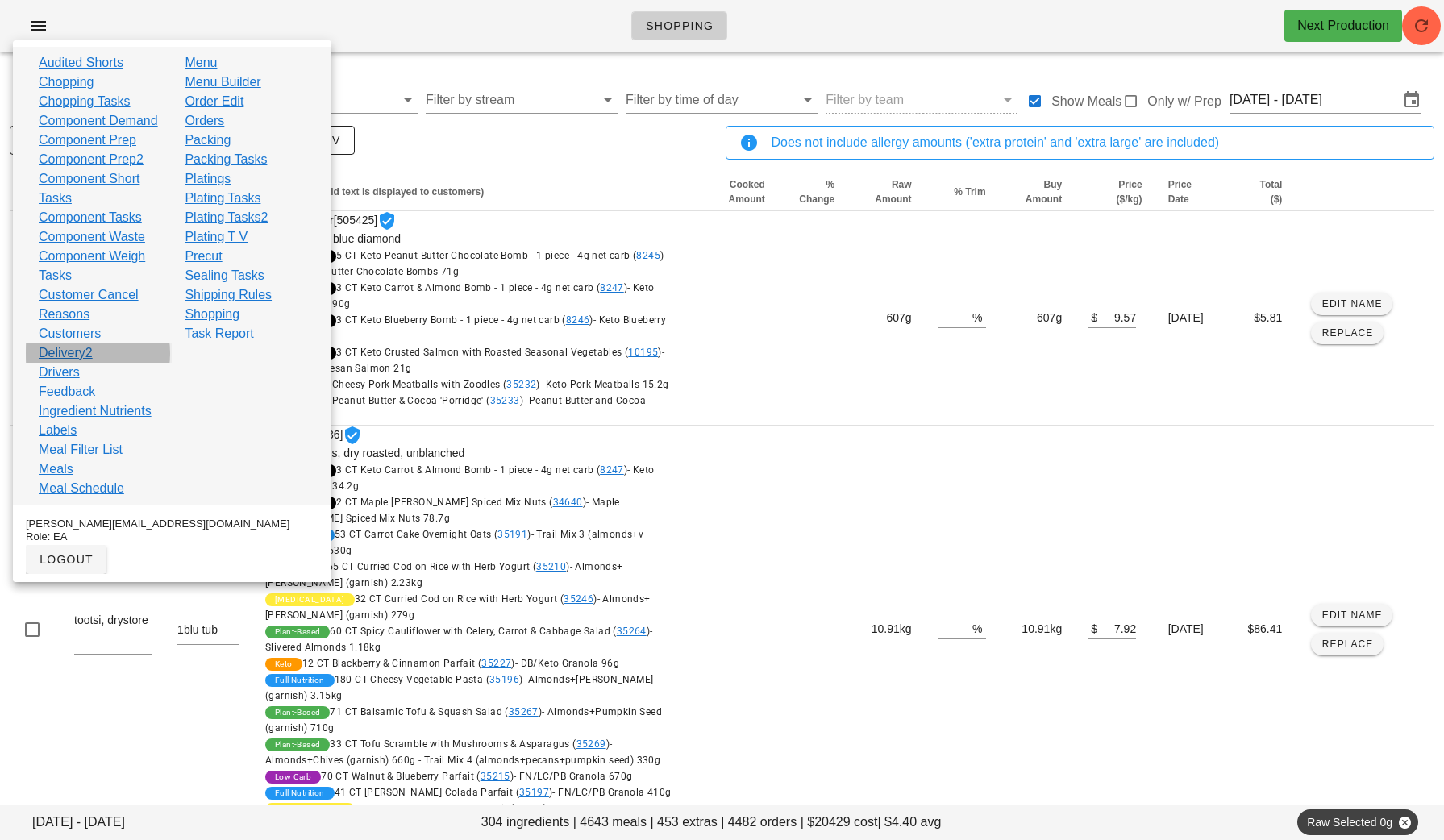
click at [86, 363] on link "Delivery2" at bounding box center [66, 352] width 54 height 19
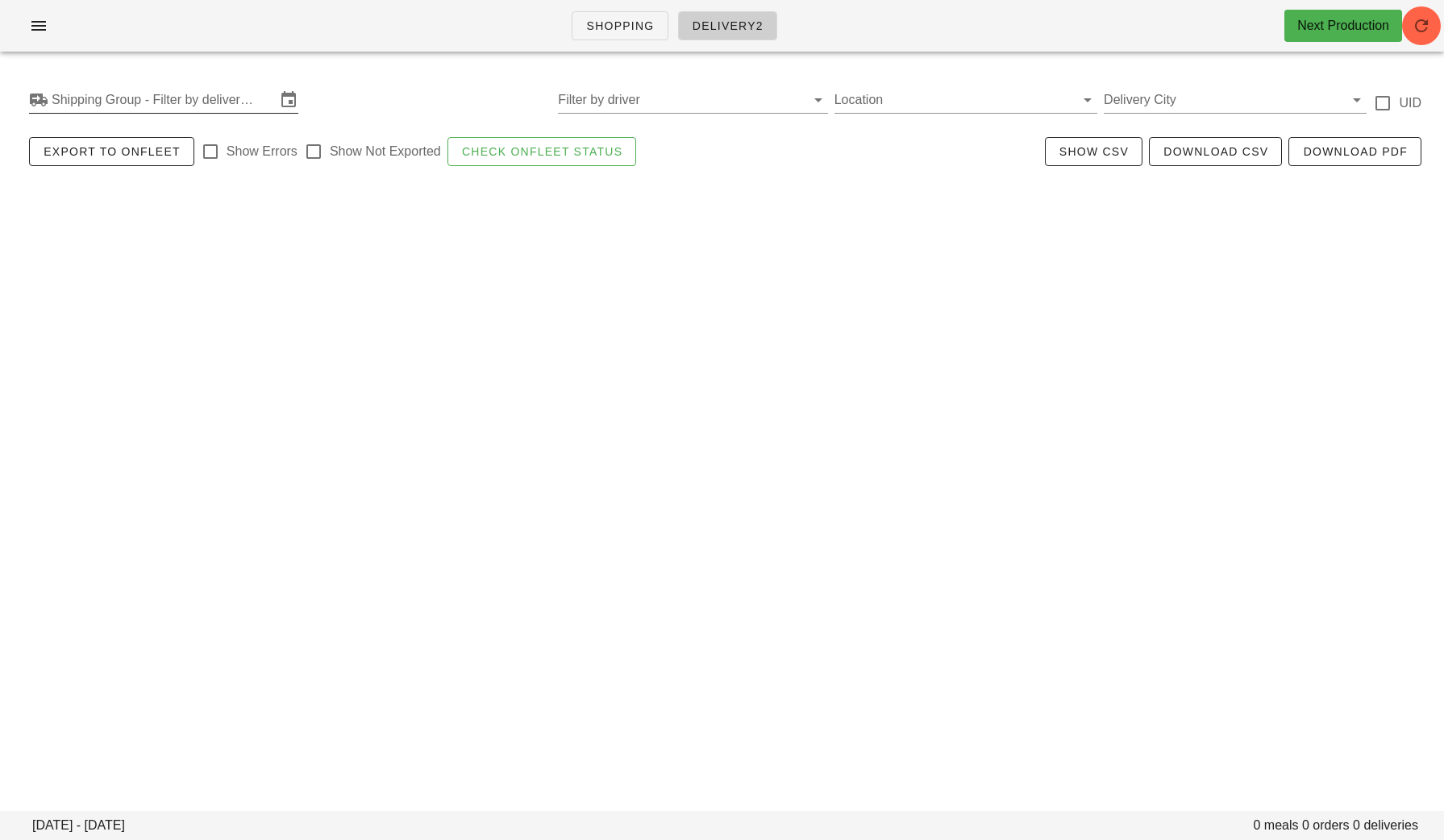
click at [108, 97] on input "Shipping Group - Filter by delivery logistics" at bounding box center [164, 100] width 224 height 25
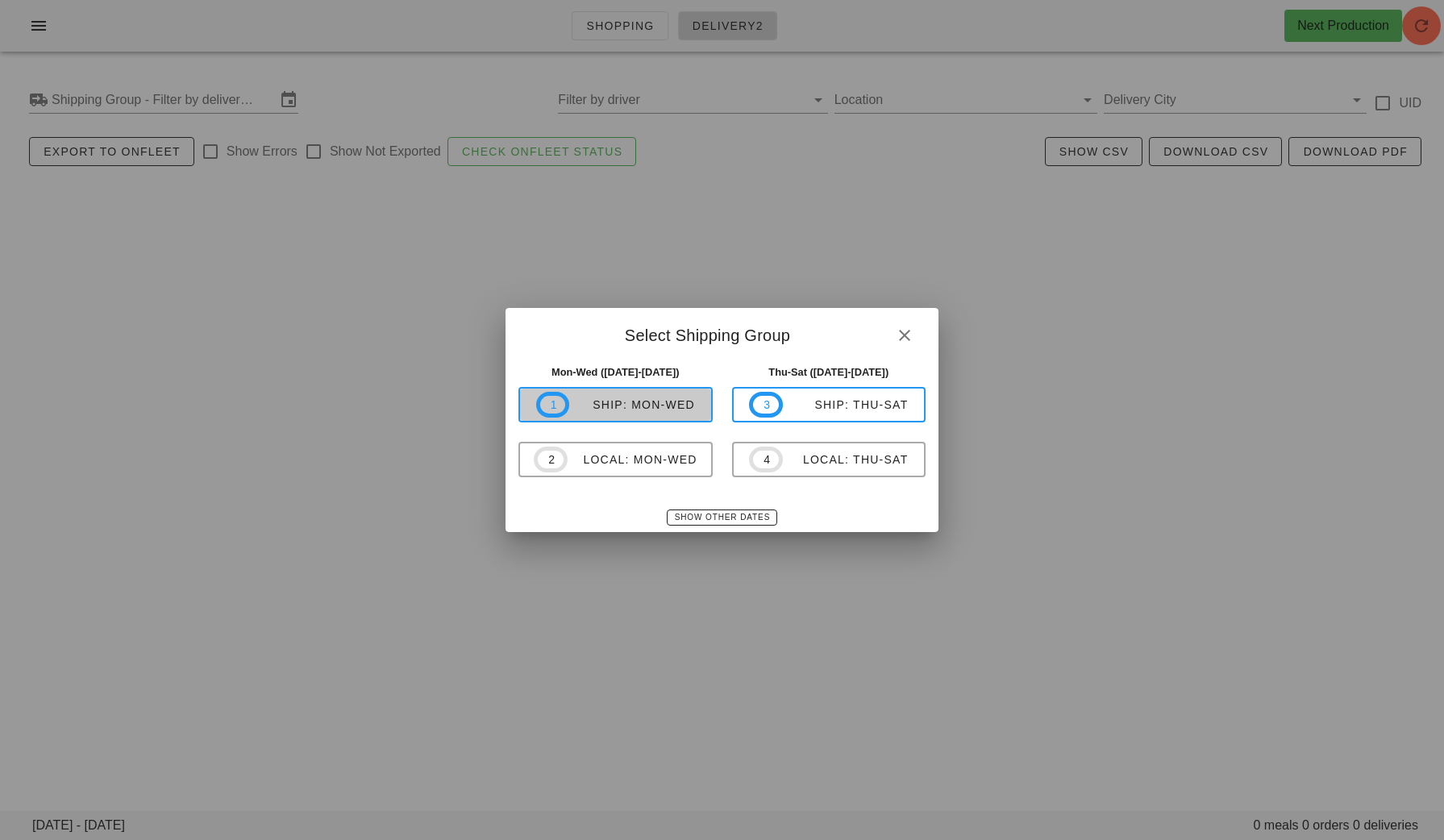
click at [613, 403] on div "ship: Mon-Wed" at bounding box center [632, 405] width 126 height 13
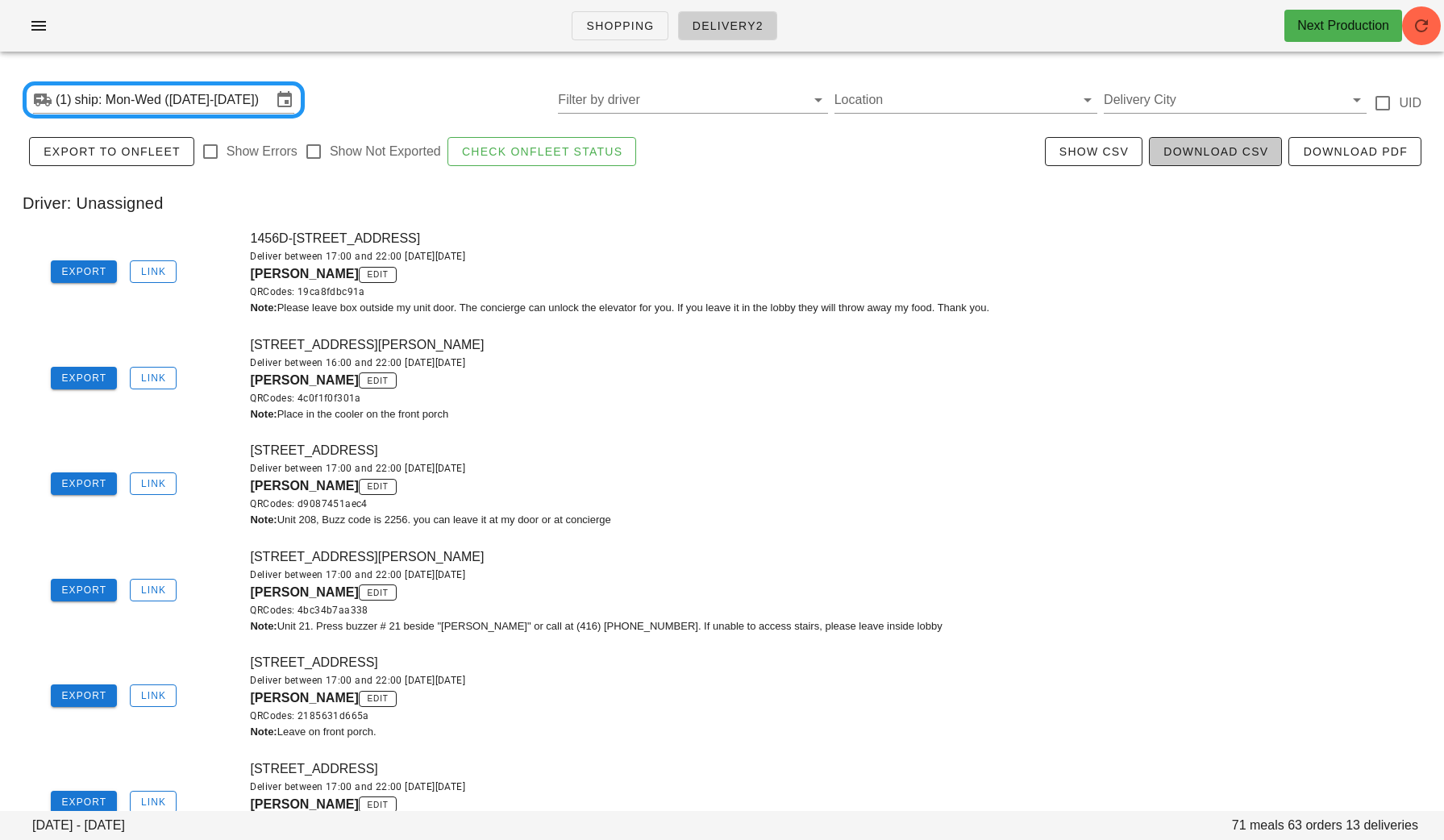
click at [1190, 157] on span "Download CSV" at bounding box center [1215, 151] width 106 height 13
click at [110, 88] on input "ship: Mon-Wed (Aug 25-Aug 27)" at bounding box center [173, 100] width 197 height 25
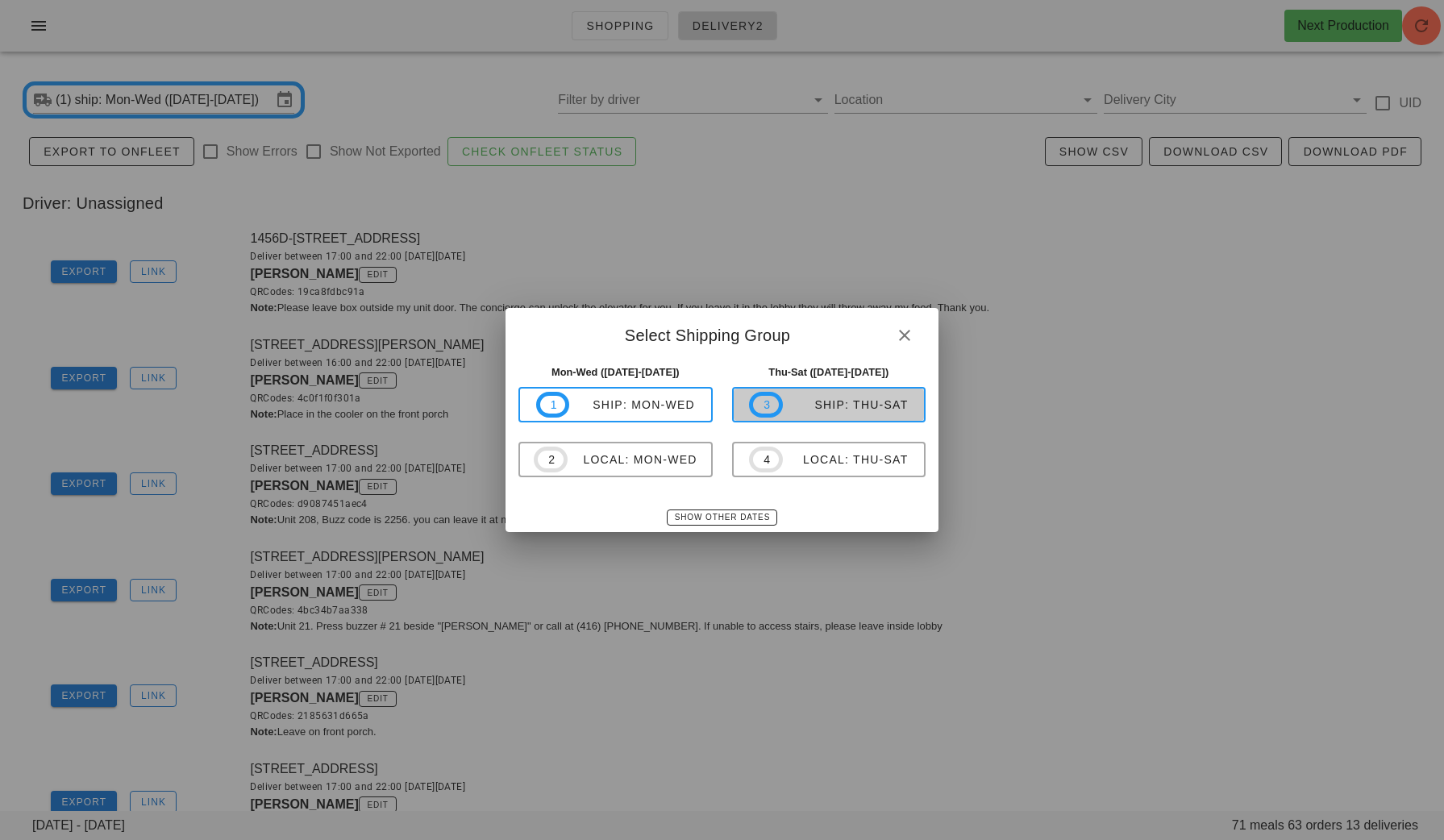
click at [786, 414] on span "3 ship: Thu-Sat" at bounding box center [829, 404] width 158 height 25
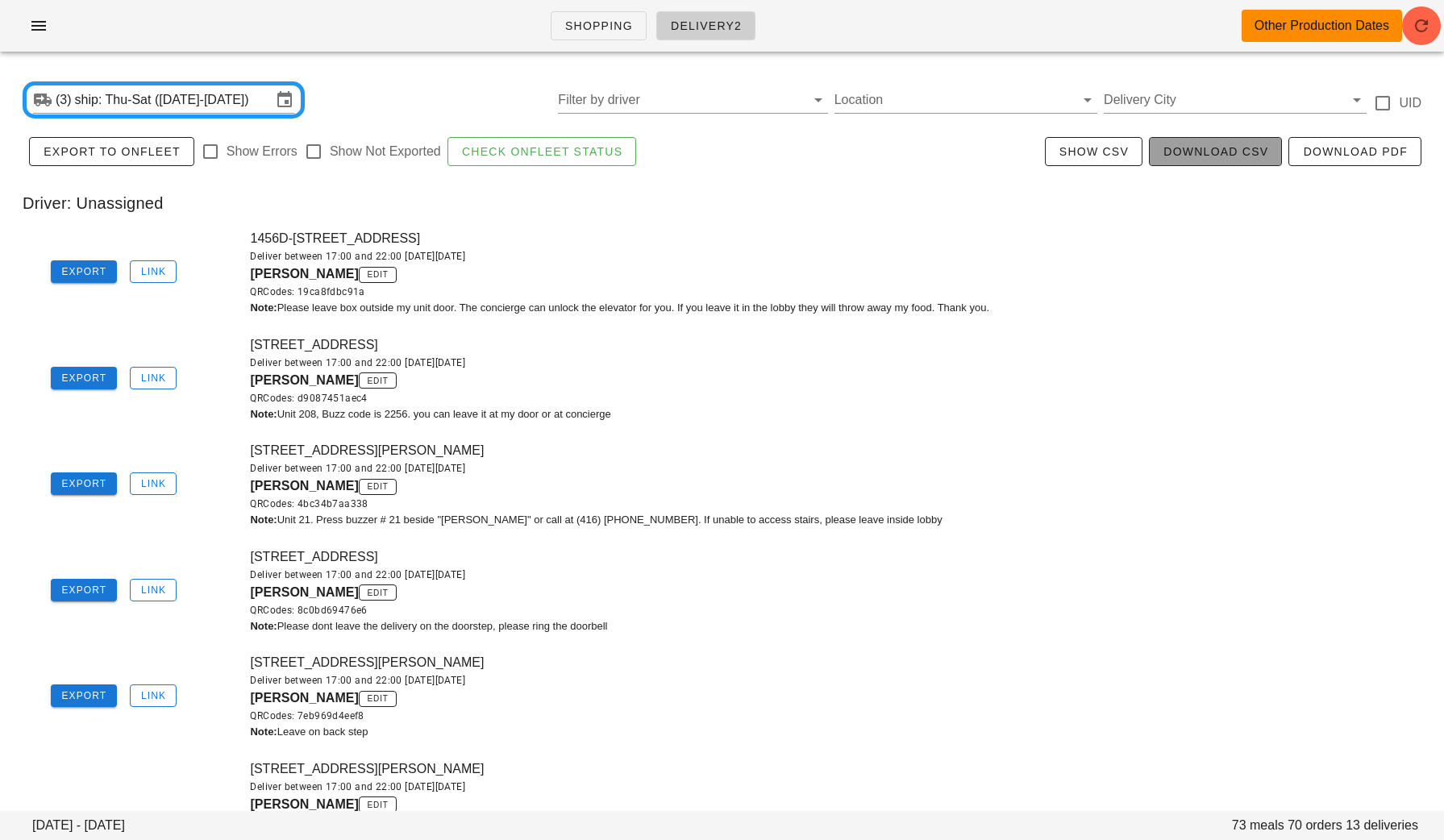
click at [1218, 158] on span "Download CSV" at bounding box center [1215, 151] width 106 height 13
click at [40, 34] on icon "button" at bounding box center [38, 25] width 19 height 19
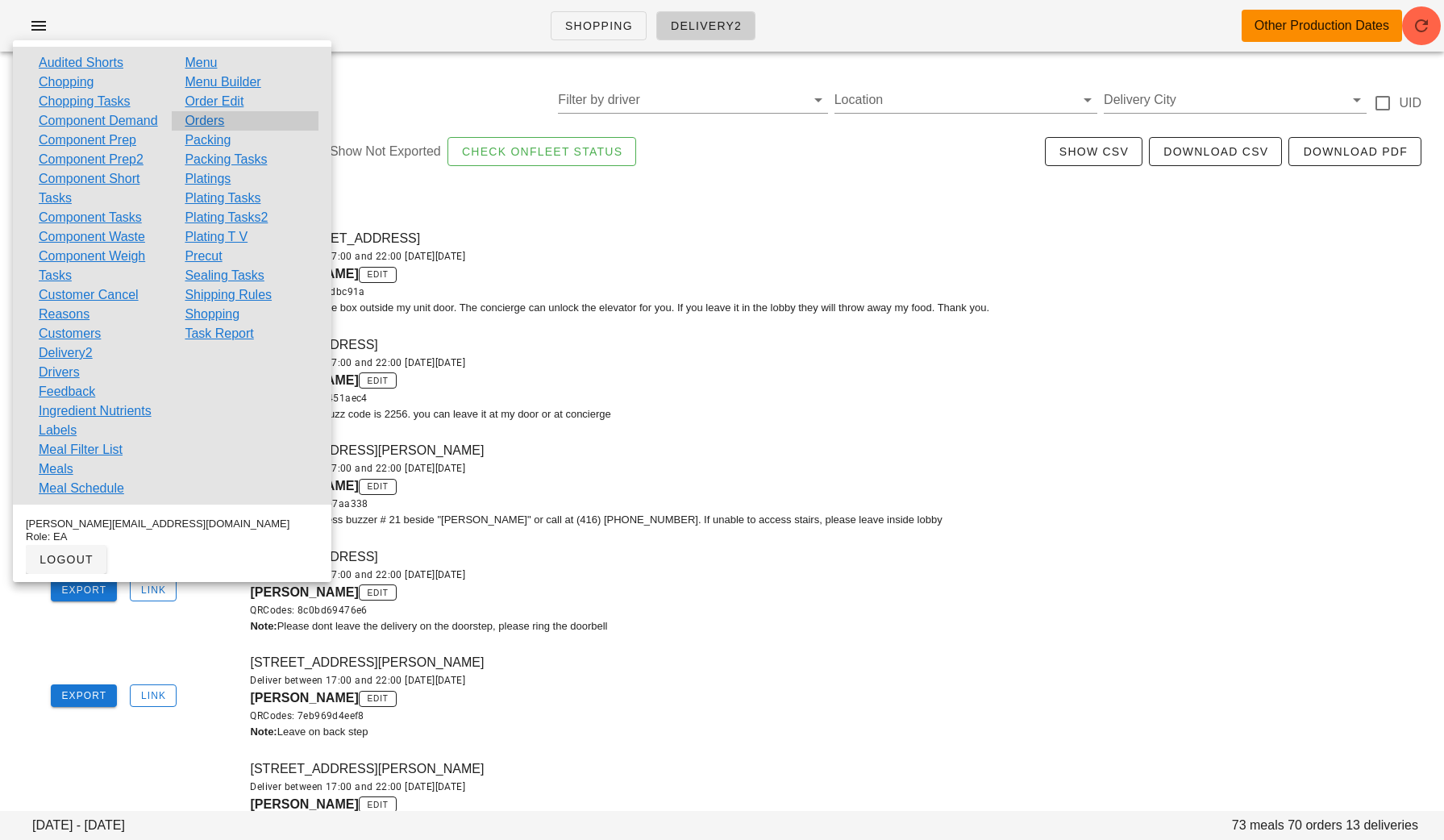
click at [252, 122] on div "Orders" at bounding box center [245, 120] width 146 height 19
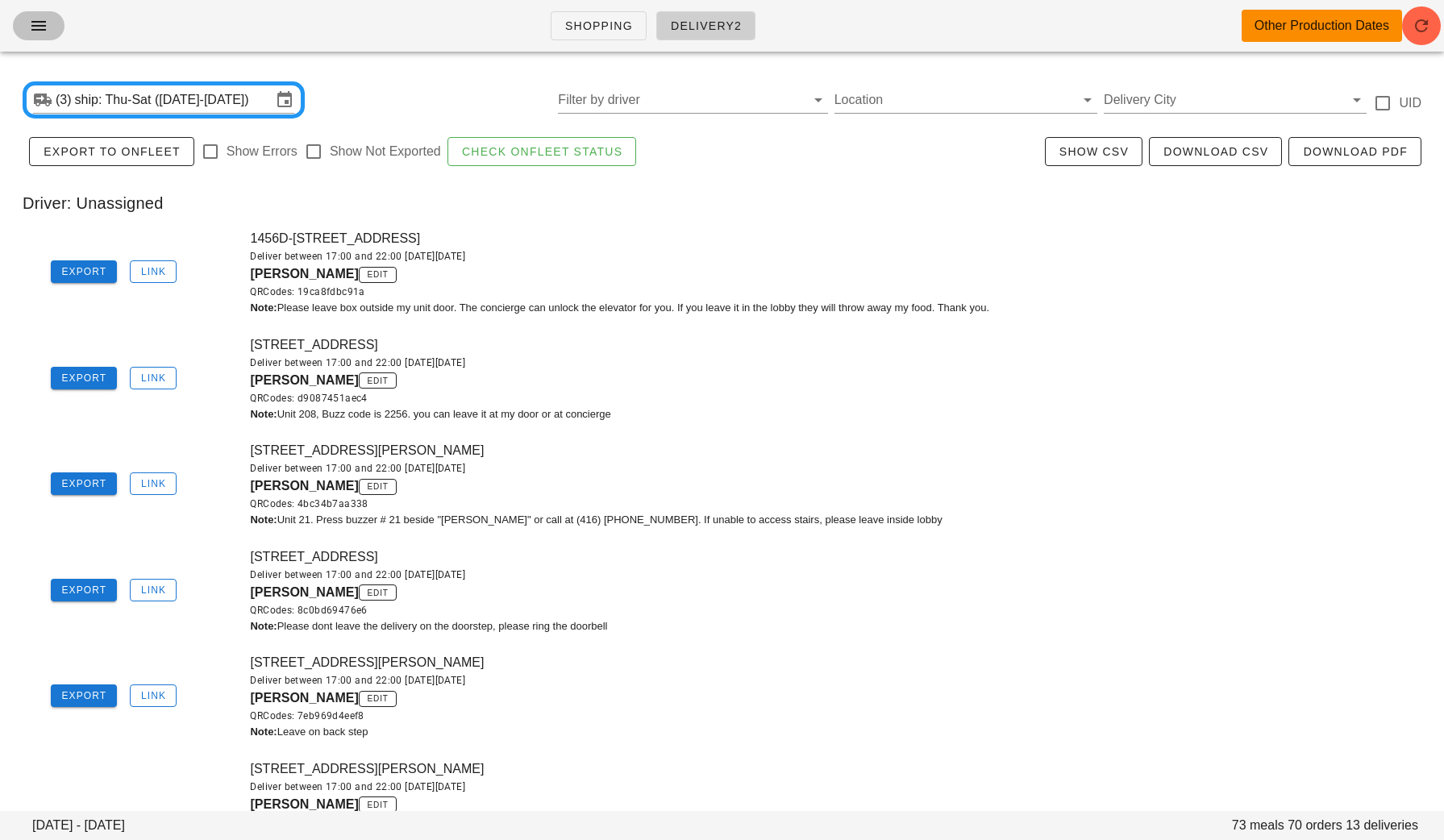
click at [30, 28] on icon "button" at bounding box center [38, 25] width 19 height 19
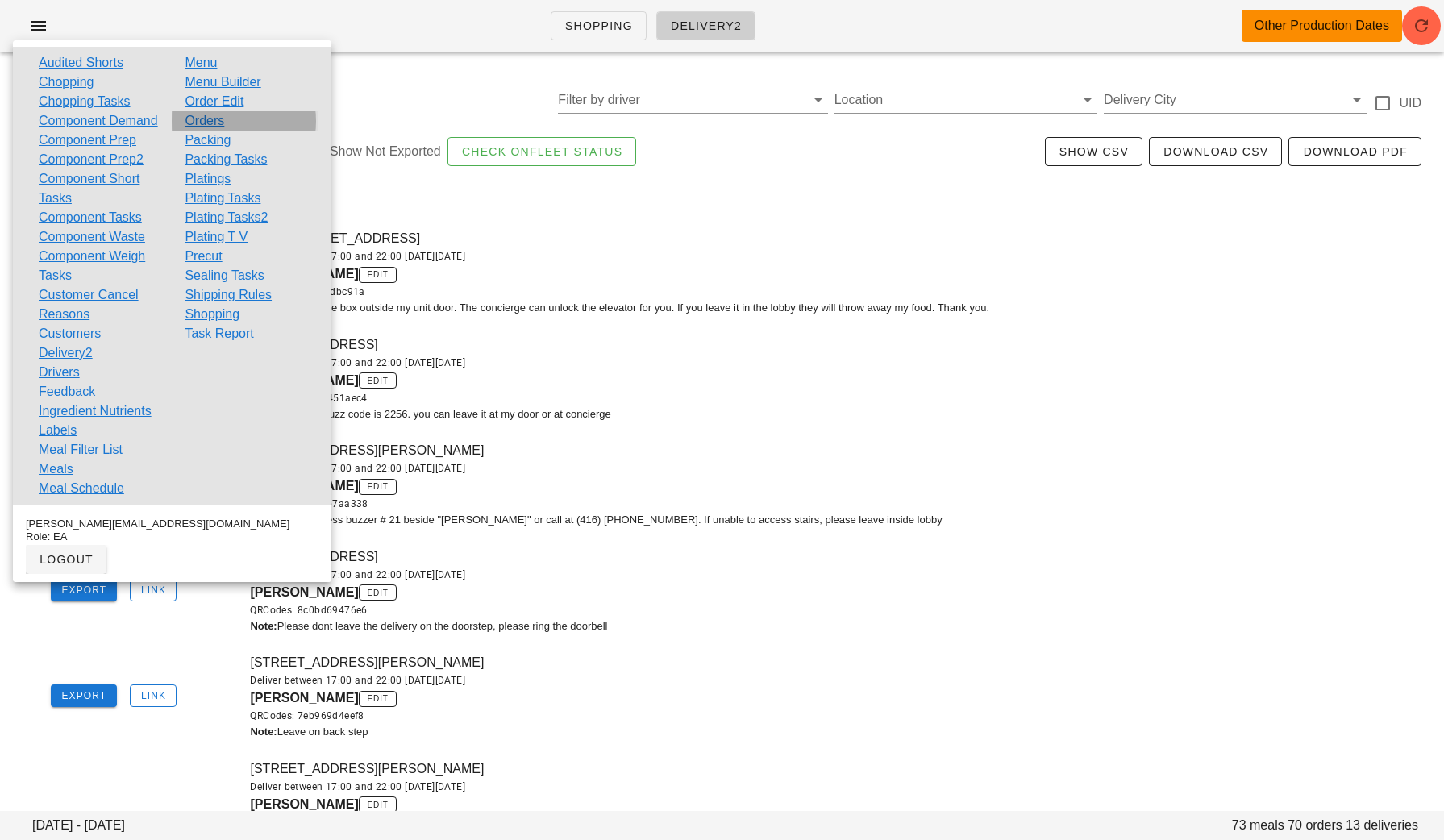
click at [210, 121] on link "Orders" at bounding box center [204, 120] width 39 height 19
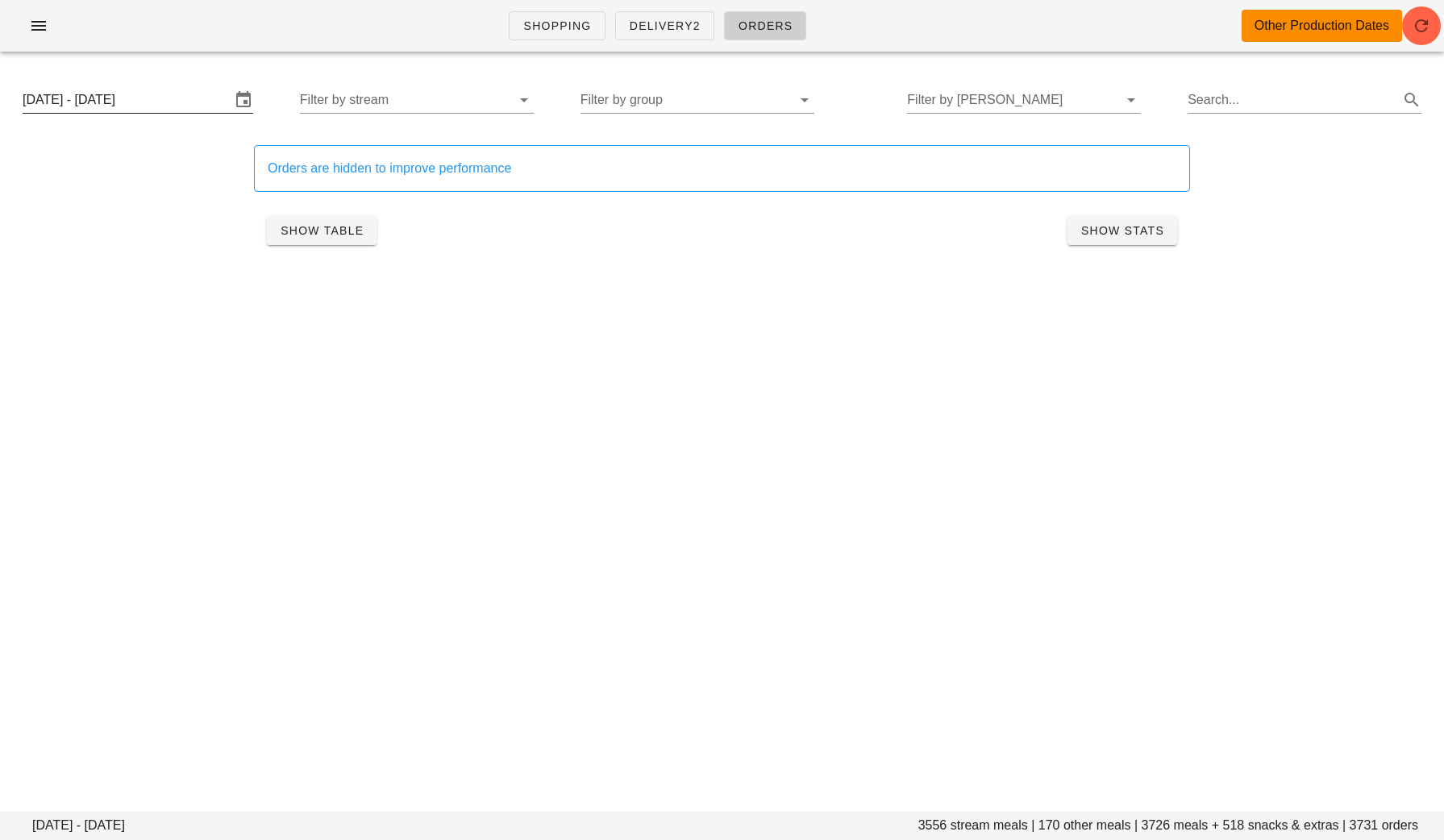
click at [180, 101] on input "Thursday August 28 - Saturday August 30" at bounding box center [127, 100] width 208 height 25
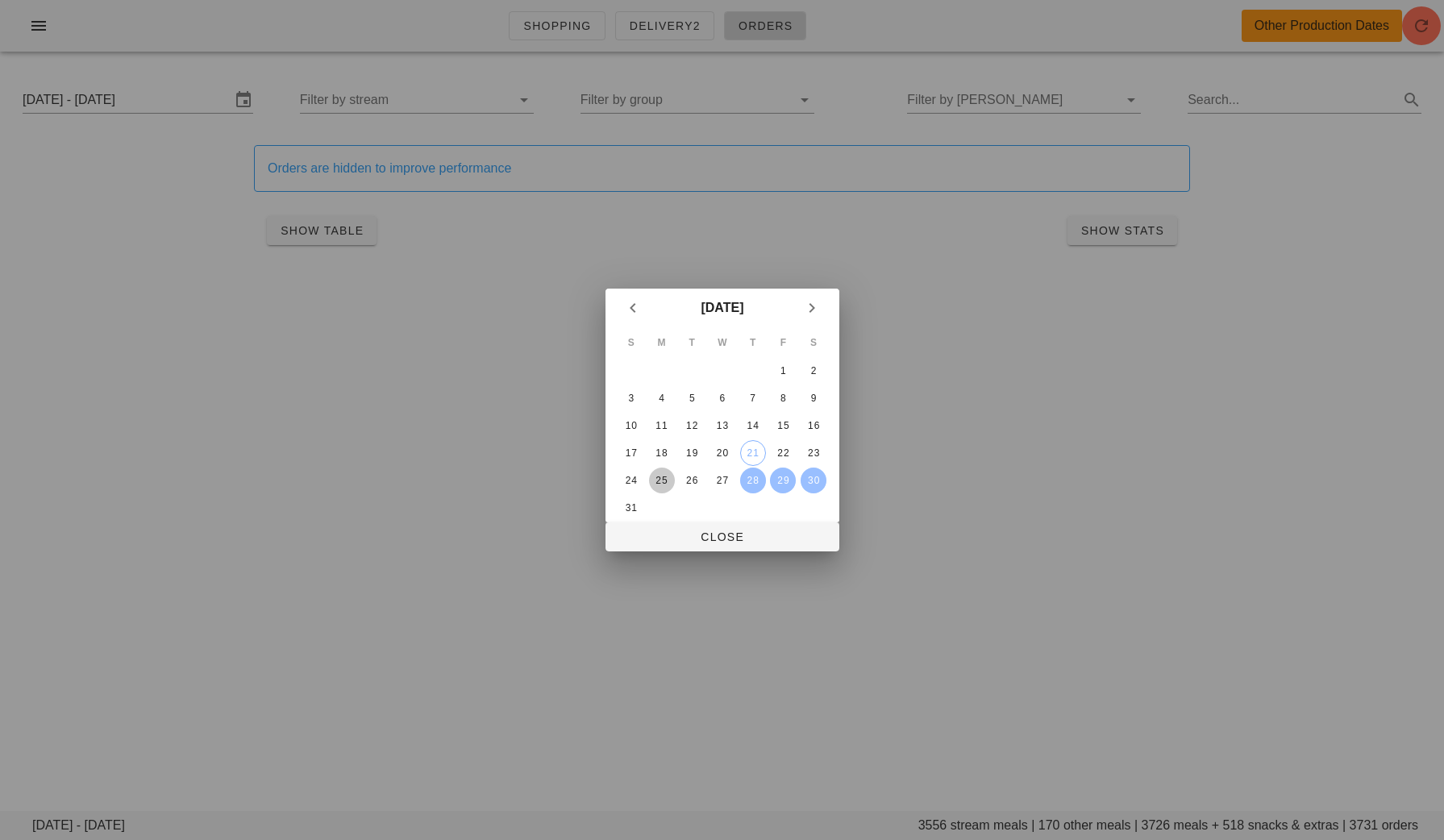
click at [658, 478] on div "25" at bounding box center [661, 481] width 25 height 11
click at [726, 481] on div "27" at bounding box center [722, 481] width 25 height 11
click at [747, 552] on div at bounding box center [722, 420] width 1444 height 840
click at [730, 534] on span "Close" at bounding box center [722, 537] width 208 height 13
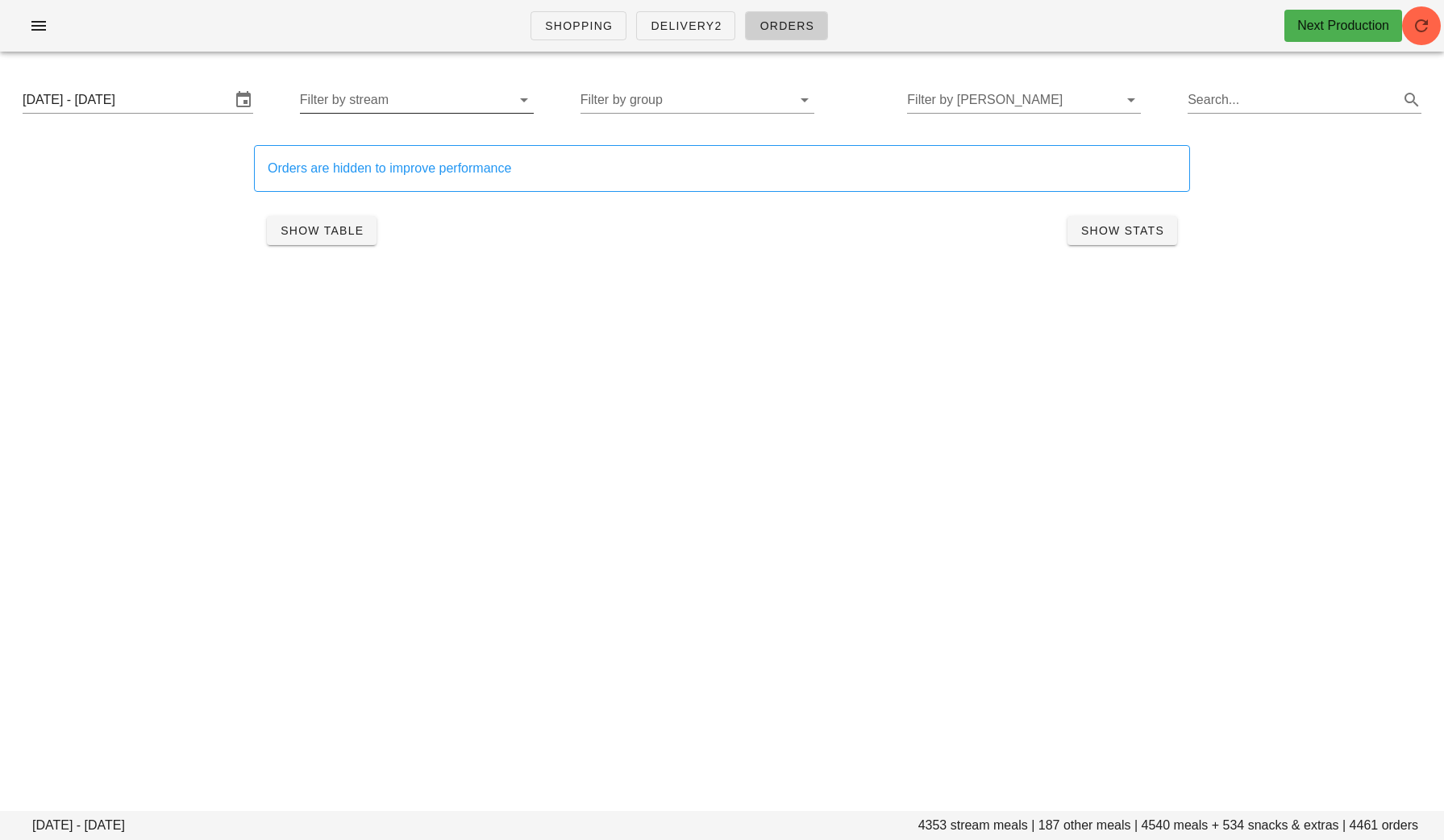
click at [426, 103] on input "Filter by stream" at bounding box center [403, 100] width 208 height 25
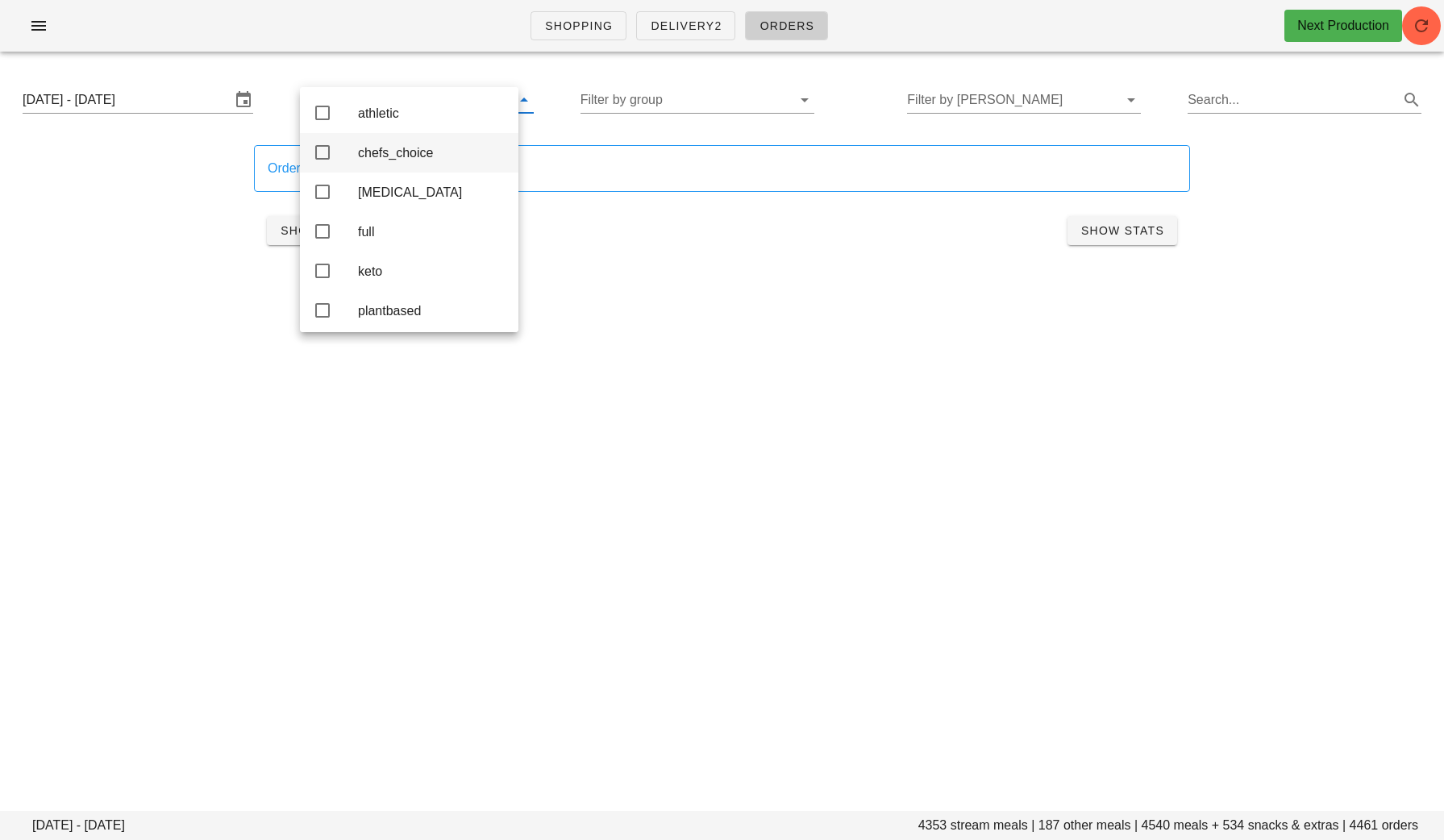
click at [410, 160] on div "chefs_choice" at bounding box center [432, 152] width 147 height 15
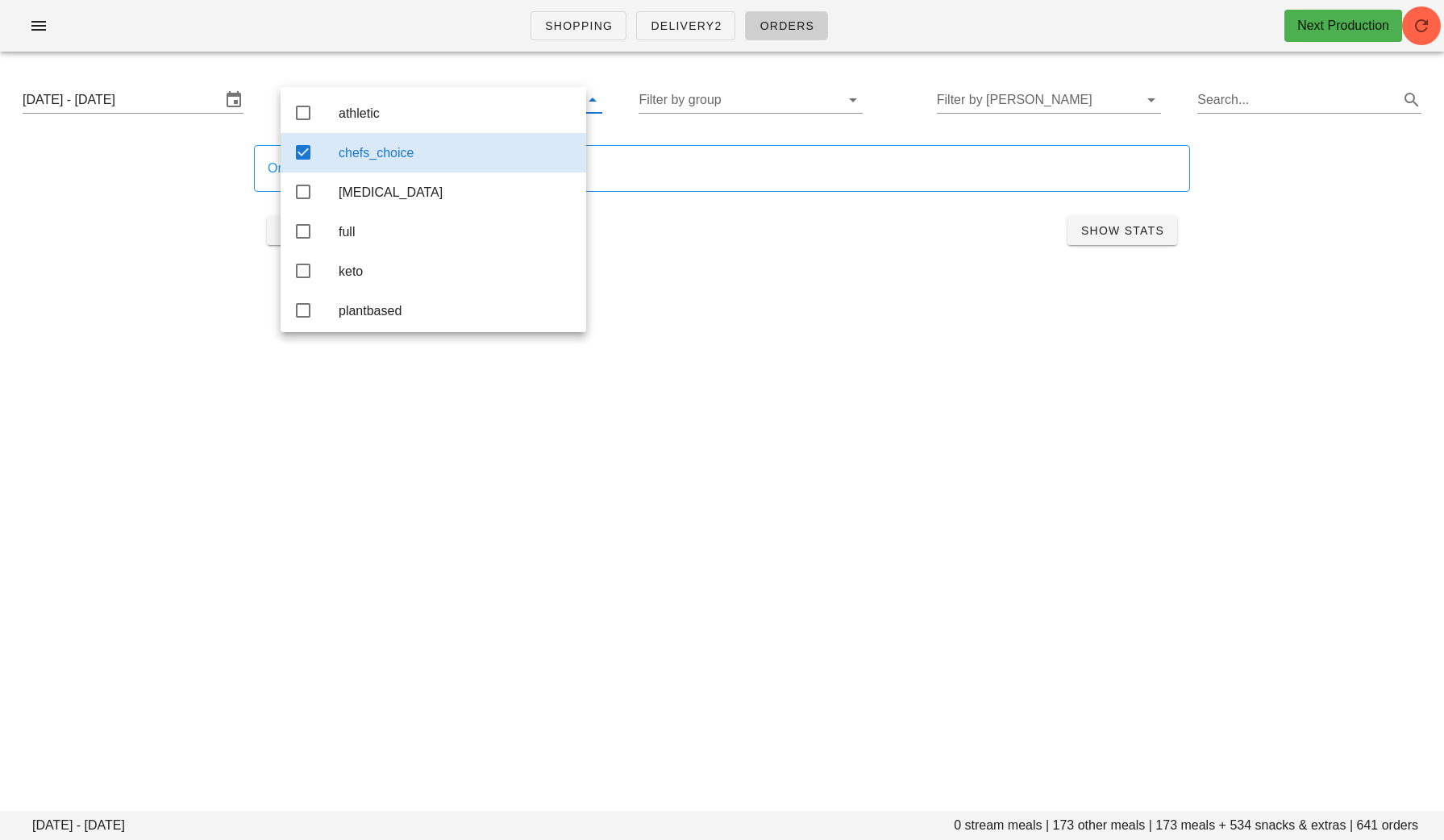
click at [688, 269] on div "Orders are hidden to improve performance Show Table Show Stats" at bounding box center [722, 200] width 1425 height 150
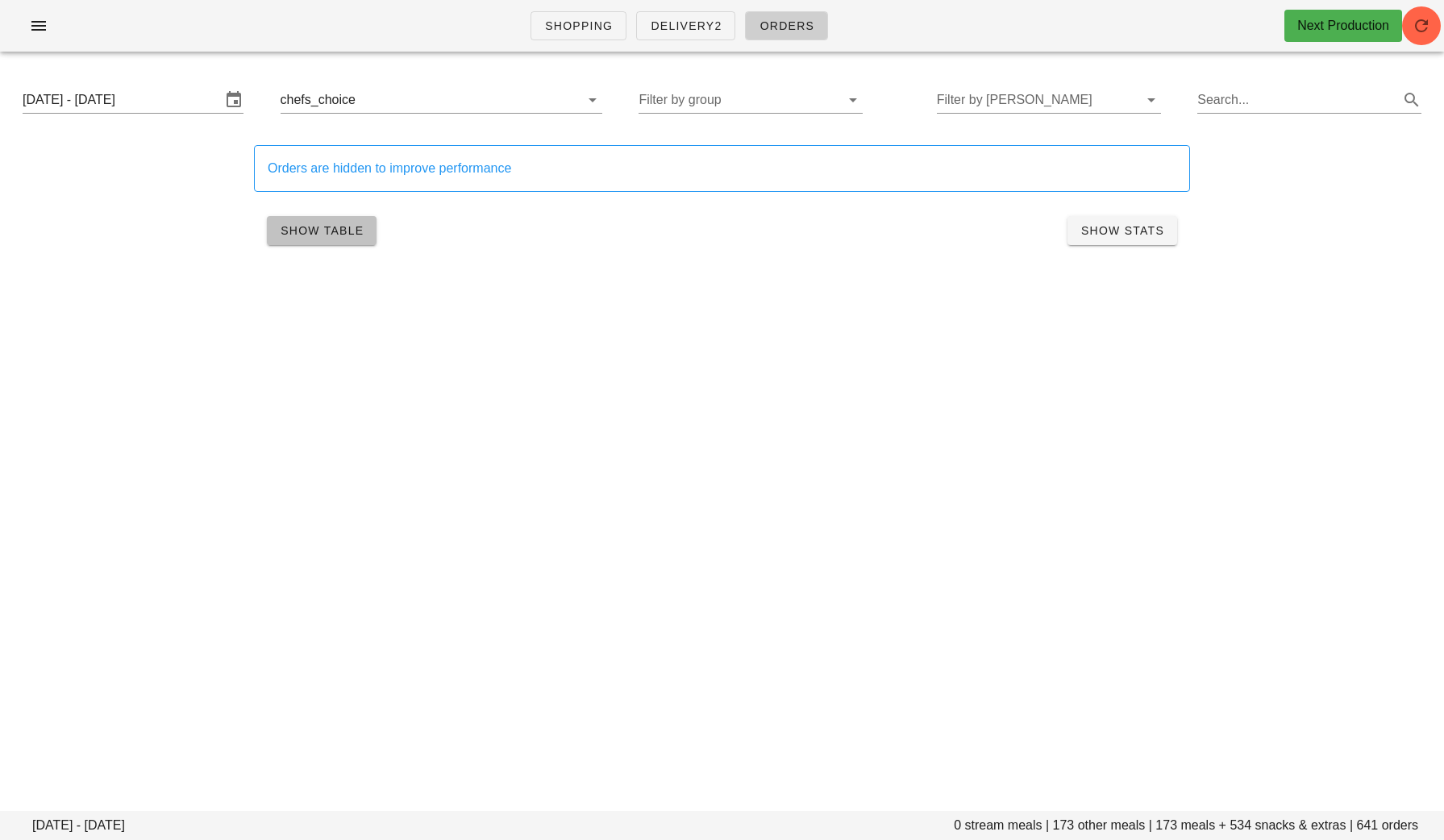
click at [325, 228] on span "Show Table" at bounding box center [321, 230] width 84 height 13
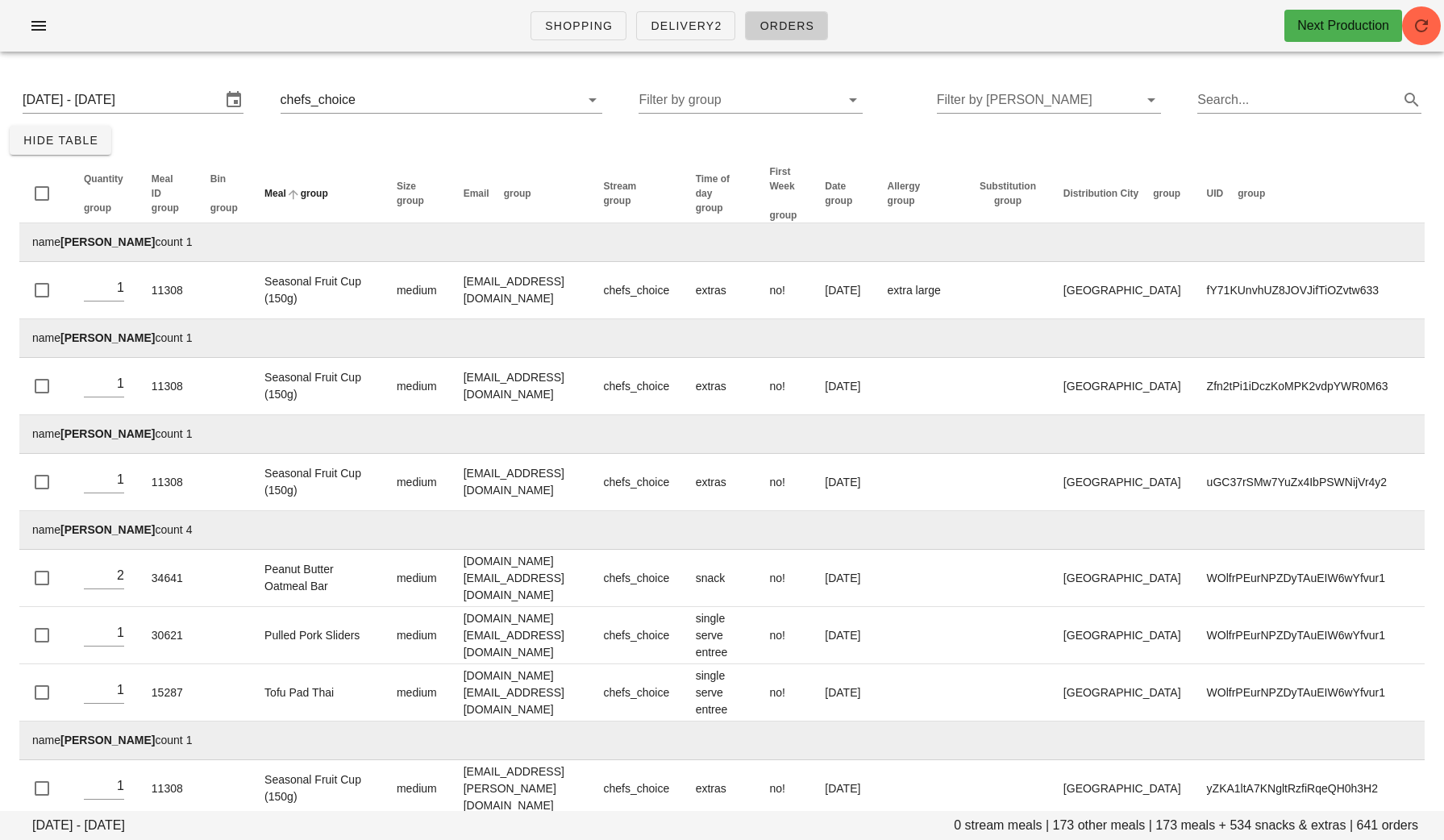
click at [316, 194] on span "group" at bounding box center [314, 193] width 27 height 11
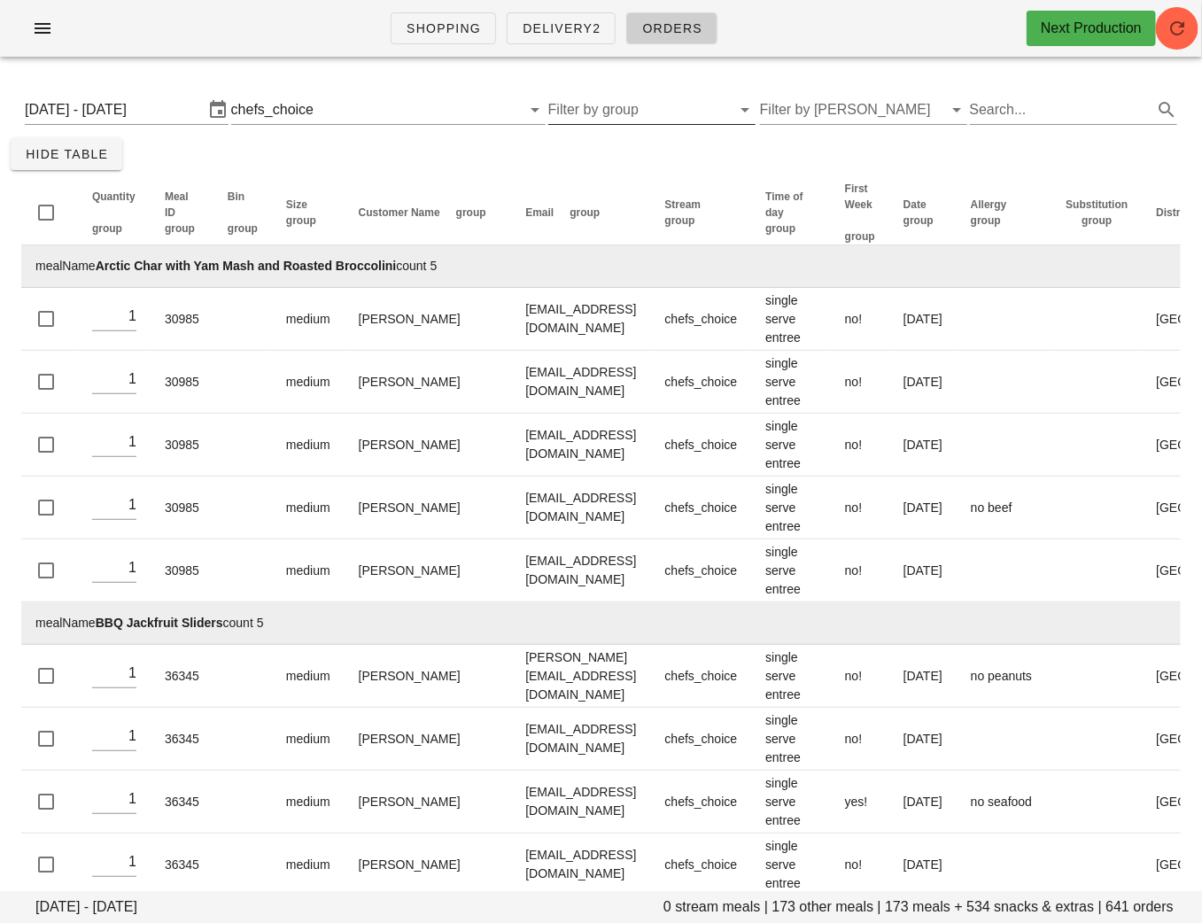
click at [687, 108] on input "Filter by group" at bounding box center [637, 110] width 179 height 28
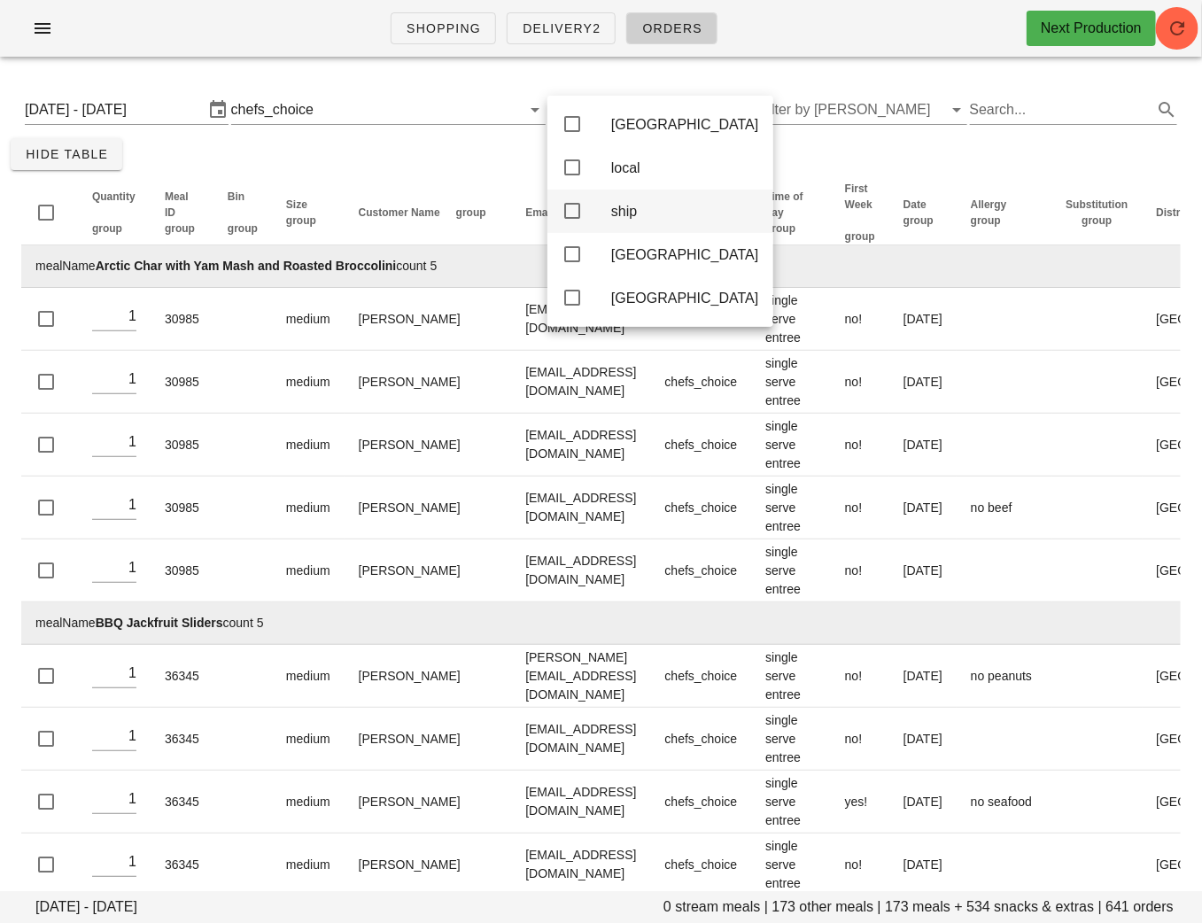
click at [638, 213] on div "ship" at bounding box center [685, 211] width 148 height 17
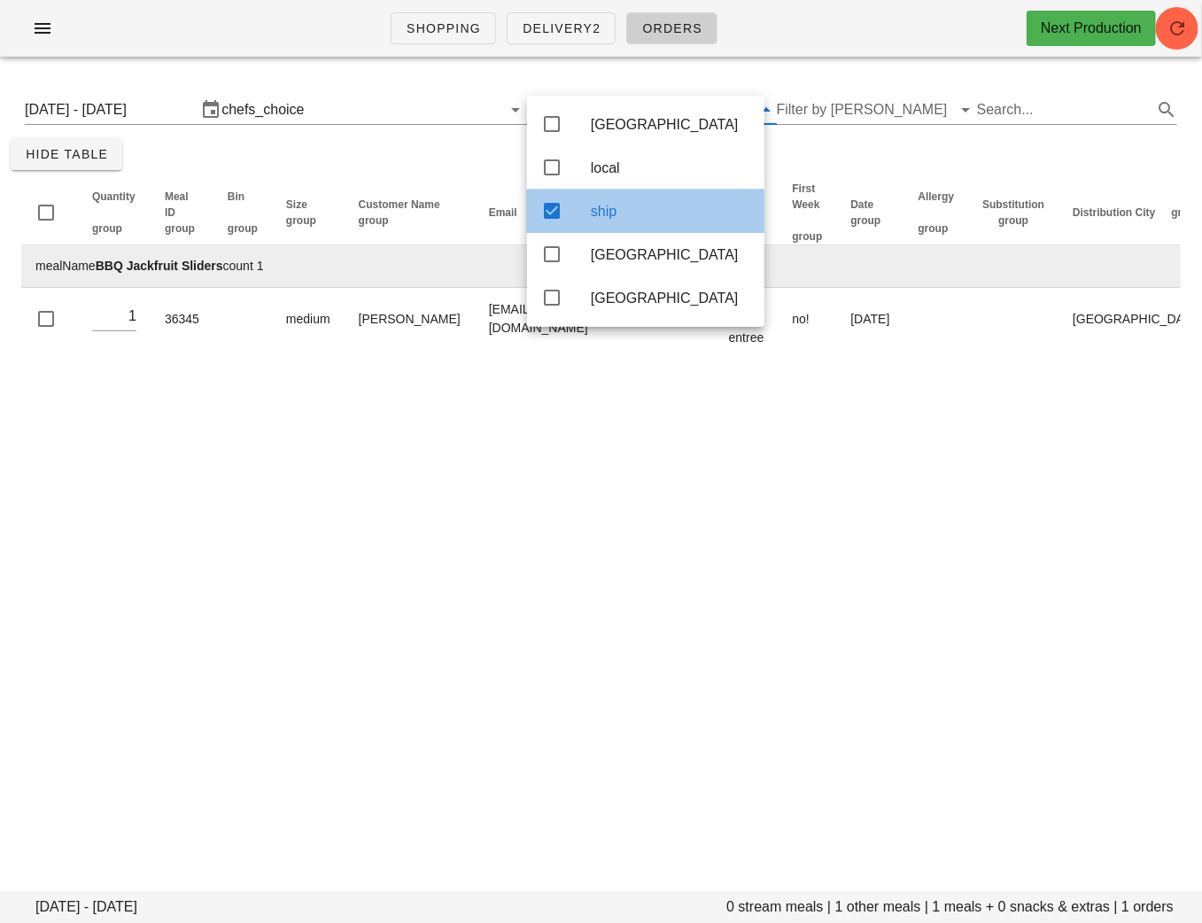
click at [582, 220] on div "ship" at bounding box center [645, 211] width 237 height 43
click at [546, 166] on div "Monday August 25 - Wednesday August 27 0 stream meals | 1 other meals | 1 meals…" at bounding box center [601, 221] width 1202 height 300
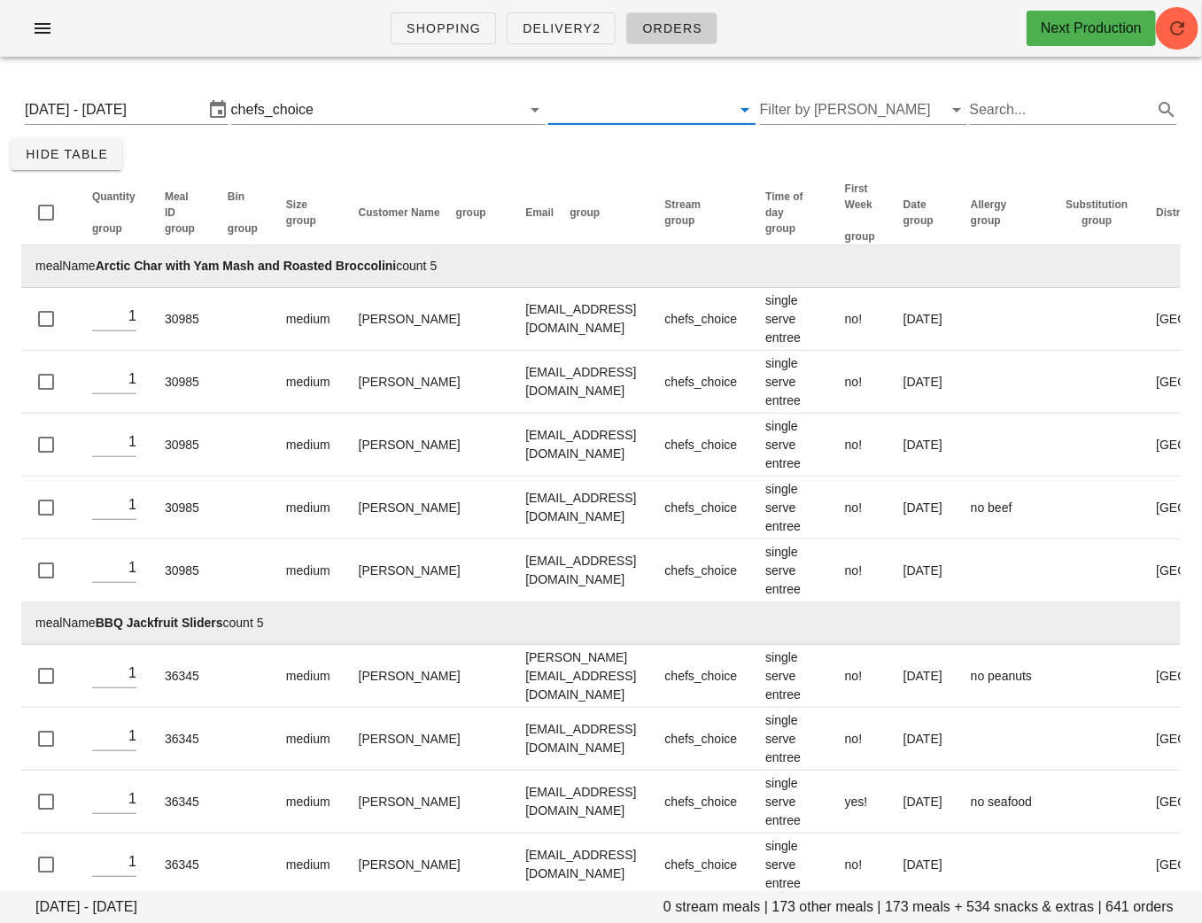
click at [618, 112] on input "text" at bounding box center [637, 110] width 179 height 28
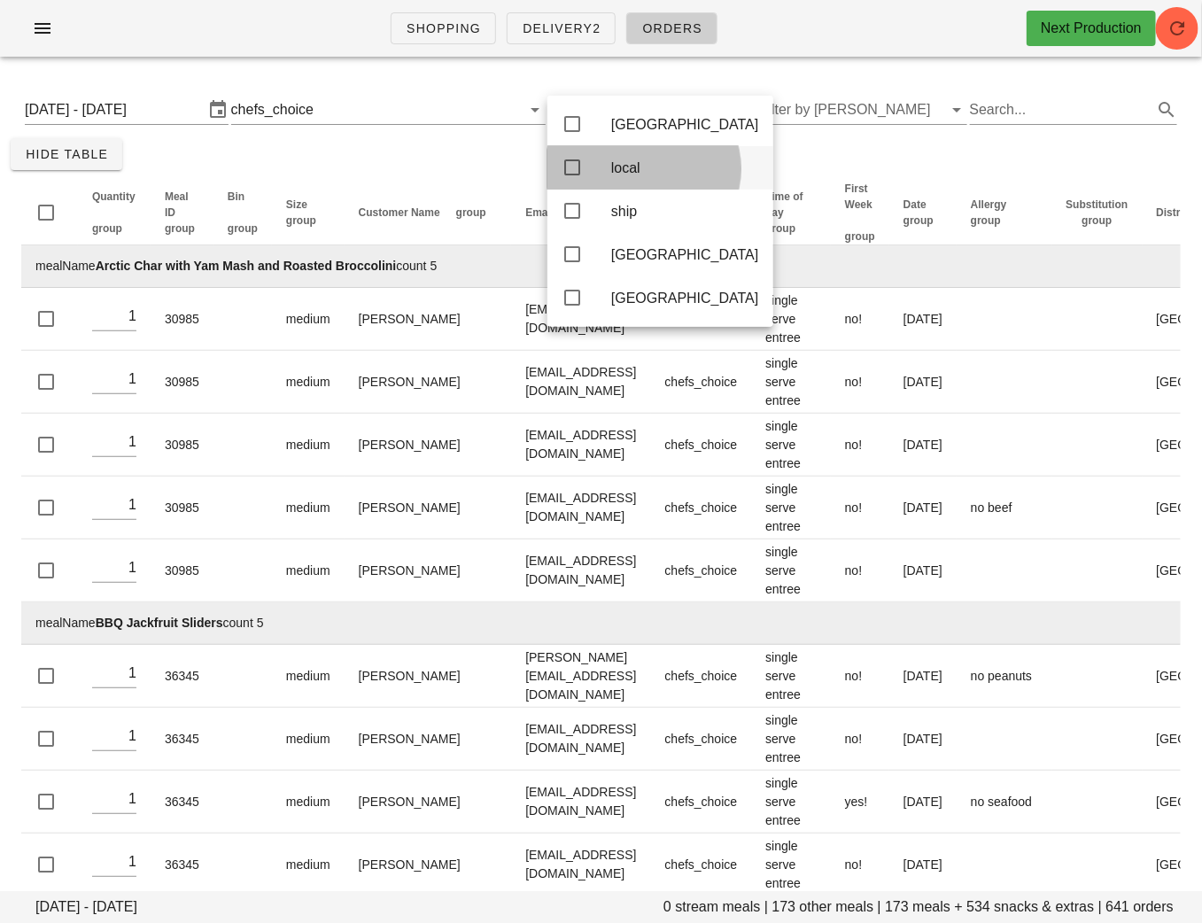
click at [607, 166] on div "local" at bounding box center [660, 167] width 226 height 43
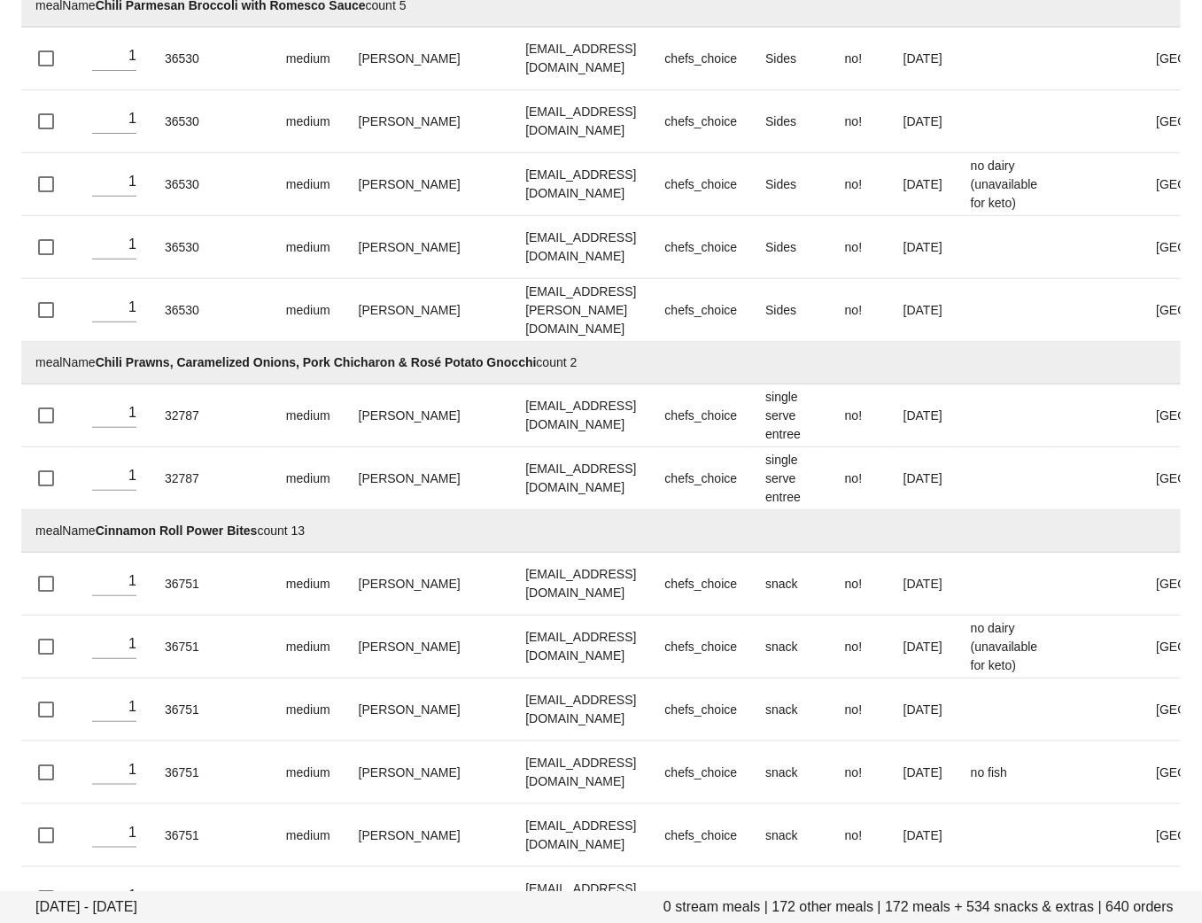
scroll to position [2578, 0]
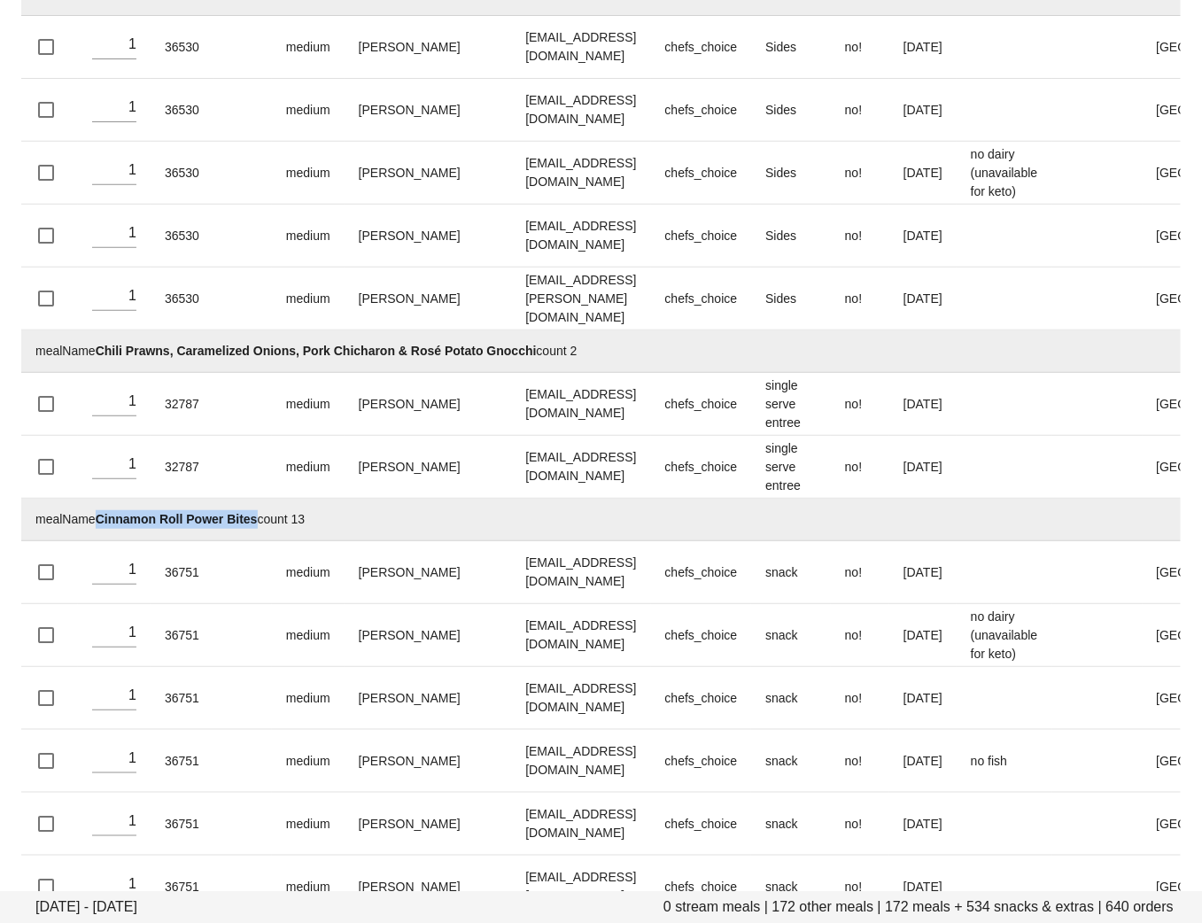
drag, startPoint x: 255, startPoint y: 474, endPoint x: 100, endPoint y: 473, distance: 155.0
click at [100, 499] on td "mealName Cinnamon Roll Power Bites count 13" at bounding box center [787, 520] width 1532 height 43
copy strong "Cinnamon Roll Power Bites"
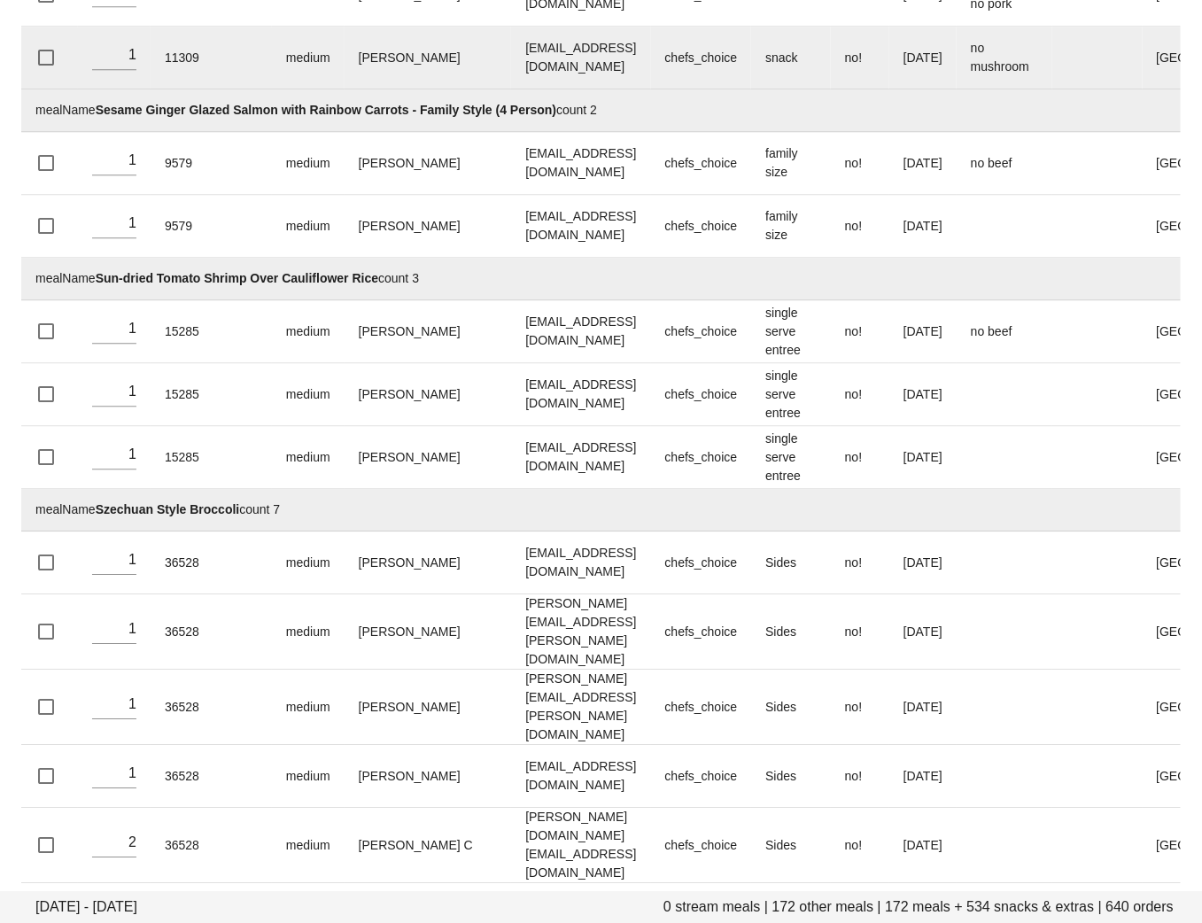
scroll to position [40130, 0]
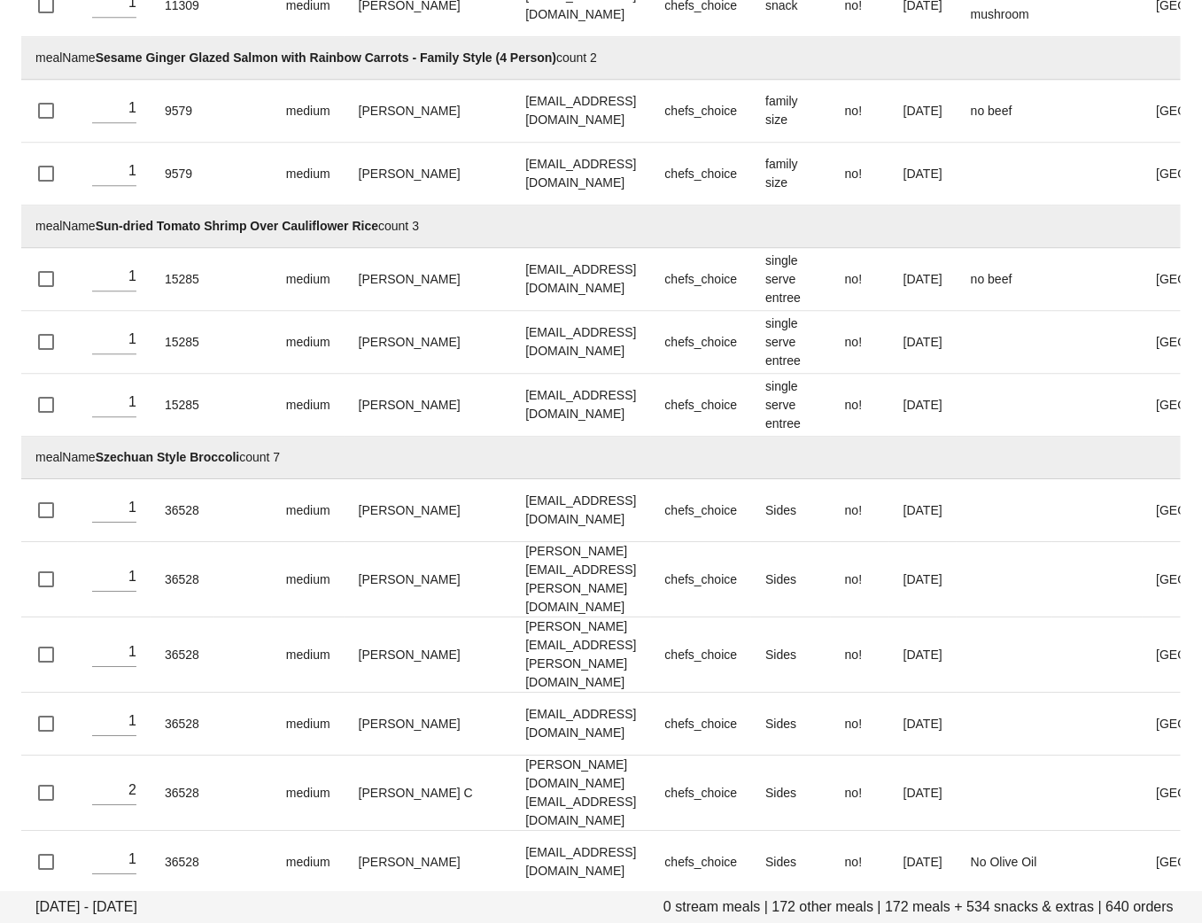
drag, startPoint x: 376, startPoint y: 515, endPoint x: 101, endPoint y: 510, distance: 275.5
copy strong "Tofu Scramble & Mushroom "Bacon" Quesadilla"
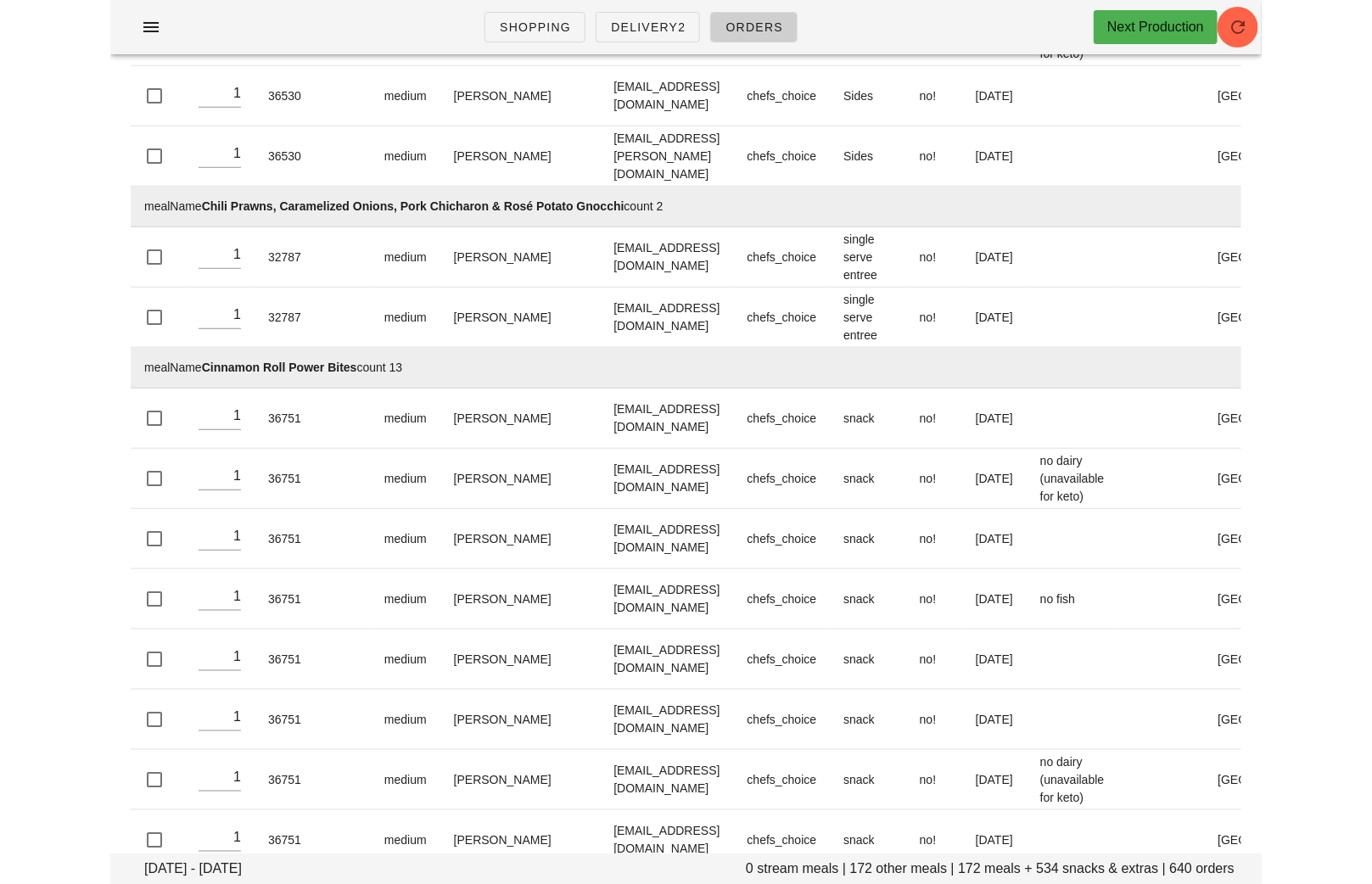
scroll to position [0, 0]
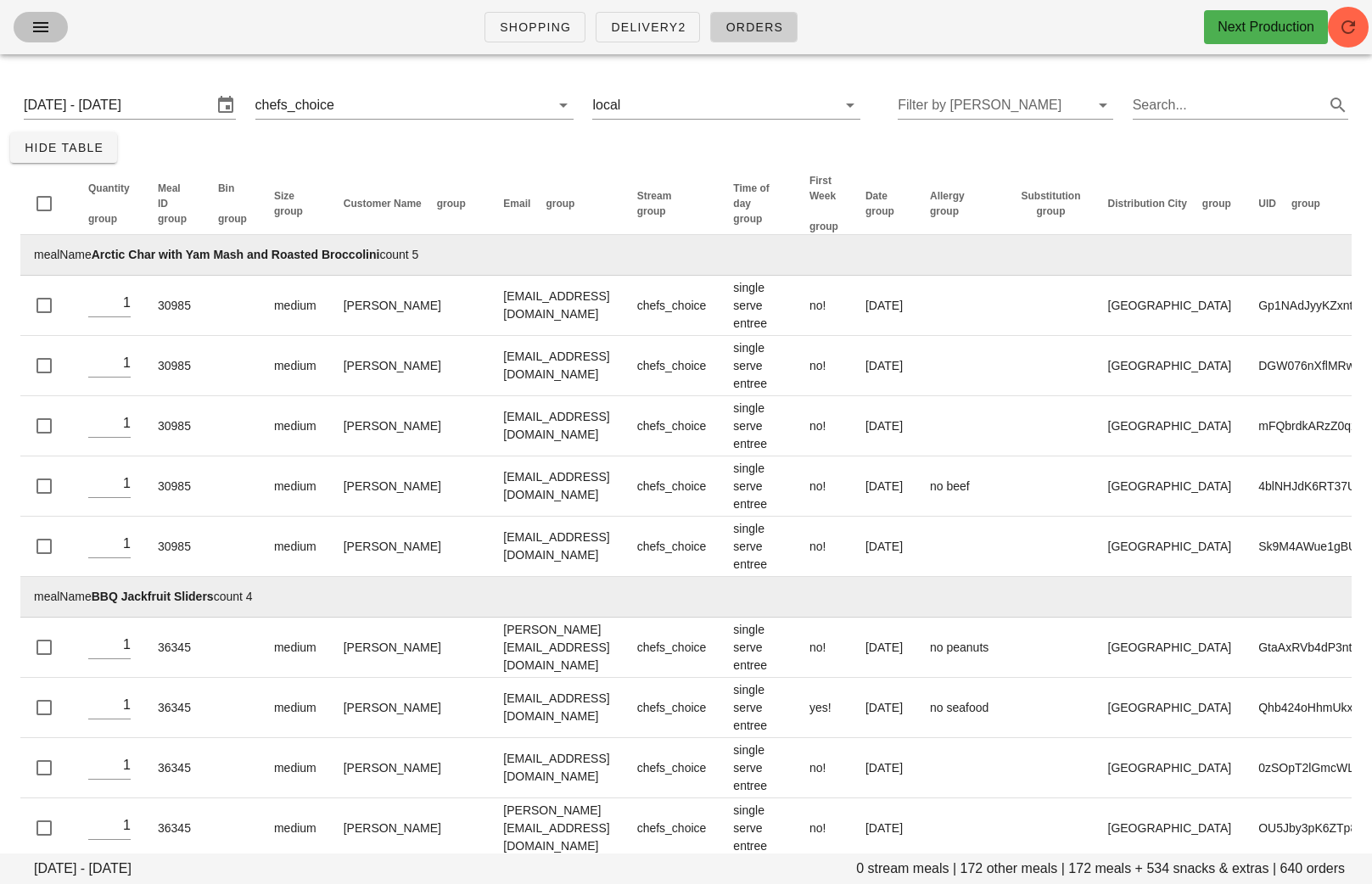
click at [39, 32] on icon "button" at bounding box center [40, 27] width 20 height 20
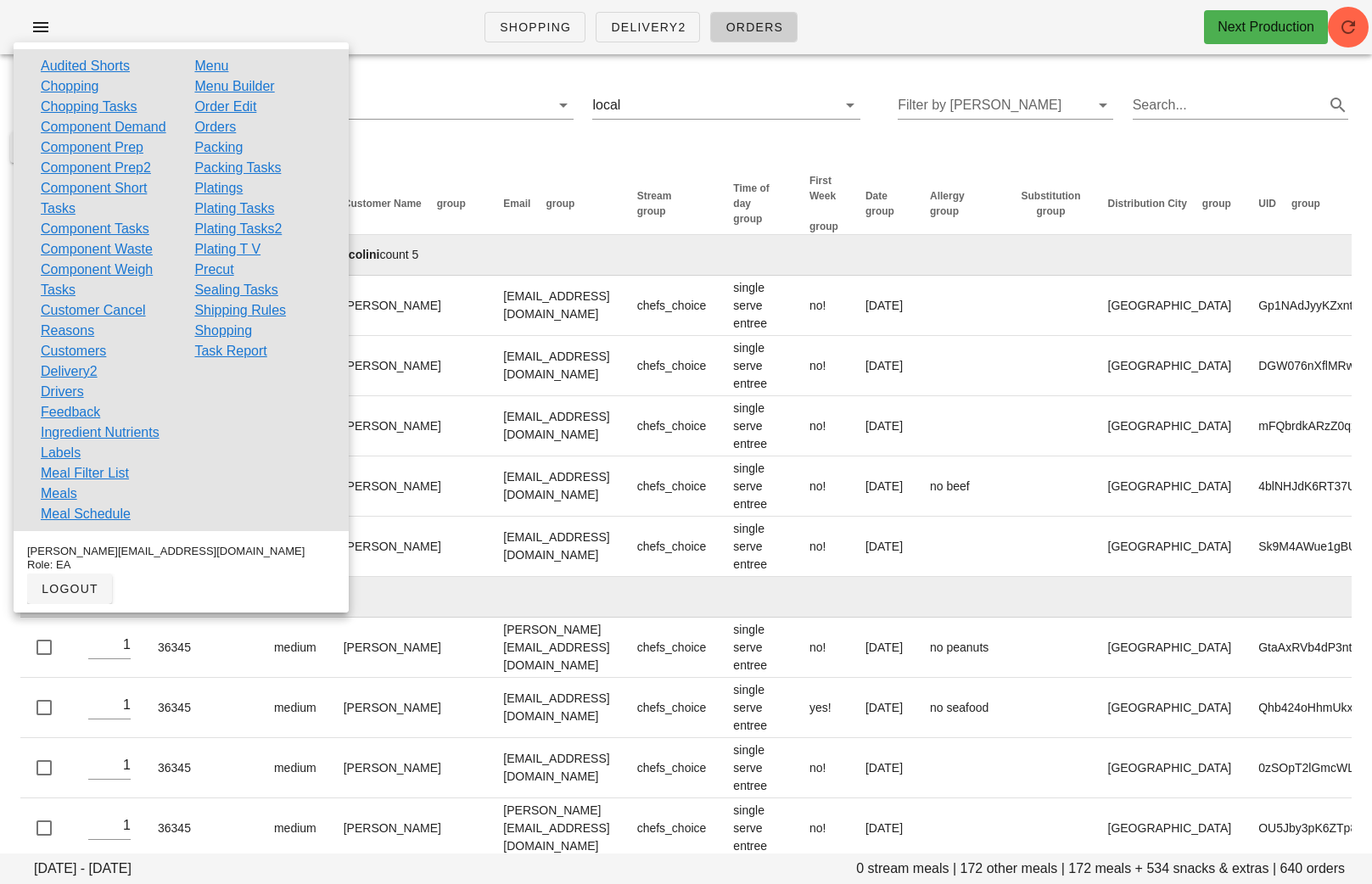
click at [236, 145] on link "Packing" at bounding box center [218, 147] width 48 height 20
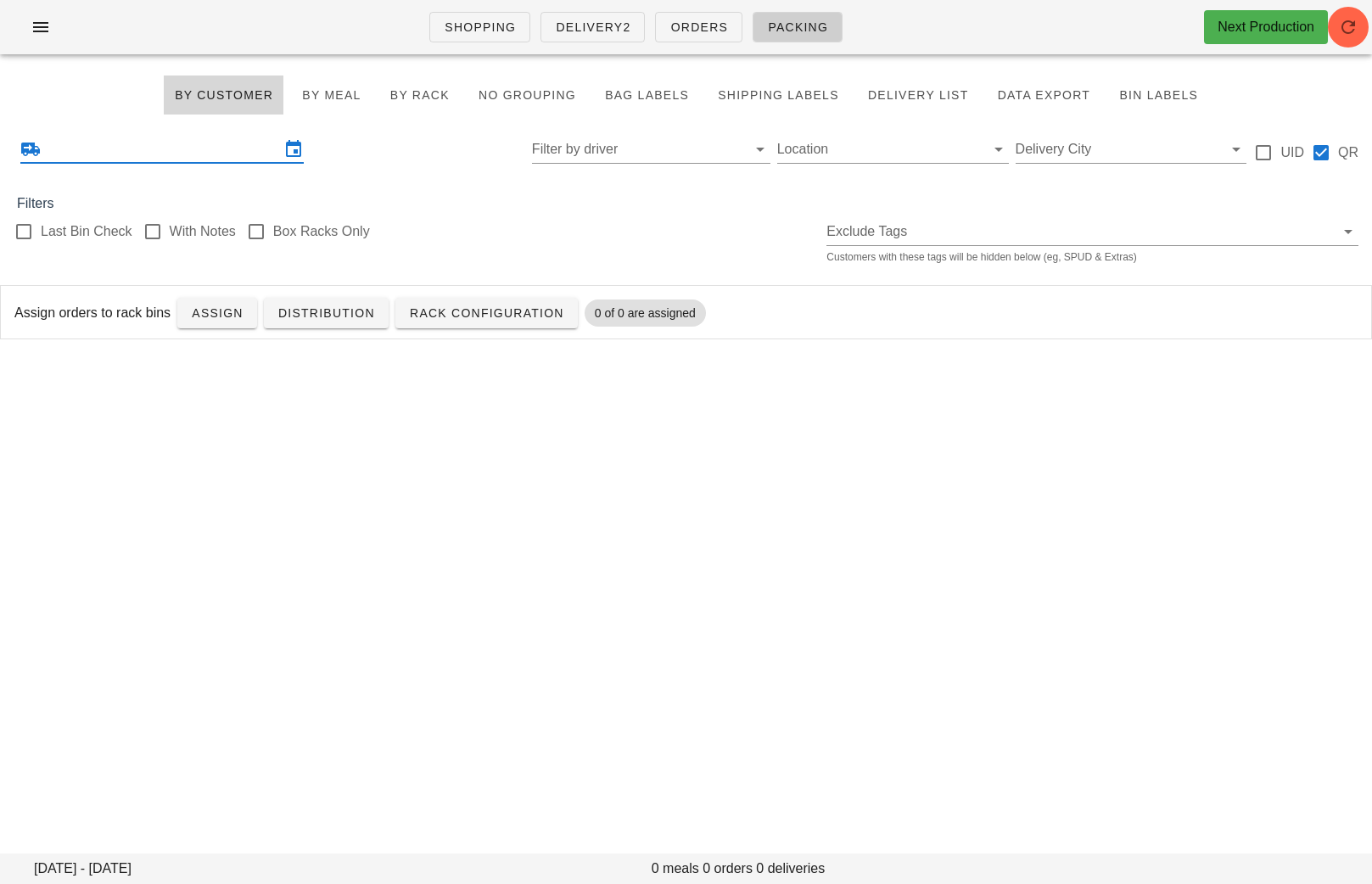
click at [215, 147] on input "text" at bounding box center [162, 149] width 236 height 27
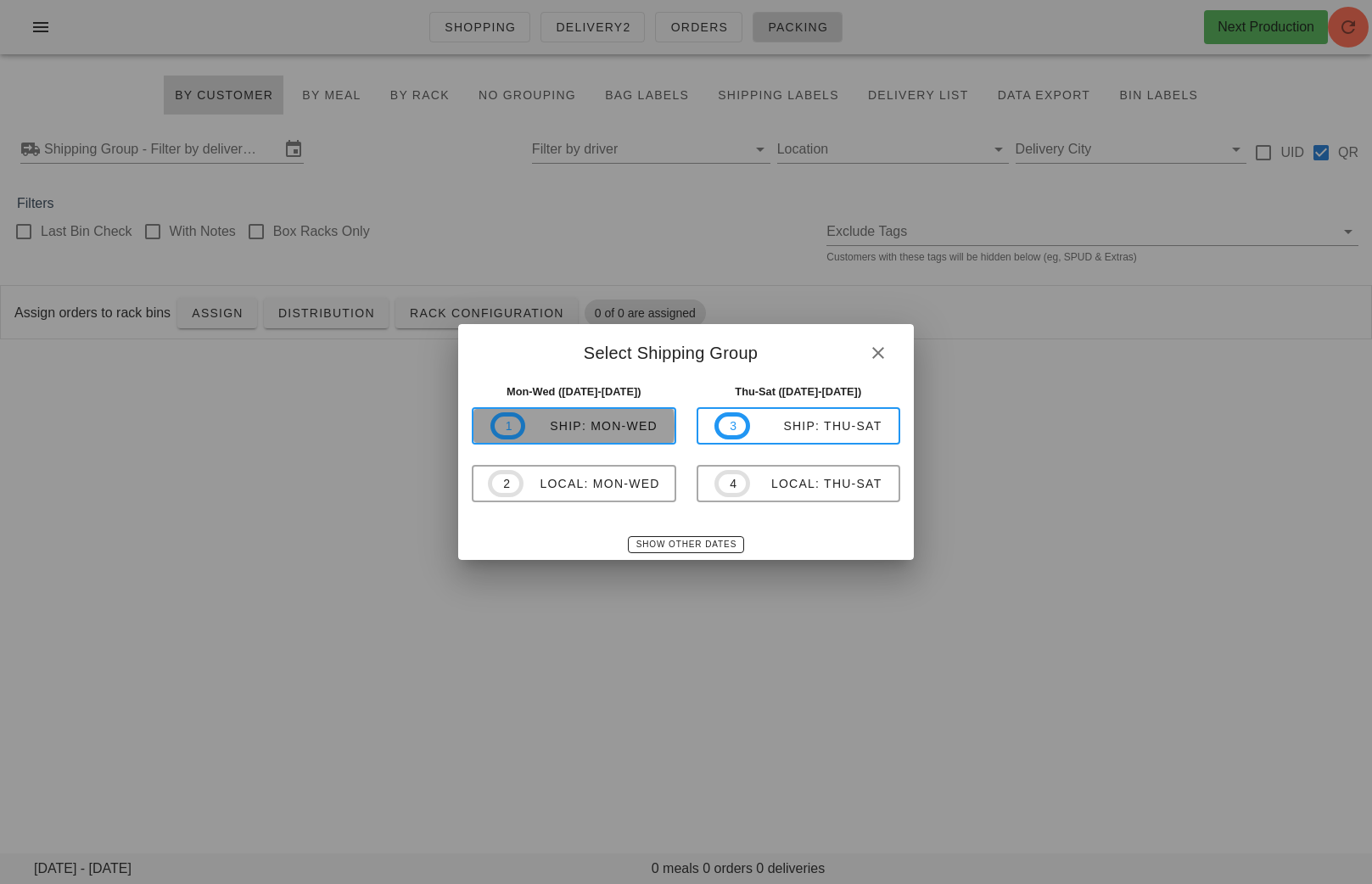
click at [621, 427] on div "ship: Mon-Wed" at bounding box center [591, 426] width 132 height 13
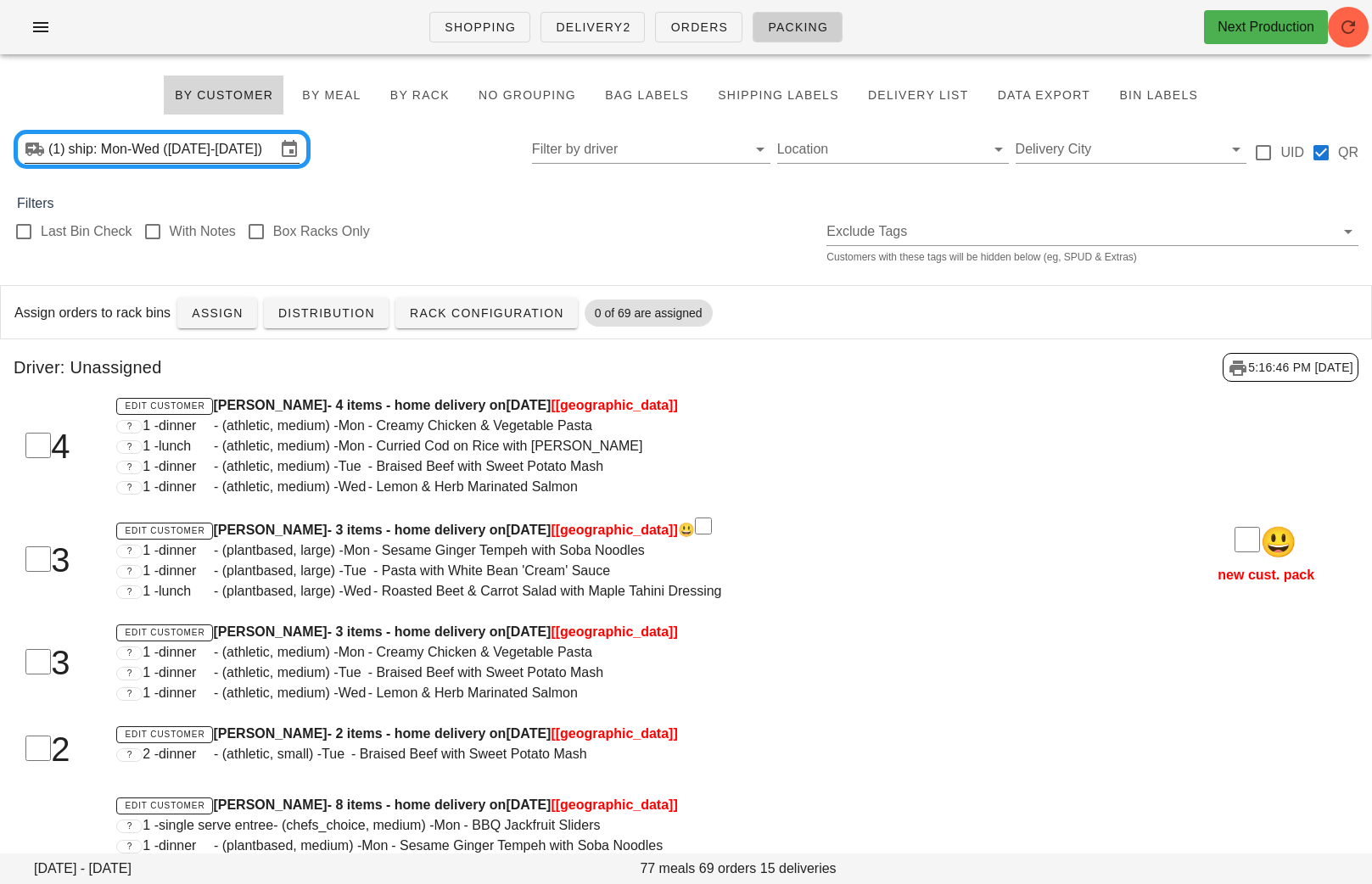
click at [137, 152] on input "ship: Mon-Wed (Aug 25-Aug 27)" at bounding box center [172, 149] width 207 height 27
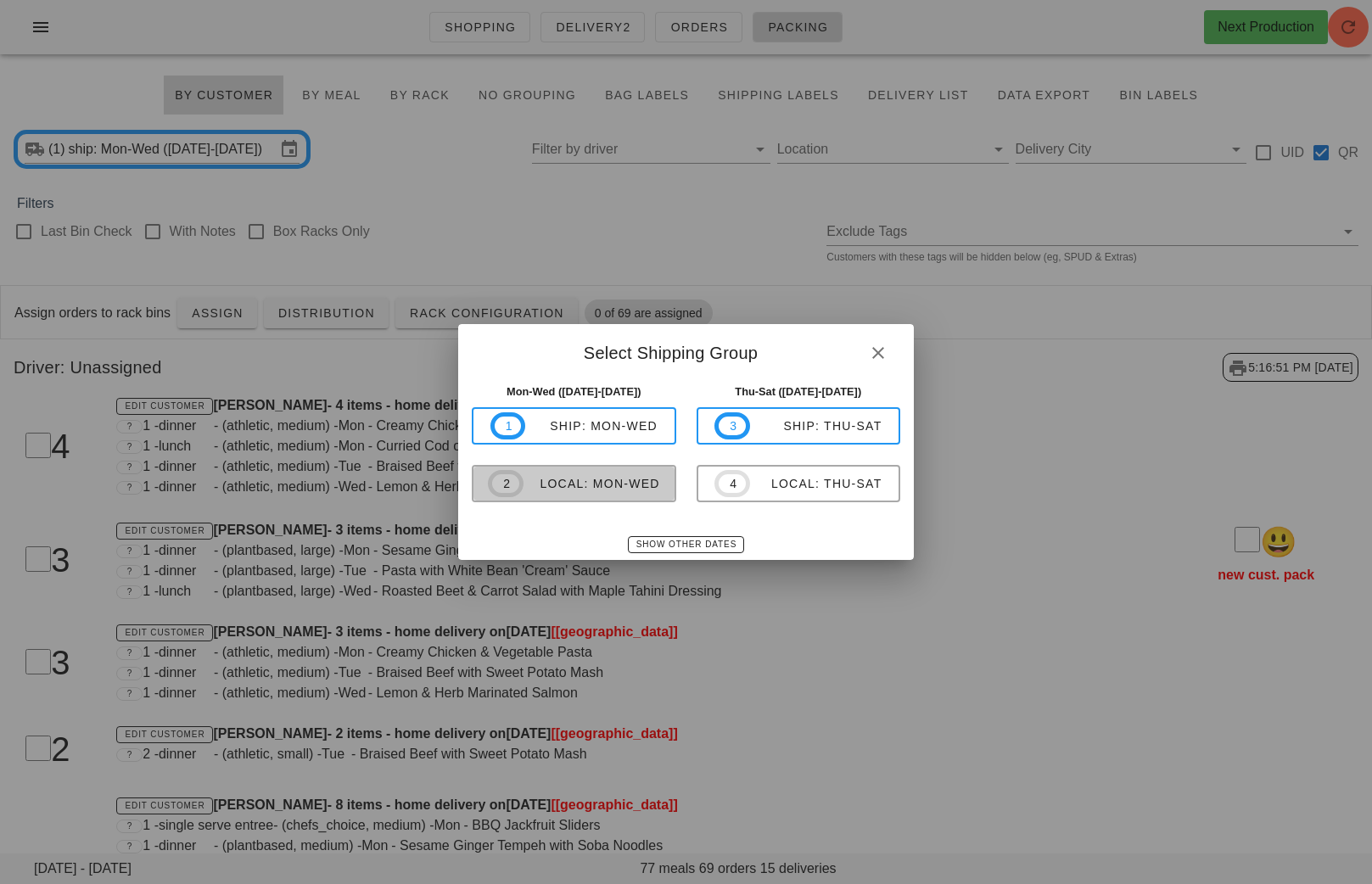
click at [616, 487] on div "local: Mon-Wed" at bounding box center [591, 484] width 137 height 13
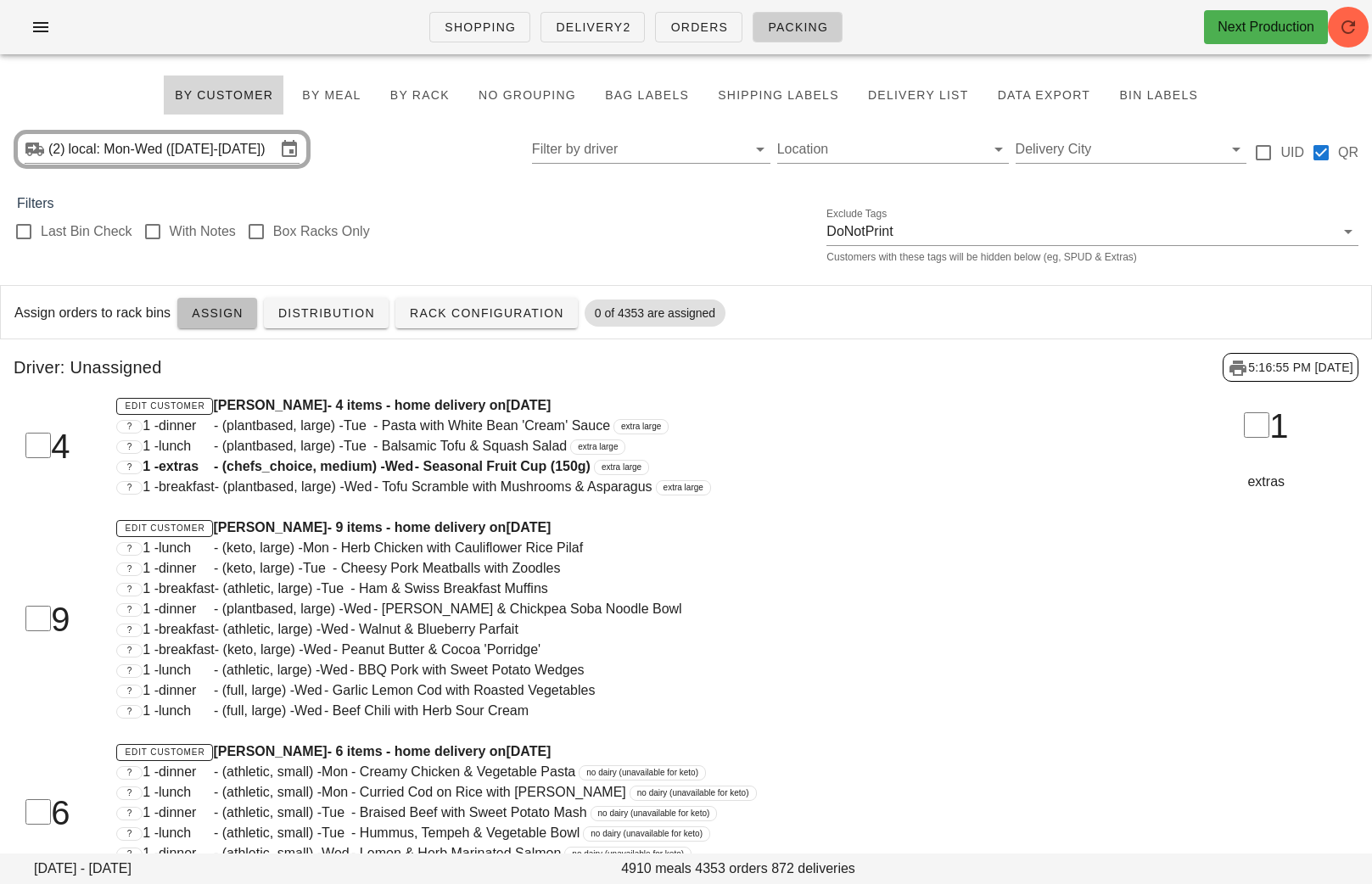
click at [208, 318] on span "Assign" at bounding box center [217, 313] width 53 height 13
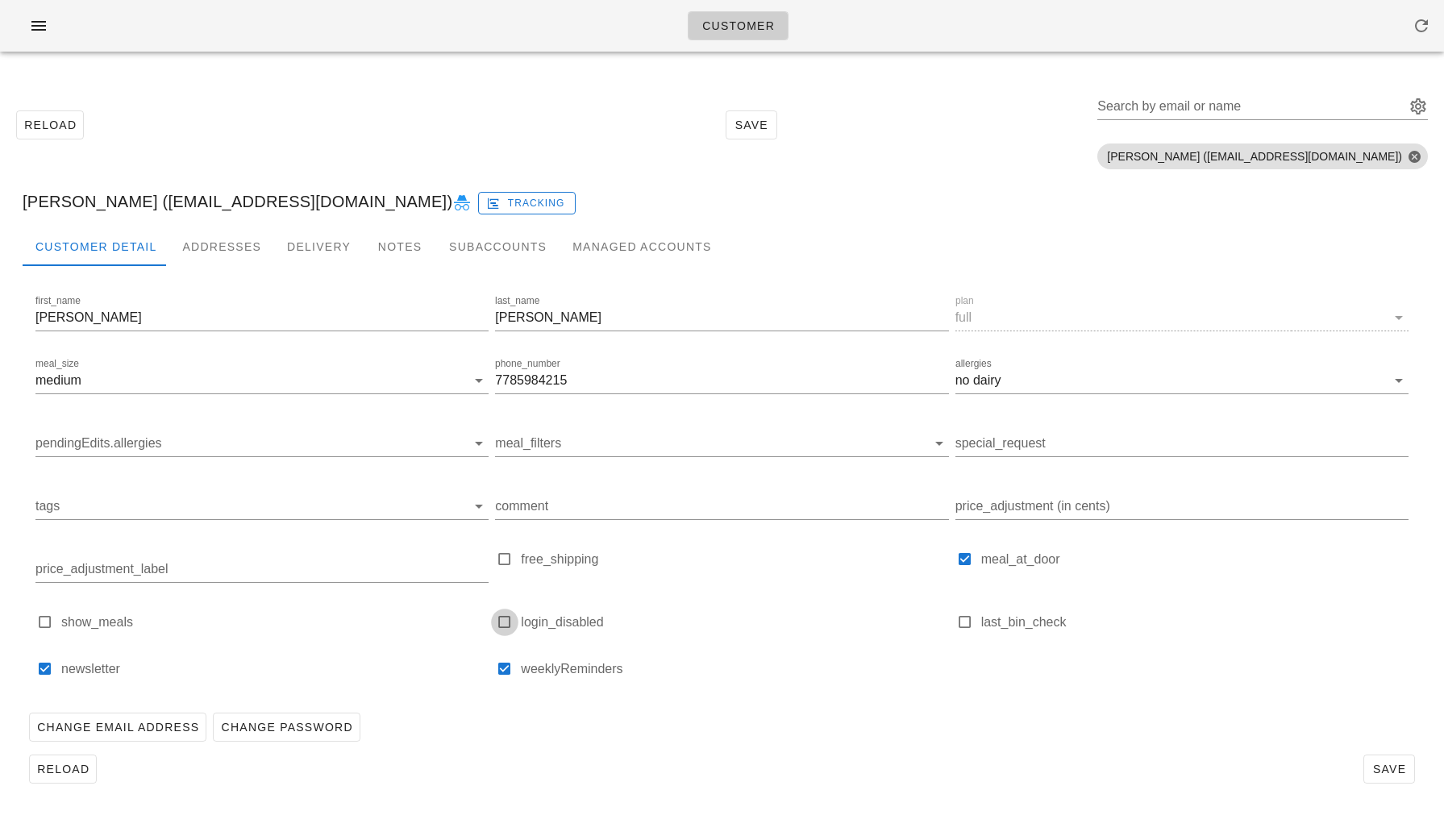
click at [503, 624] on div at bounding box center [504, 622] width 23 height 23
checkbox input "true"
click at [1384, 763] on span "Save" at bounding box center [1389, 769] width 37 height 13
click at [501, 626] on div at bounding box center [504, 622] width 23 height 23
checkbox input "true"
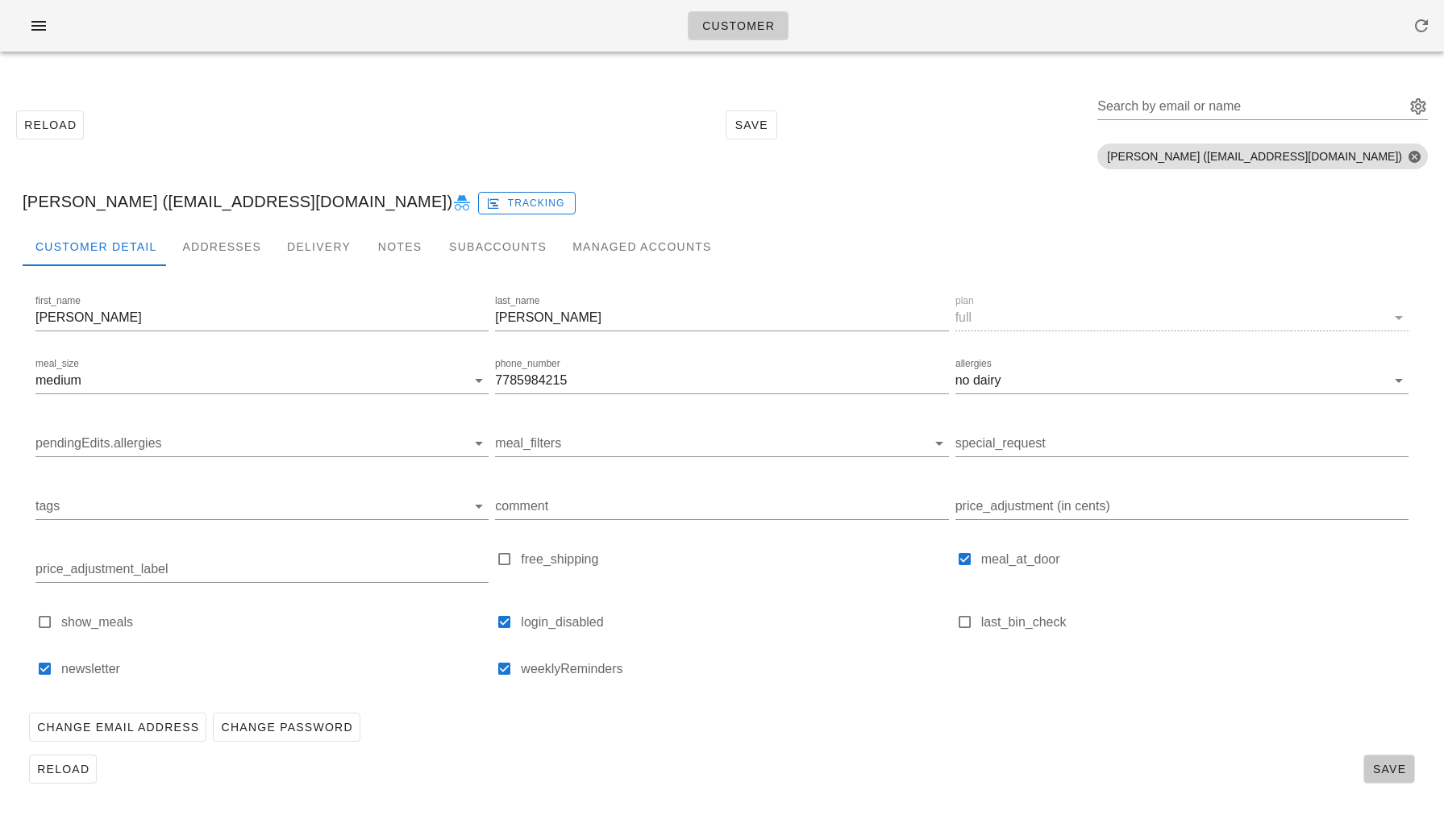
click at [1390, 764] on span "Save" at bounding box center [1389, 769] width 37 height 13
click at [453, 197] on icon at bounding box center [462, 203] width 19 height 19
click at [490, 202] on span "Tracking" at bounding box center [527, 203] width 76 height 15
click at [453, 194] on icon at bounding box center [462, 203] width 19 height 19
click at [504, 614] on div at bounding box center [504, 622] width 23 height 23
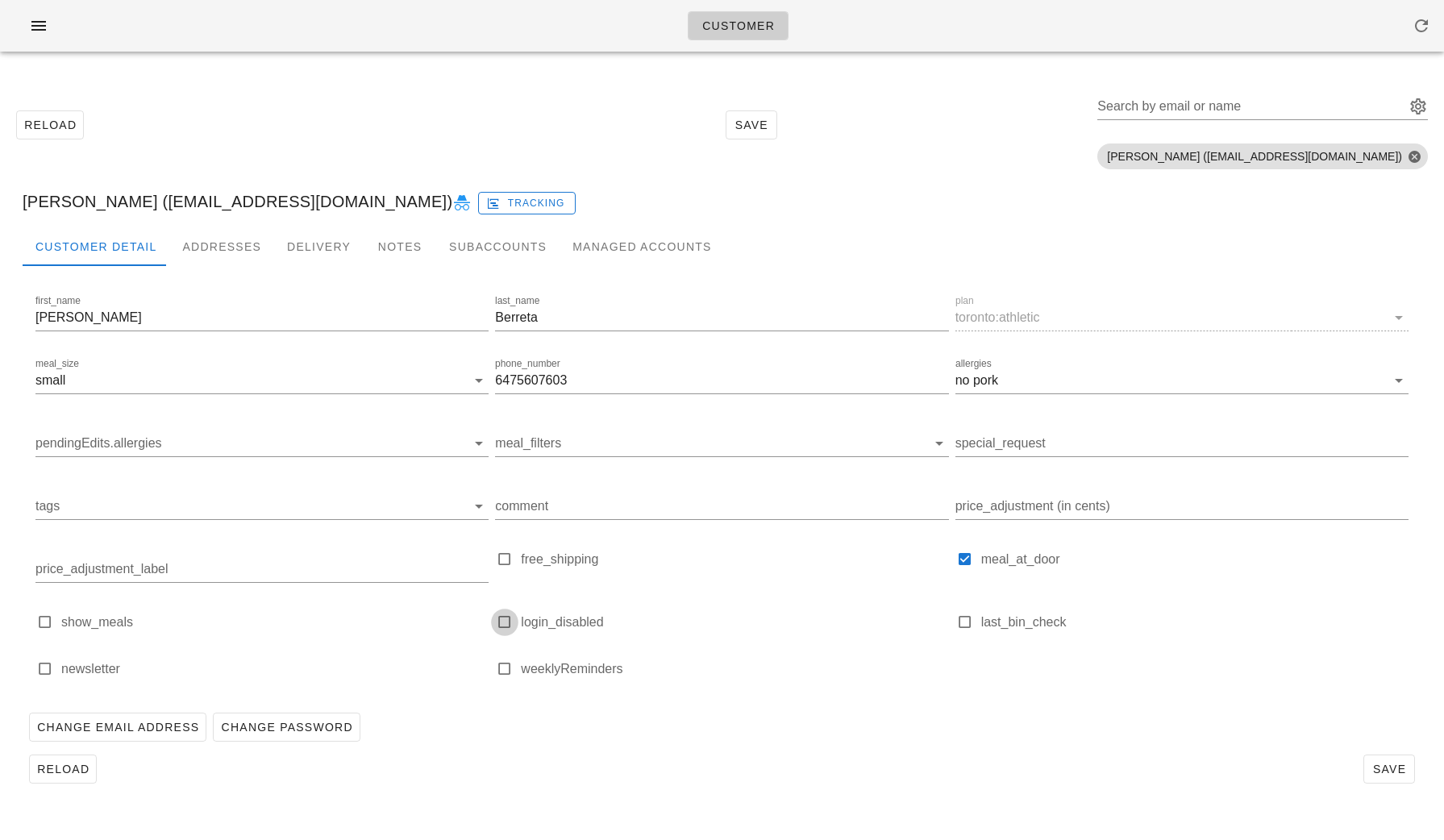
checkbox input "true"
click at [1374, 776] on button "Save" at bounding box center [1389, 769] width 52 height 29
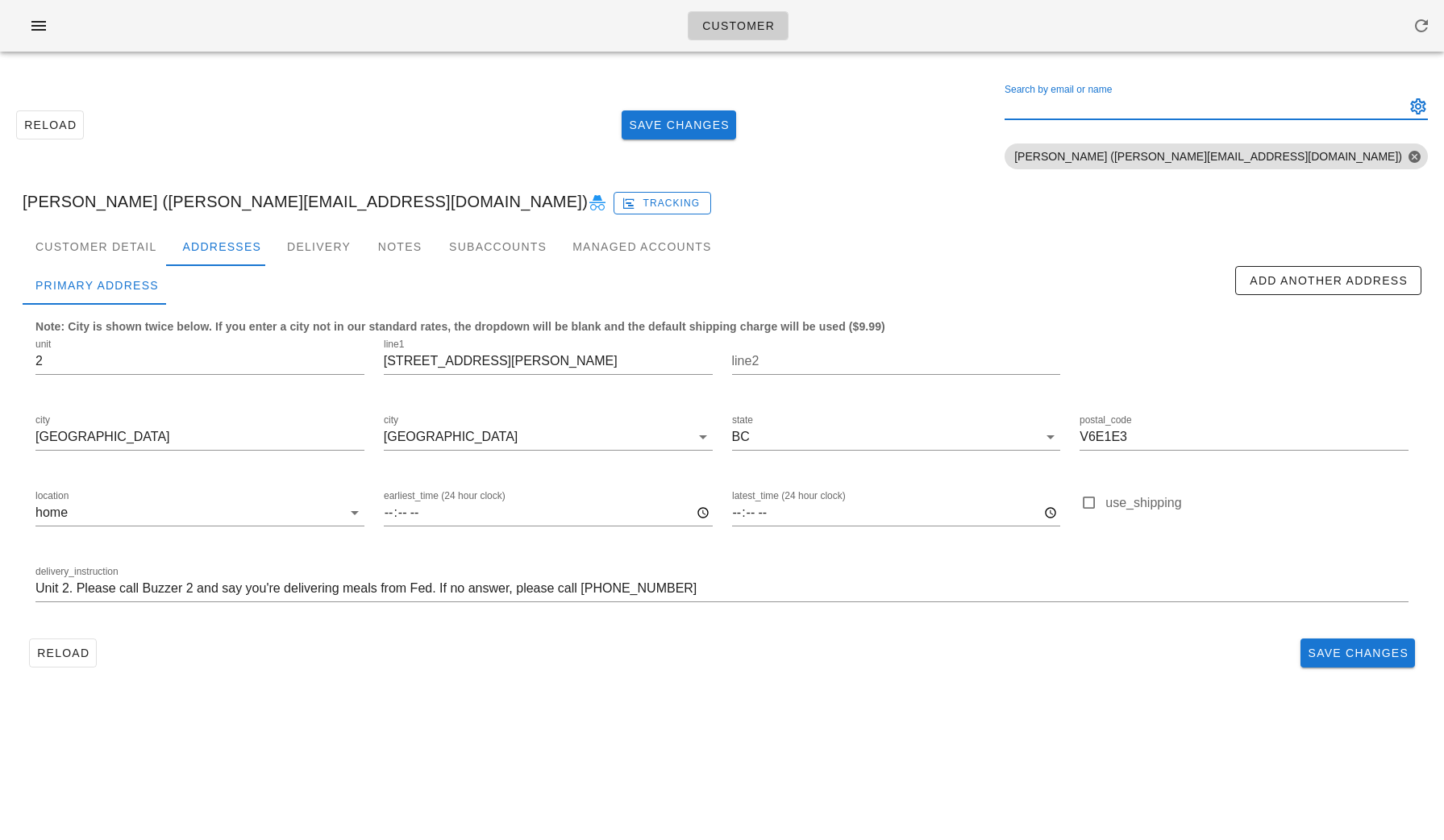
click at [1293, 99] on input "Search by email or name" at bounding box center [1204, 106] width 398 height 25
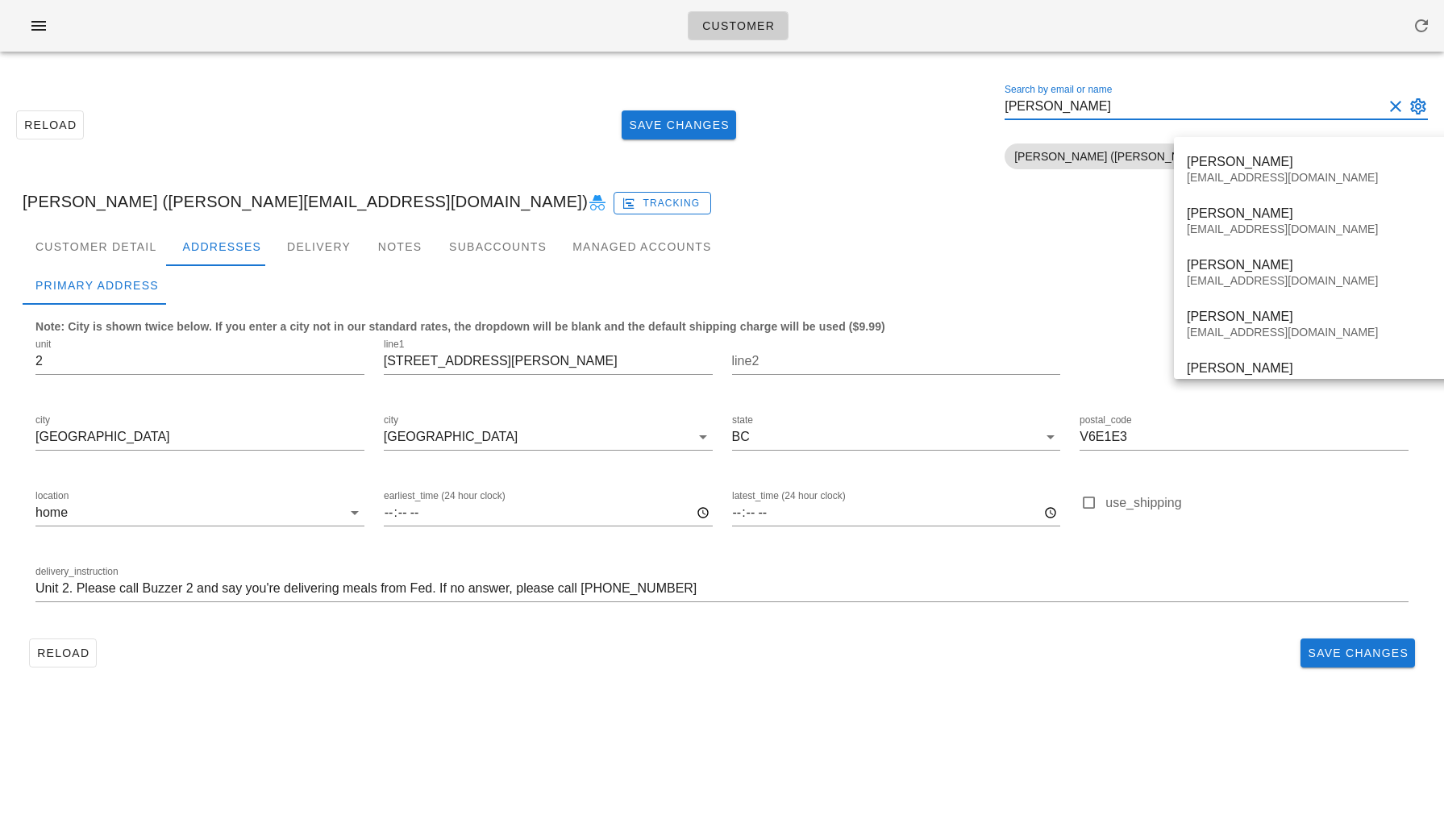
type input "lina tadros"
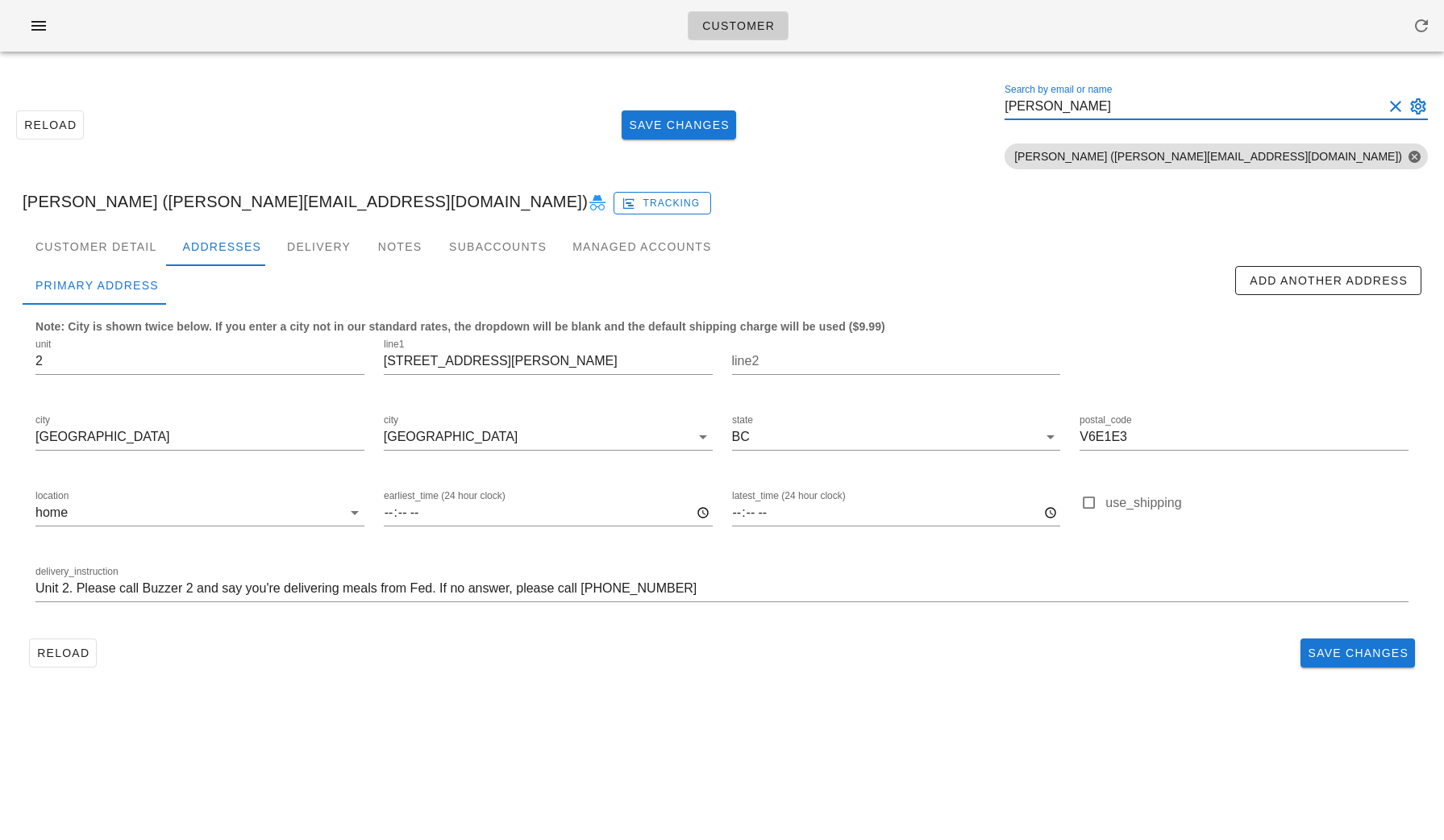
click at [1399, 106] on button "Clear Search by email or name" at bounding box center [1396, 106] width 19 height 19
click at [1423, 108] on button "Search by email or name appended action" at bounding box center [1418, 106] width 19 height 19
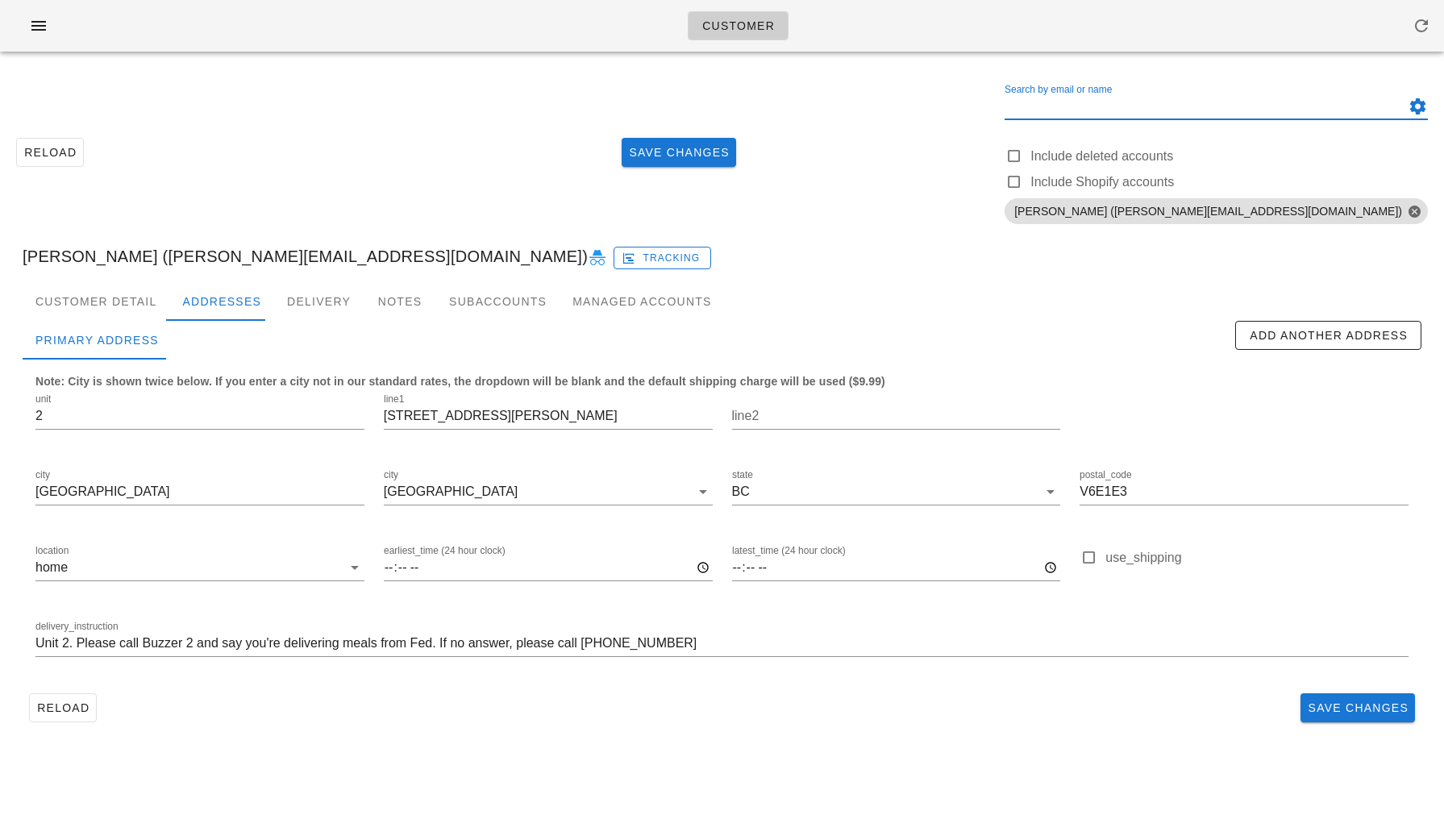
click at [1424, 109] on button "Search by email or name appended action" at bounding box center [1418, 106] width 19 height 19
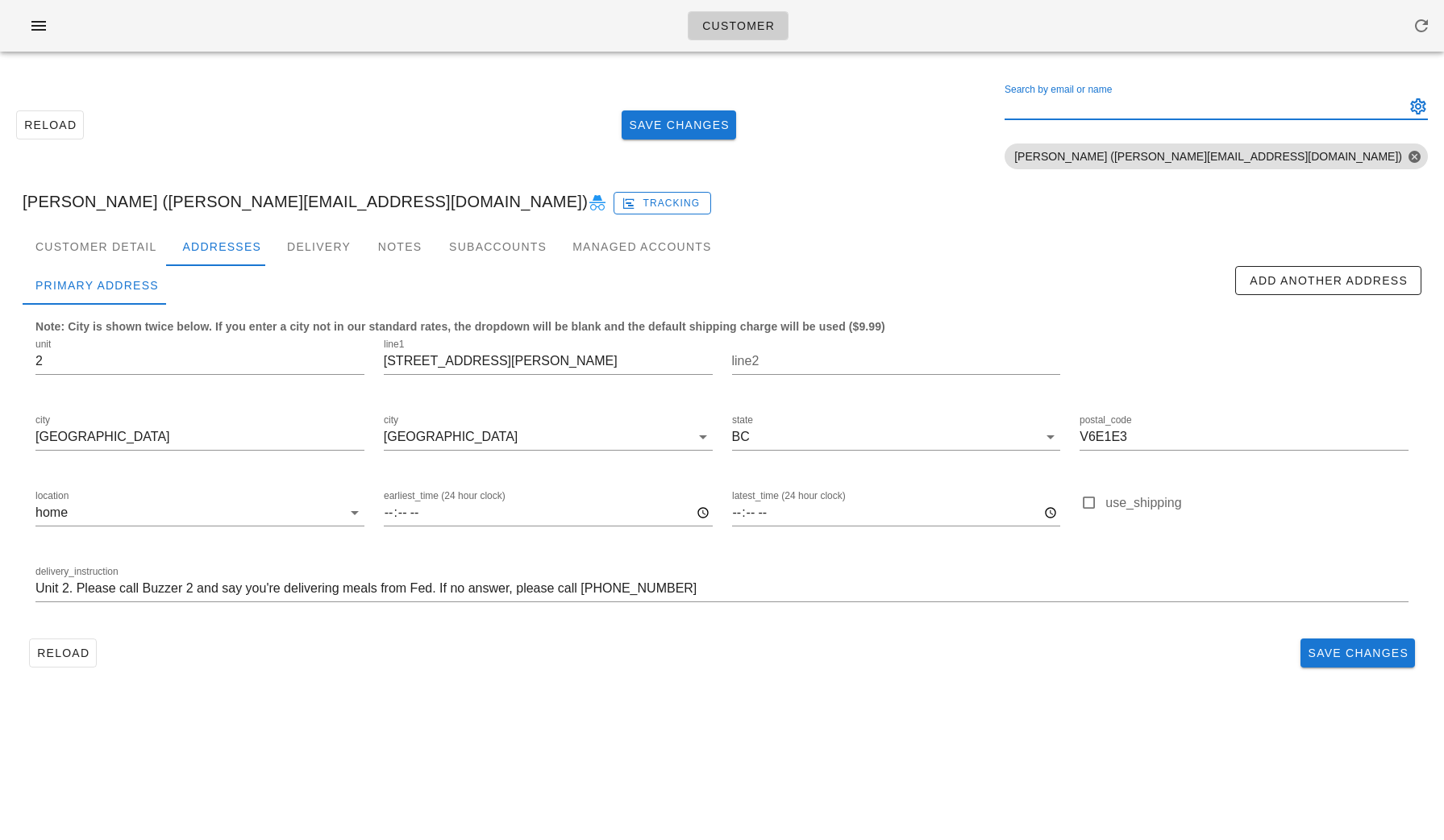
paste input "cb.ostlund@shaw.ca"
type input "cb.ostlund@shaw.ca"
click at [1400, 106] on button "Clear Search by email or name" at bounding box center [1396, 106] width 19 height 19
click at [1262, 107] on input "Search by email or name" at bounding box center [1204, 106] width 398 height 25
paste input "cb.ostlund@shaw.ca"
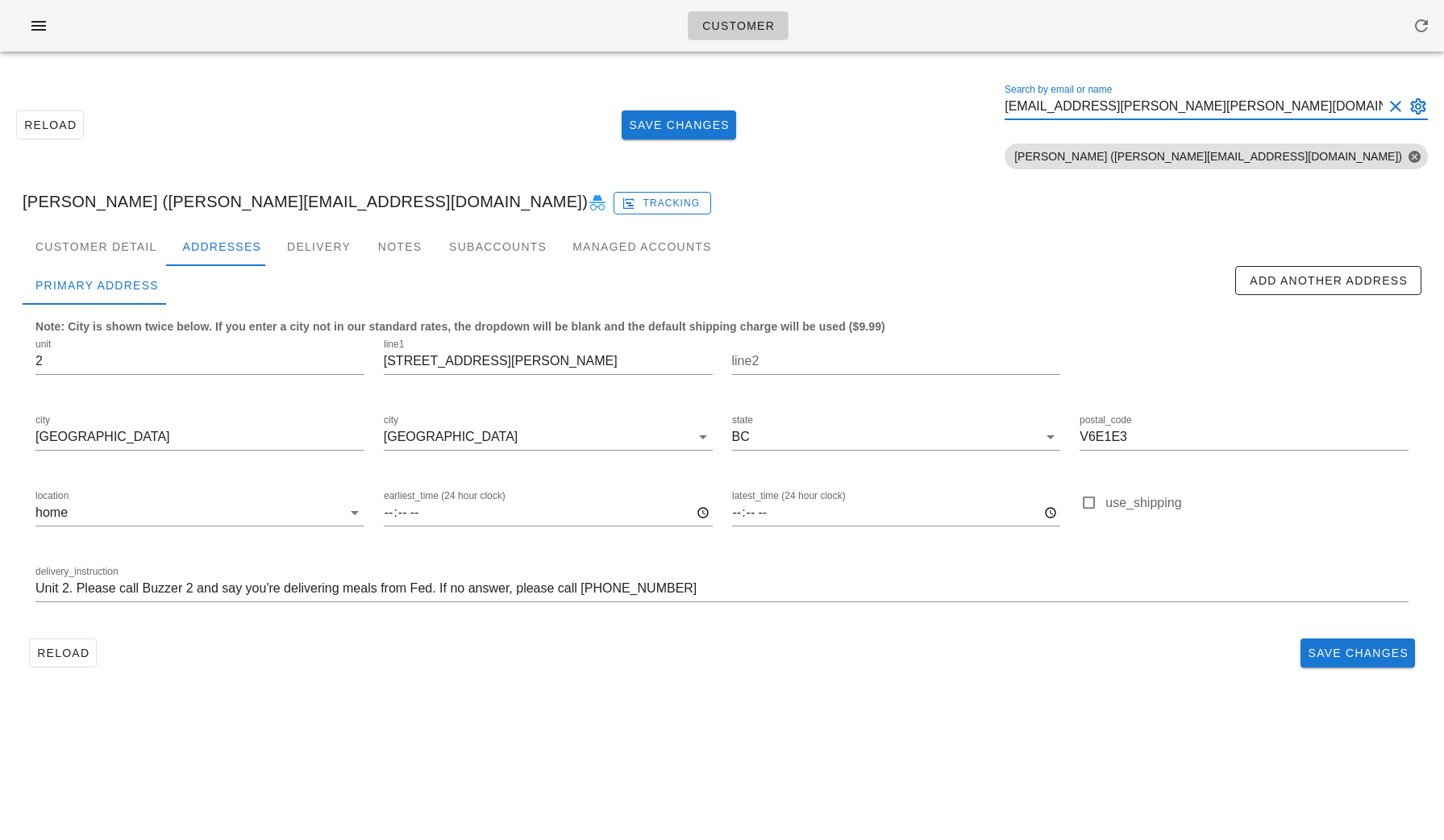
type input "cb.ostlund@shaw.ca"
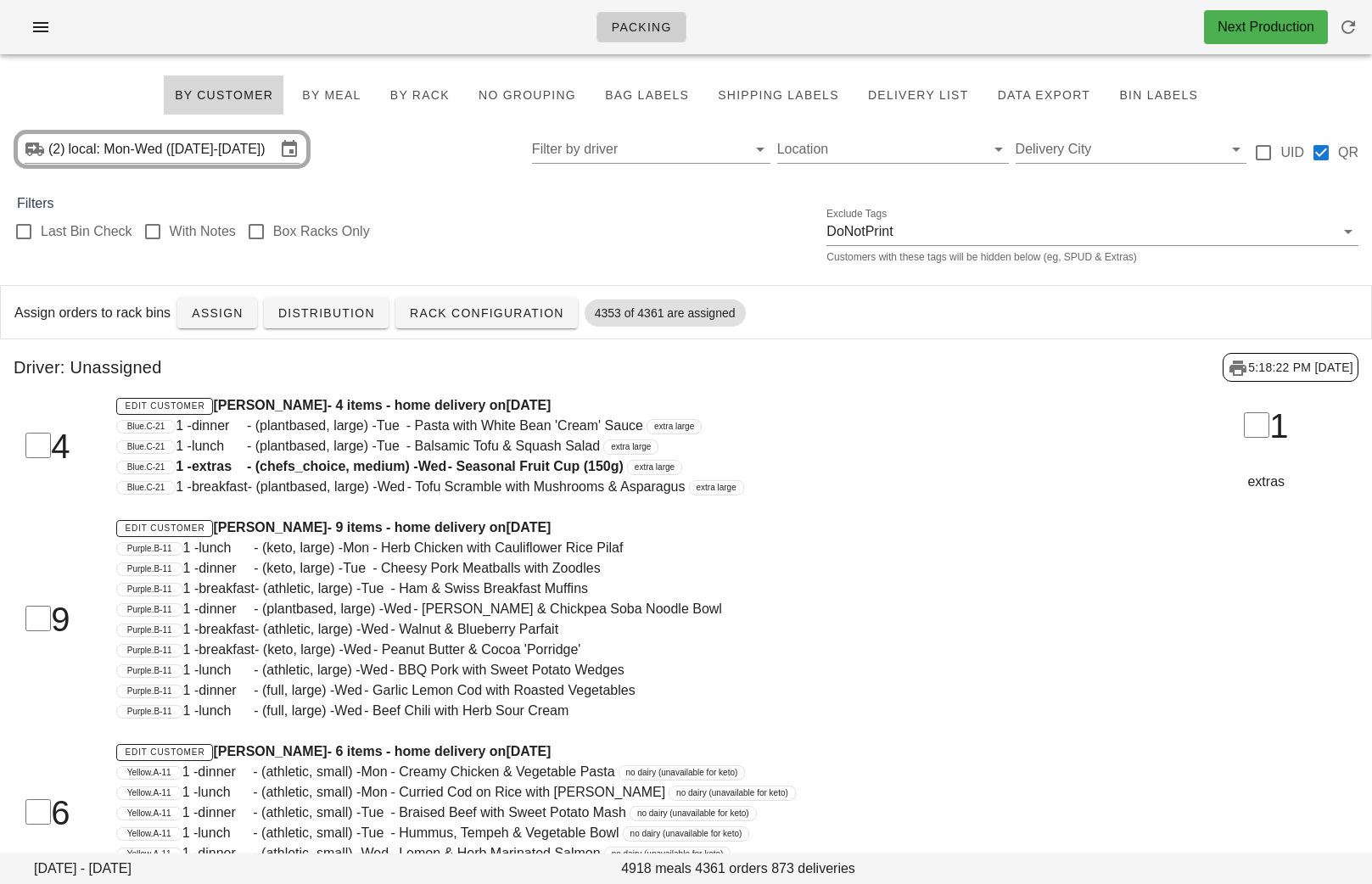
click at [226, 295] on div "Assign orders to rack bins Assign Distribution Rack Configuration 4353 of 4361 …" at bounding box center [686, 312] width 1370 height 55
drag, startPoint x: 223, startPoint y: 315, endPoint x: 908, endPoint y: 210, distance: 693.0
click at [223, 315] on span "Assign" at bounding box center [217, 313] width 53 height 13
